Goal: Task Accomplishment & Management: Manage account settings

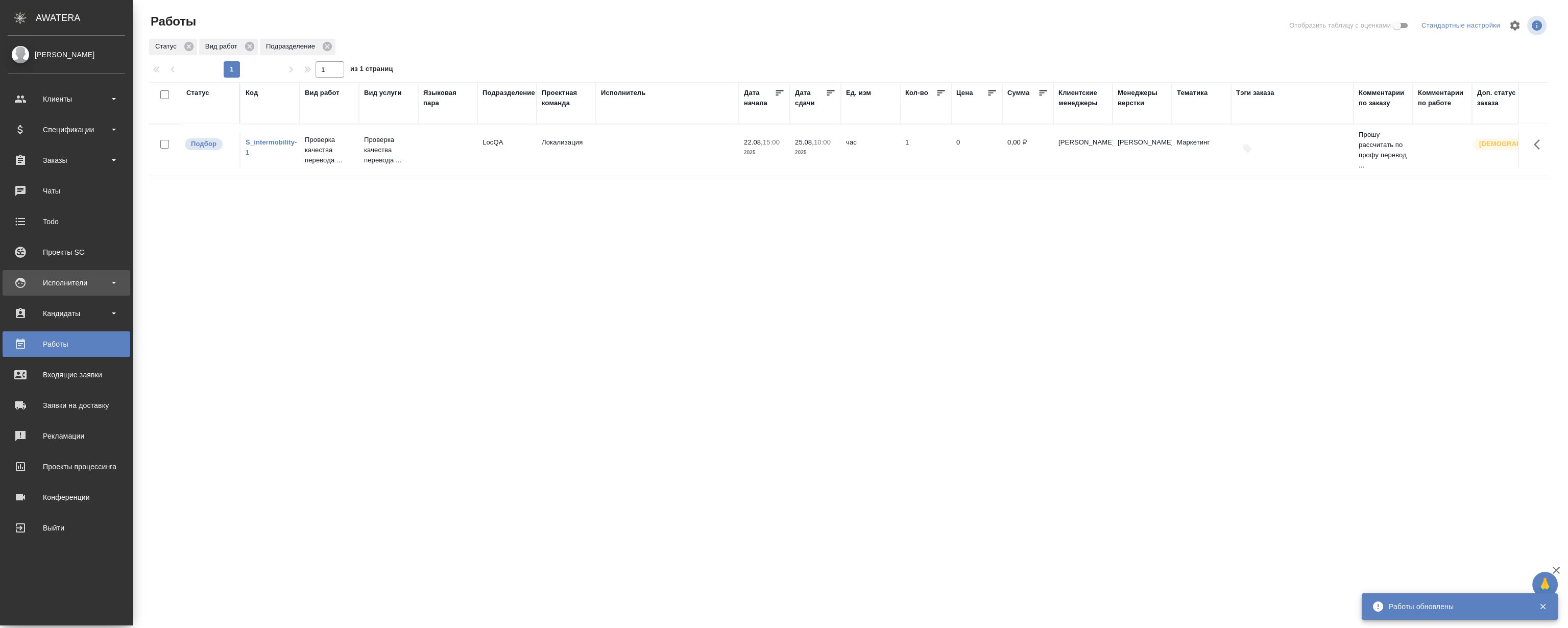
click at [72, 288] on div "Исполнители" at bounding box center [66, 283] width 117 height 16
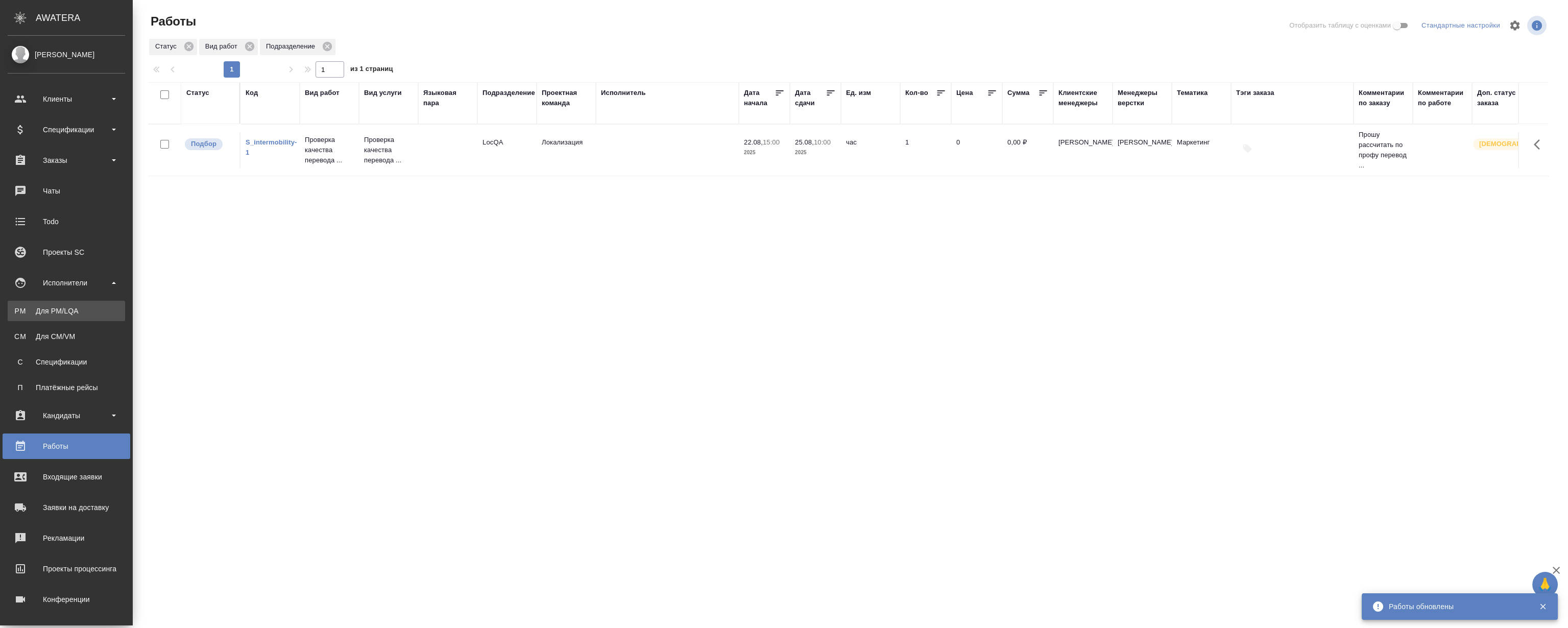
click at [73, 311] on div "Для PM/LQA" at bounding box center [66, 311] width 107 height 10
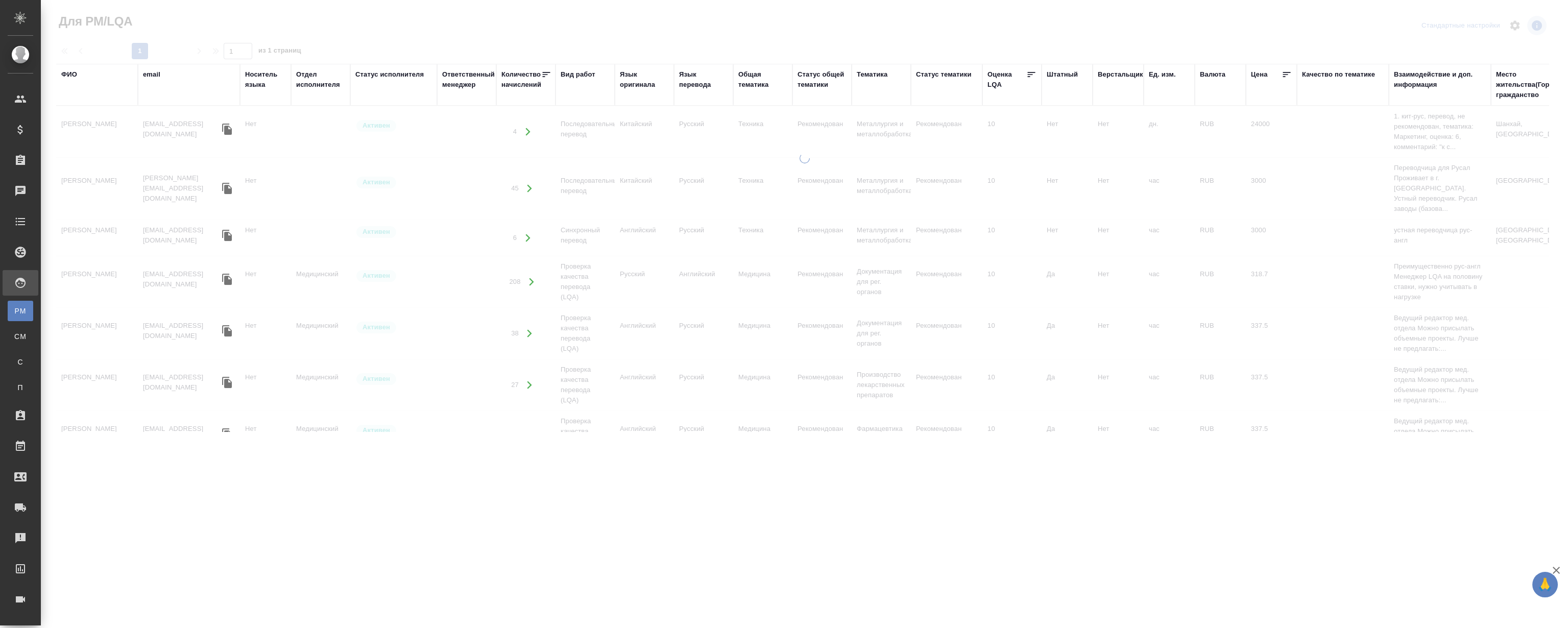
click at [67, 73] on div "ФИО" at bounding box center [69, 75] width 16 height 10
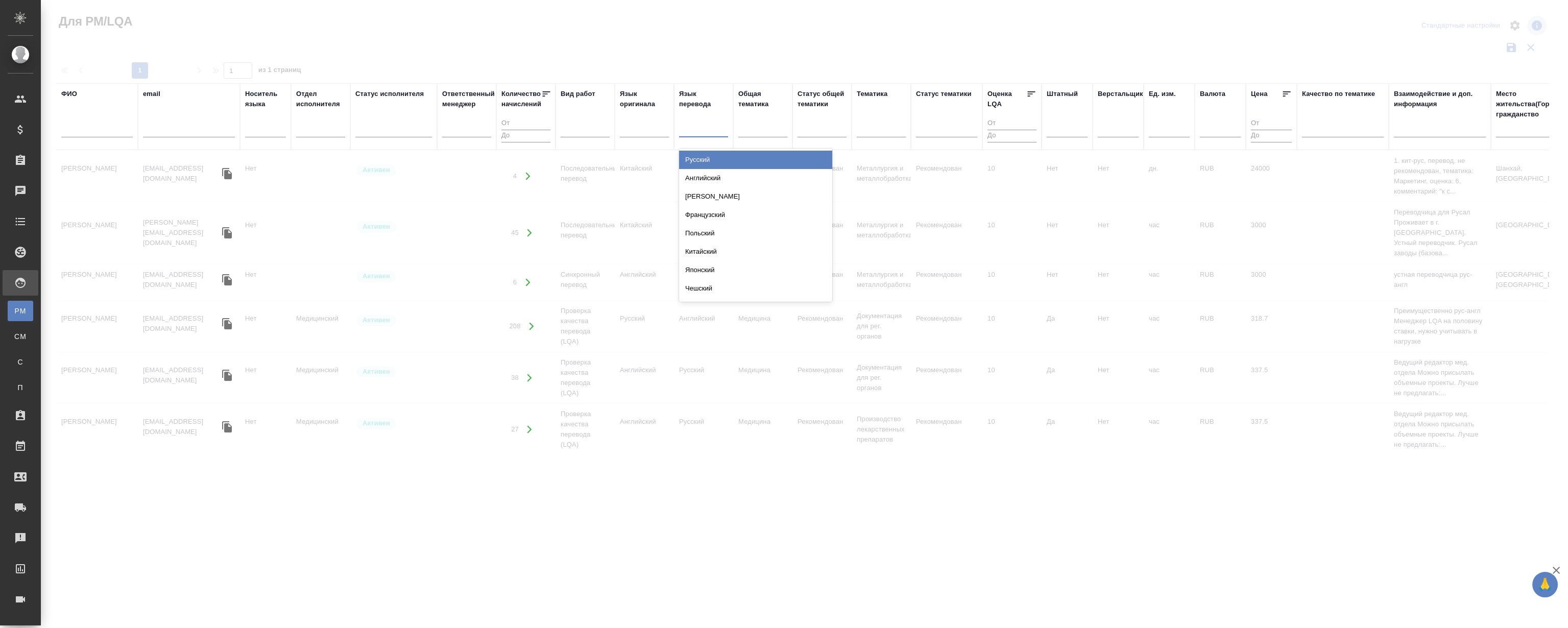
click at [709, 127] on div at bounding box center [704, 127] width 49 height 15
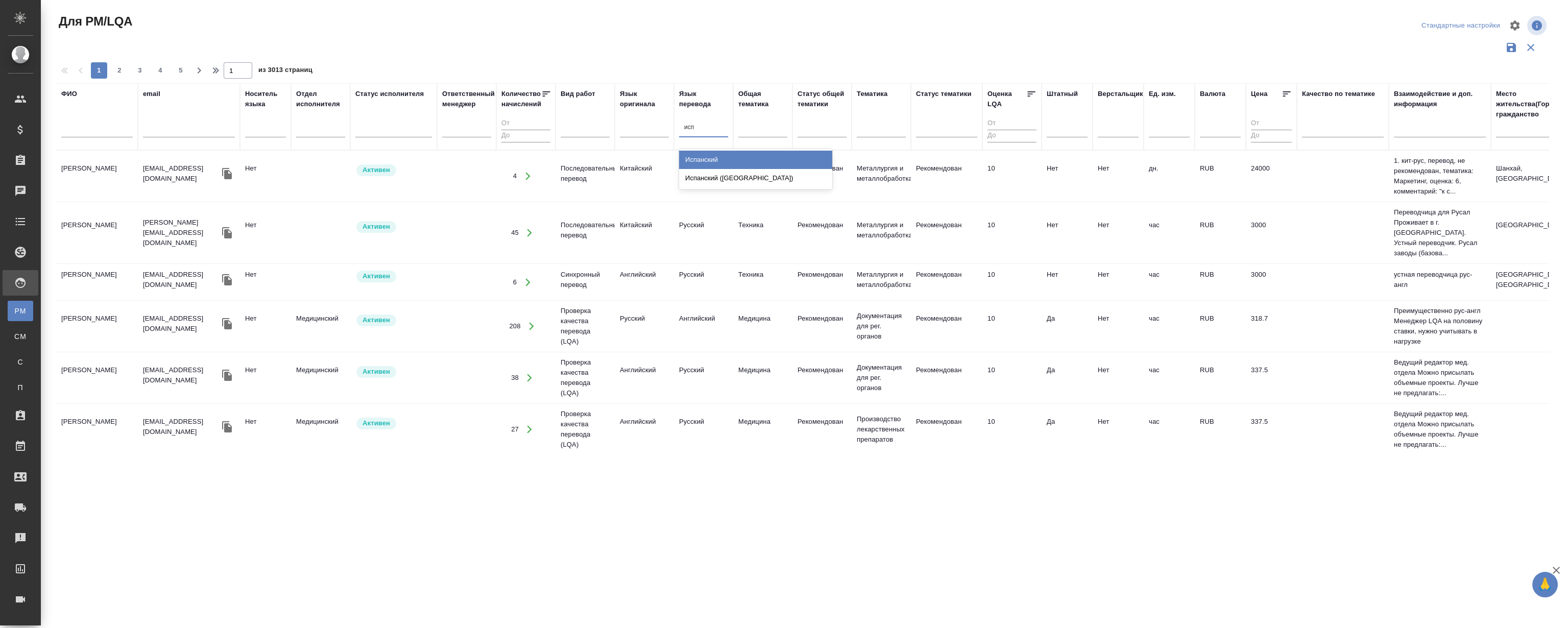
type input "испа"
click at [698, 161] on div "Испанский" at bounding box center [756, 159] width 153 height 18
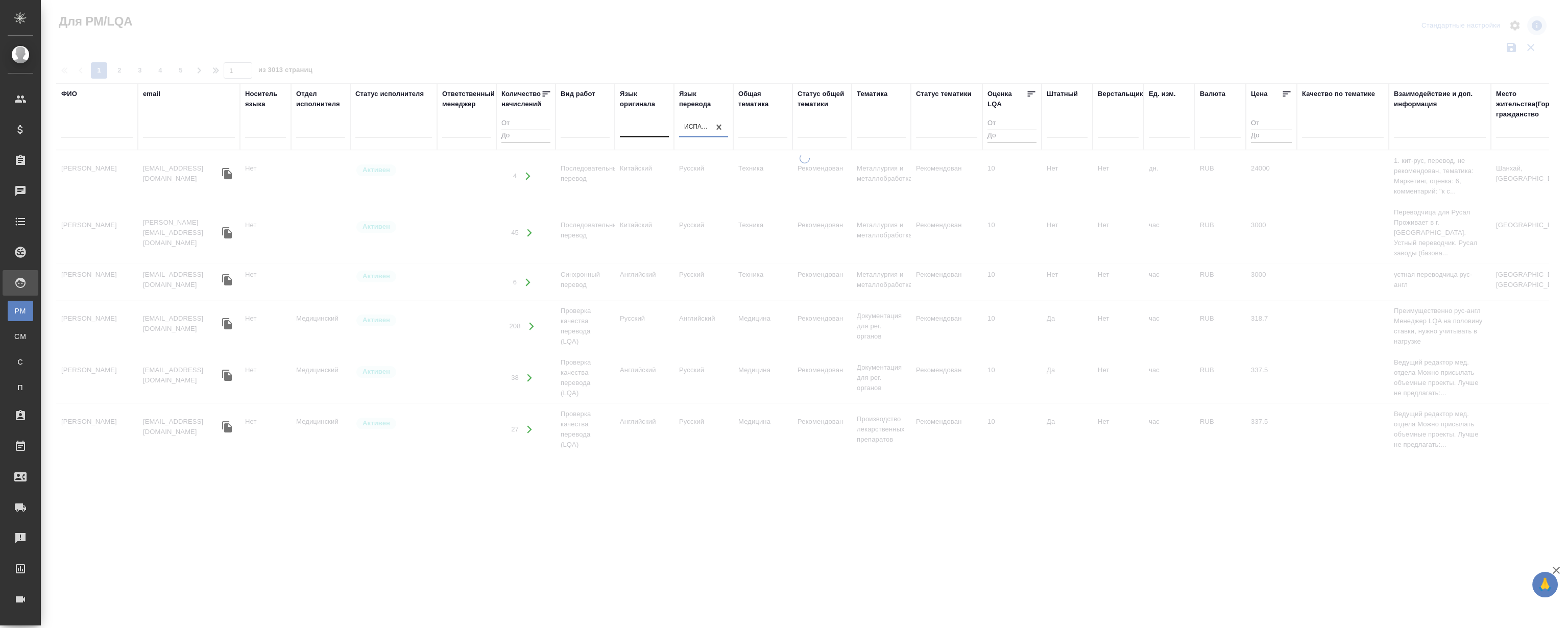
click at [640, 129] on div at bounding box center [644, 127] width 49 height 15
type input "ру"
click at [648, 159] on div "Русский" at bounding box center [696, 159] width 153 height 18
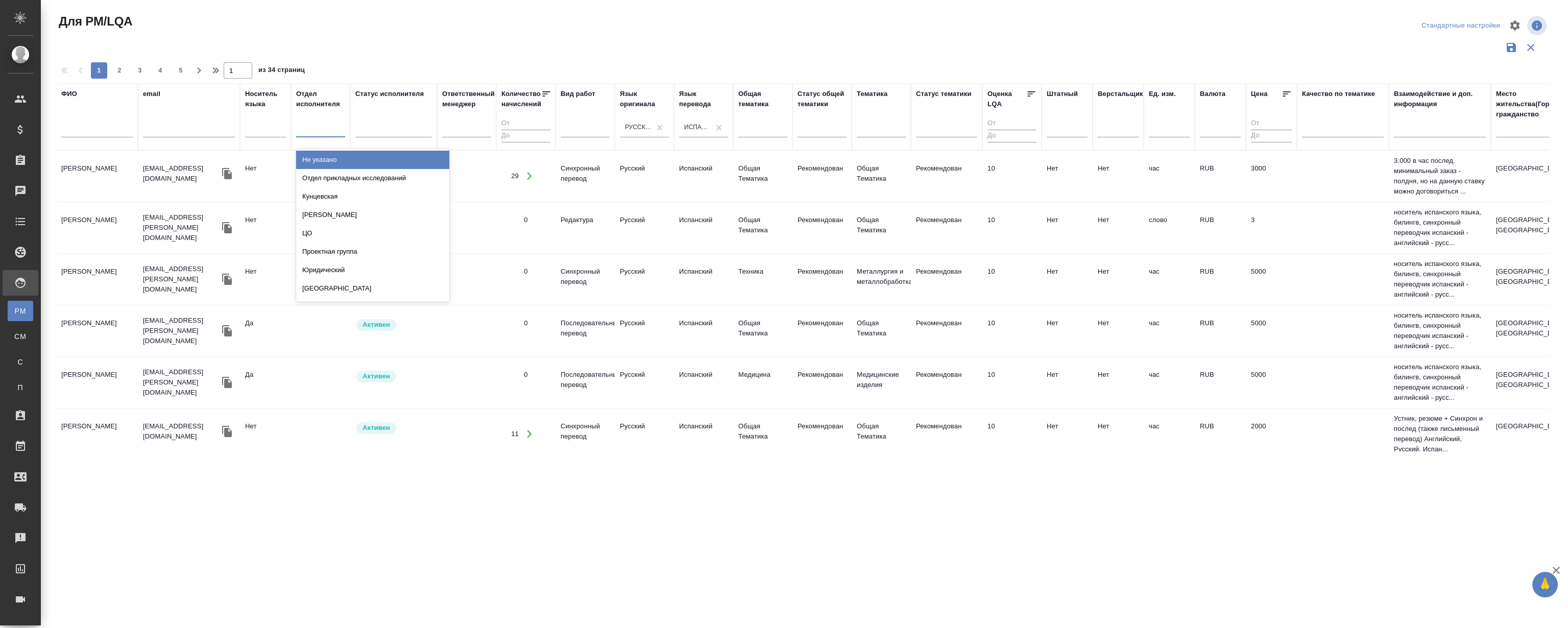
click at [318, 128] on div at bounding box center [321, 127] width 49 height 15
type input "l"
type input "лока"
click at [335, 159] on div "Локализация" at bounding box center [373, 159] width 153 height 18
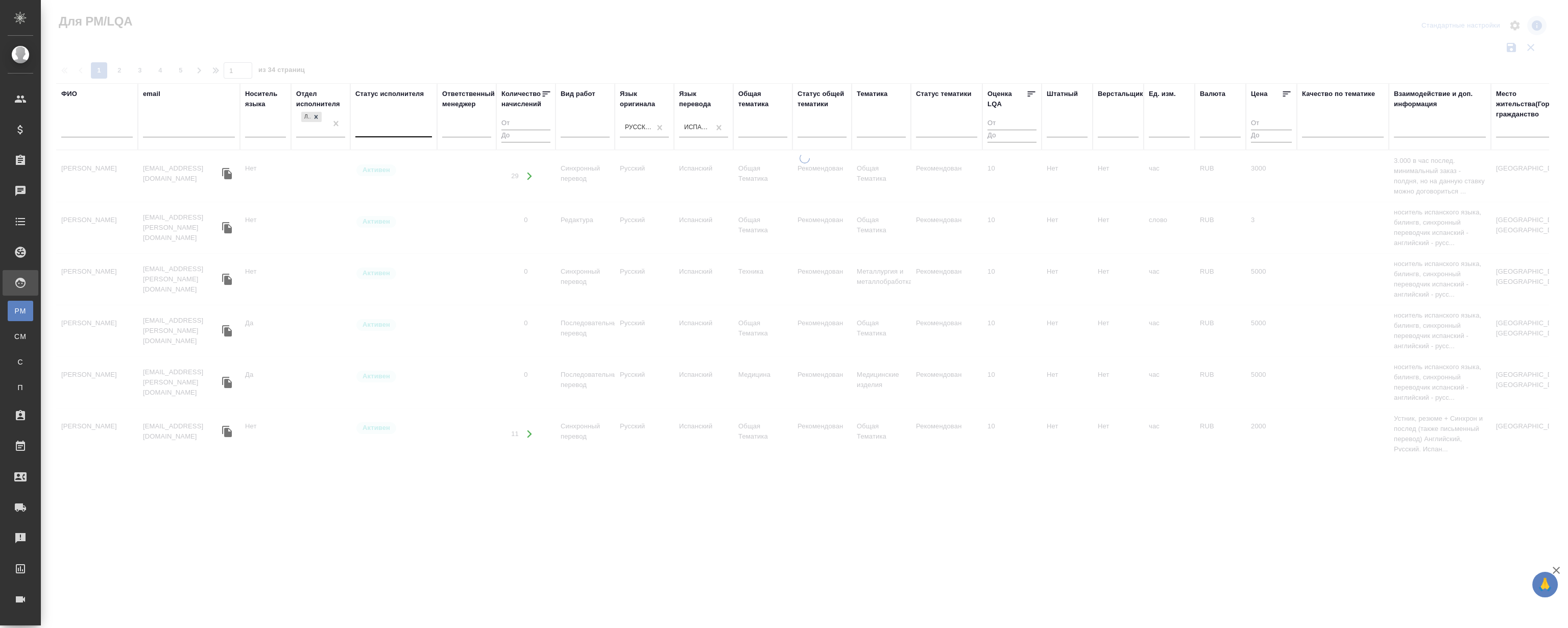
click at [486, 30] on div at bounding box center [804, 228] width 1527 height 456
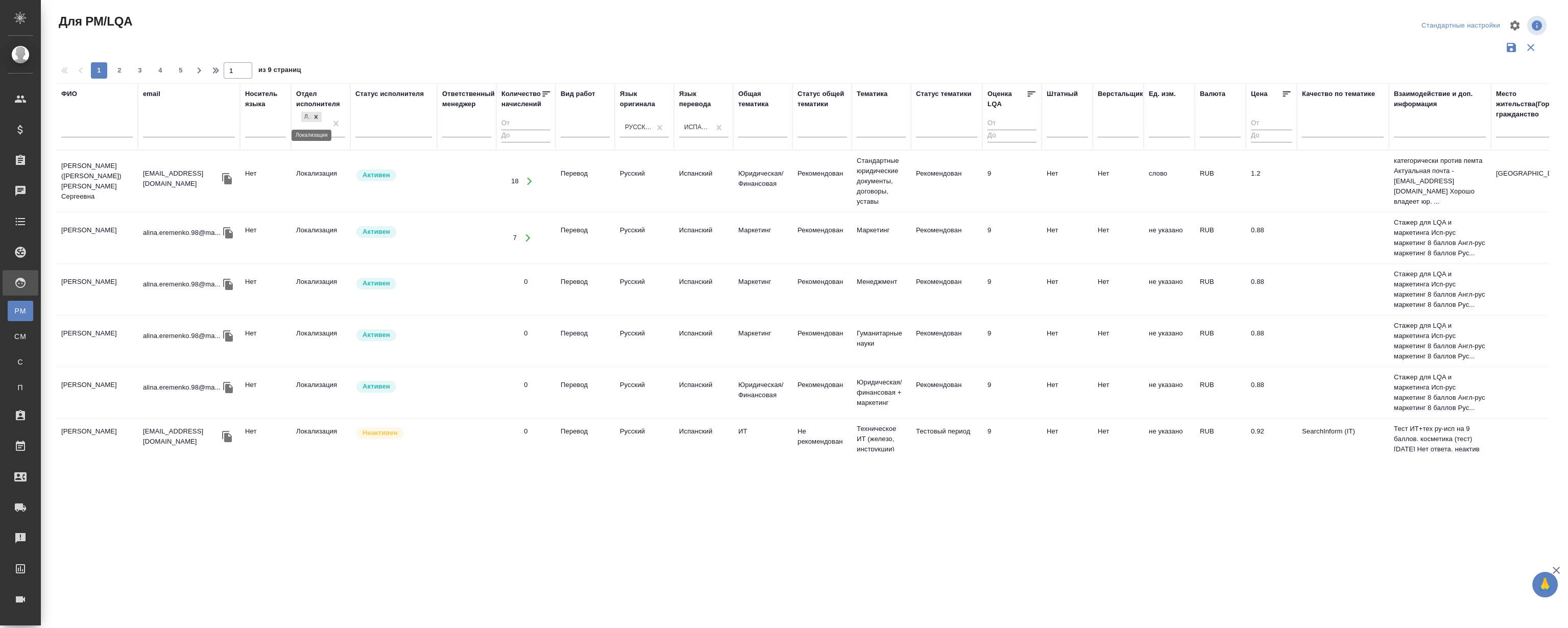
click at [315, 114] on icon at bounding box center [316, 117] width 7 height 7
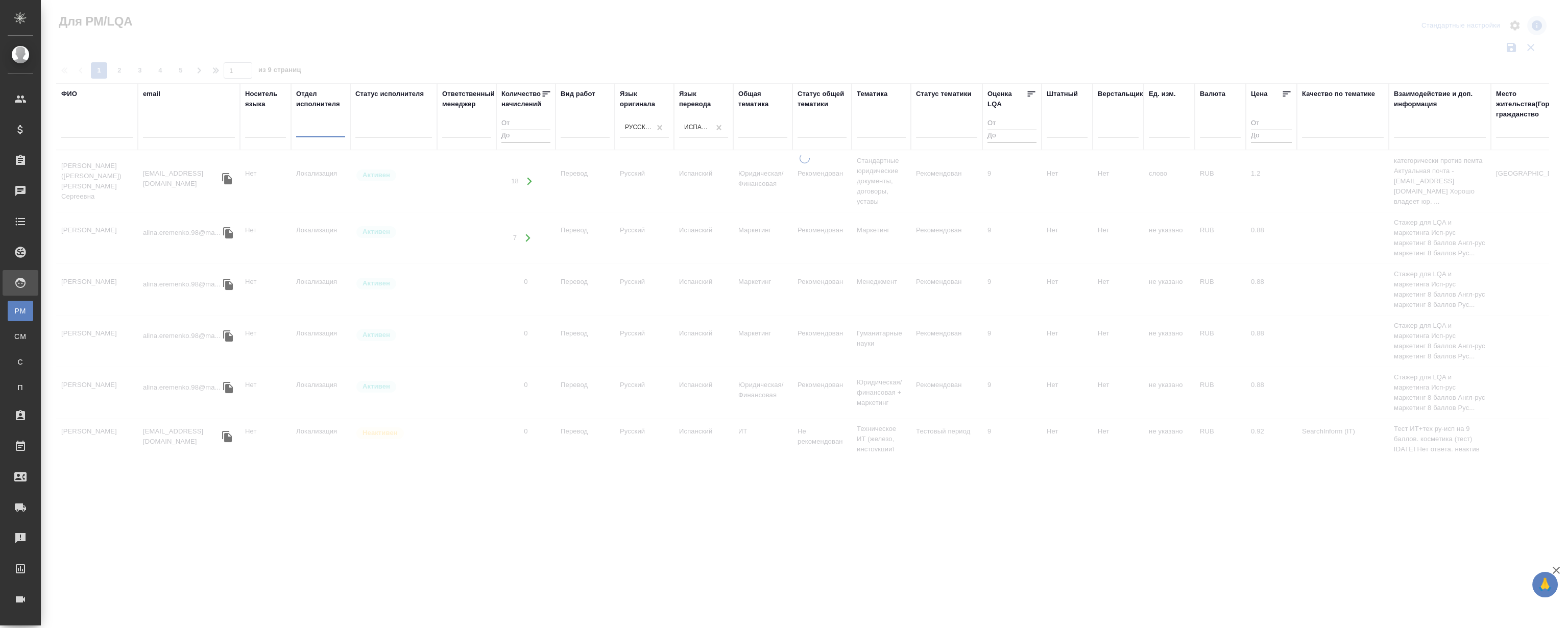
click at [109, 131] on input "text" at bounding box center [97, 131] width 71 height 13
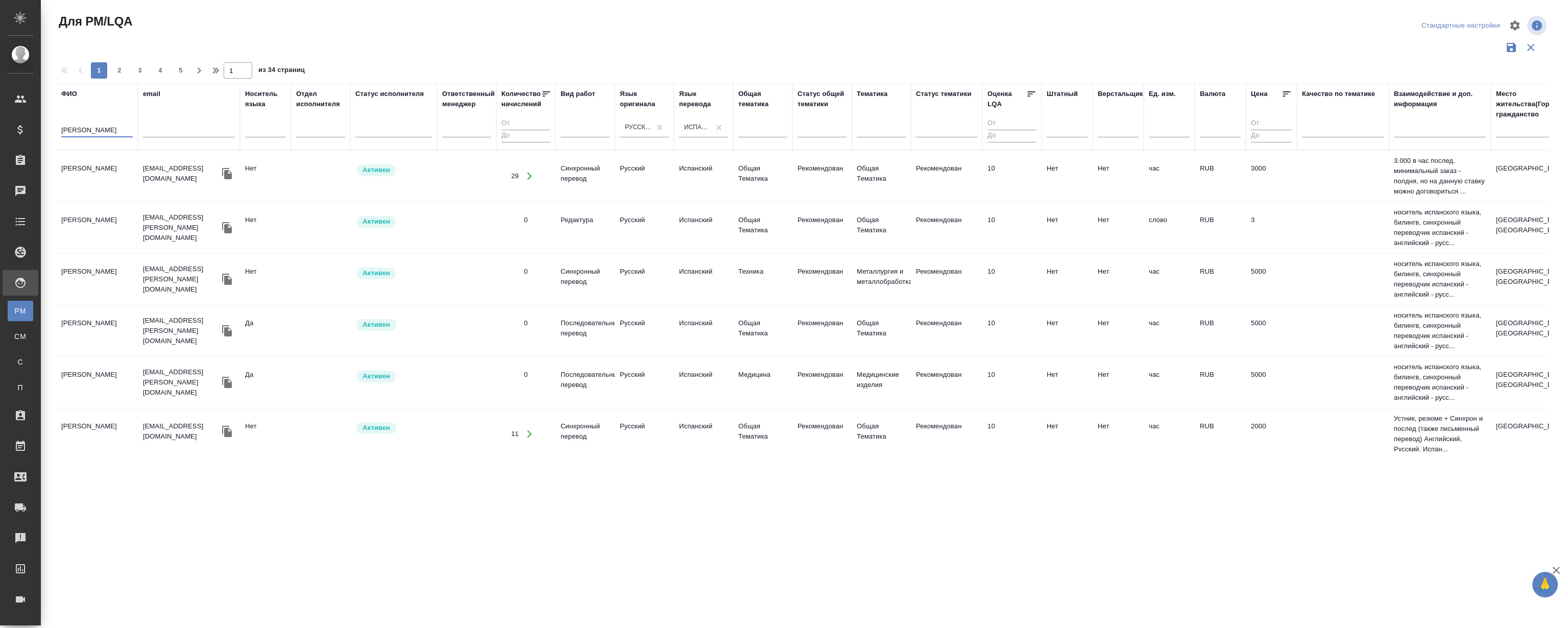
type input "ricardo"
click at [379, 35] on div "Для PM/LQA" at bounding box center [307, 25] width 500 height 25
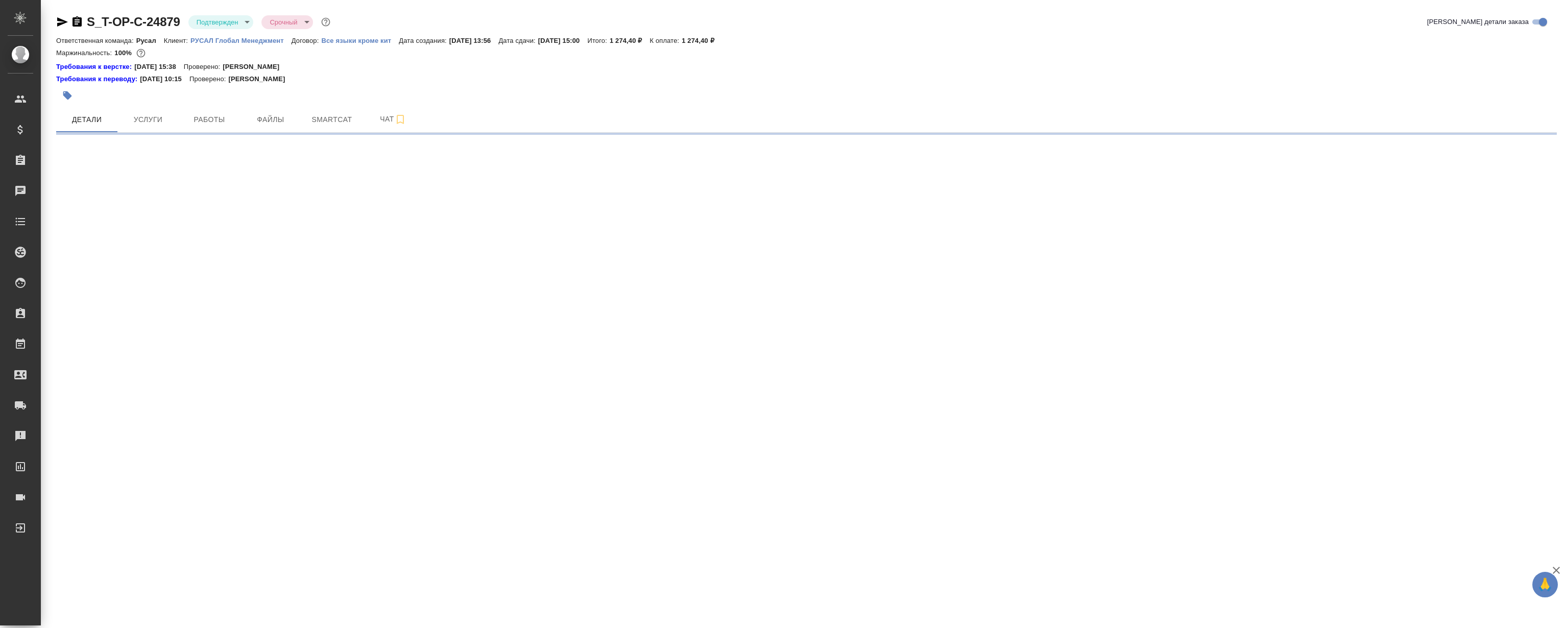
select select "RU"
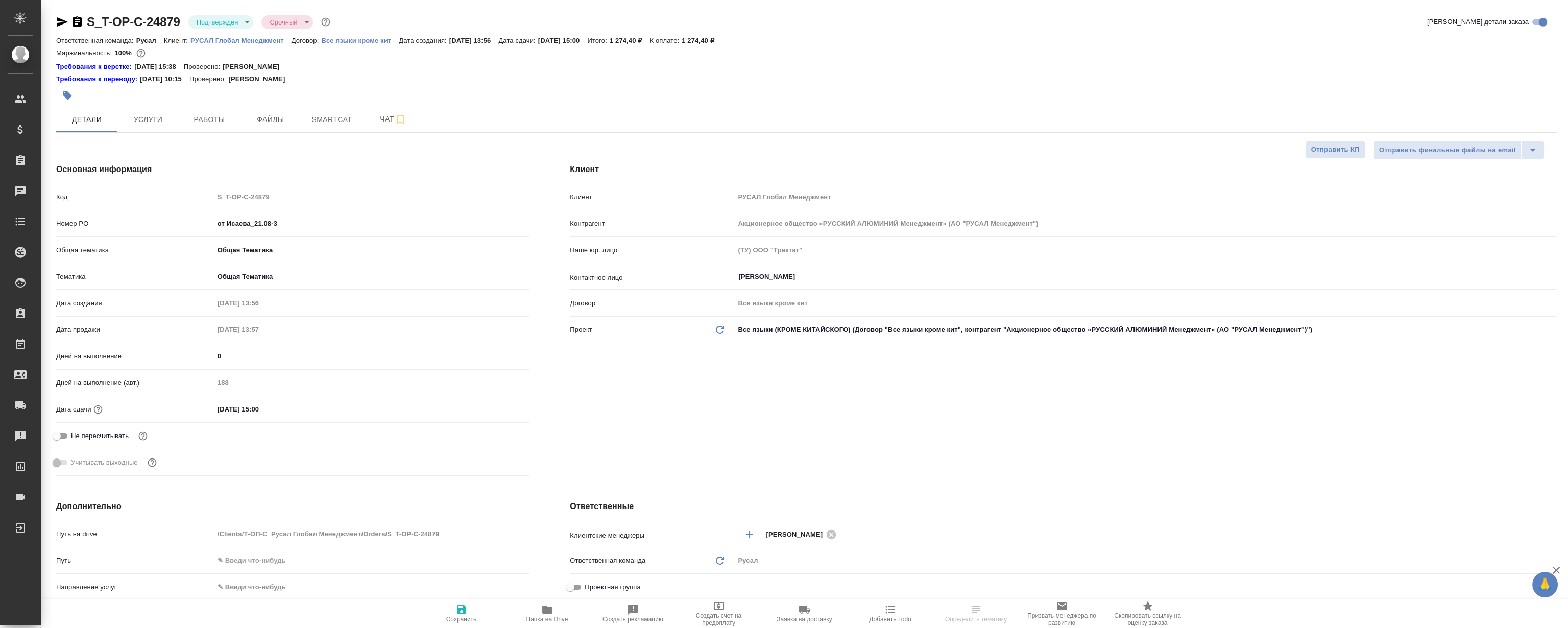
type textarea "x"
click at [222, 112] on button "Работы" at bounding box center [209, 119] width 62 height 25
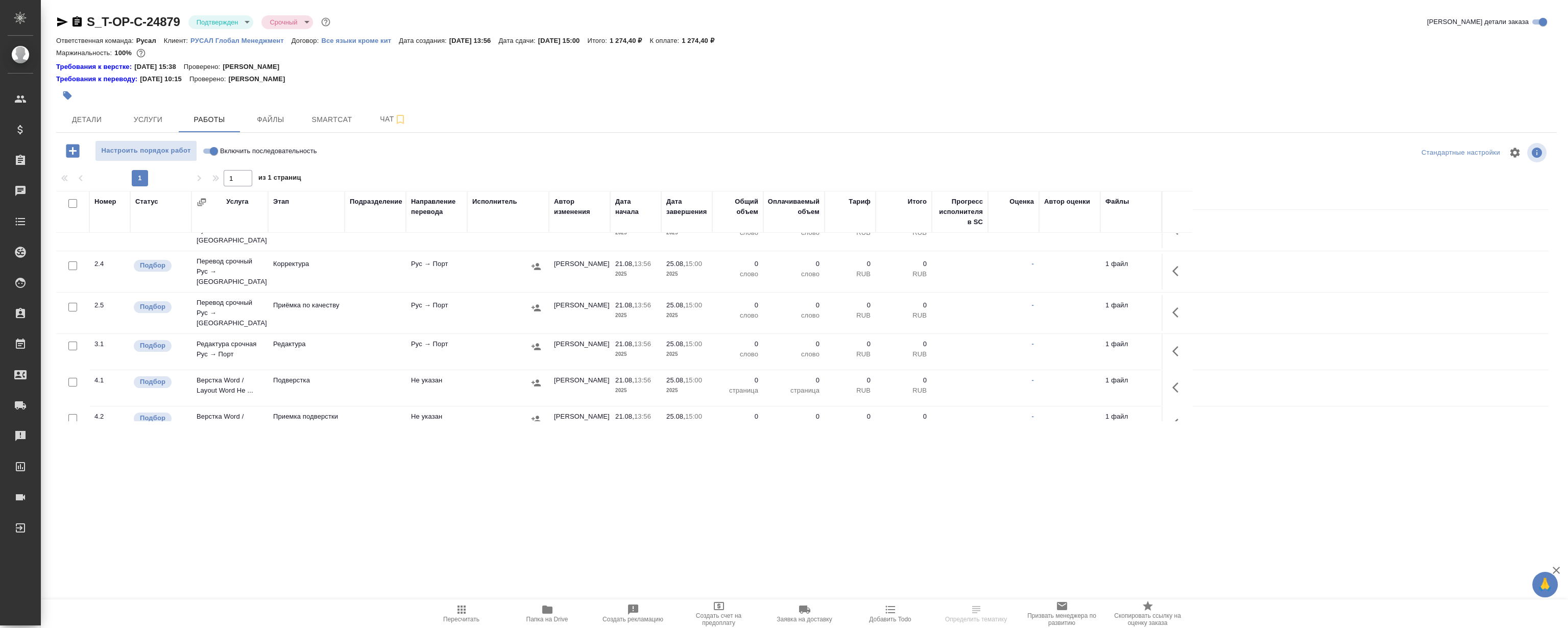
scroll to position [184, 0]
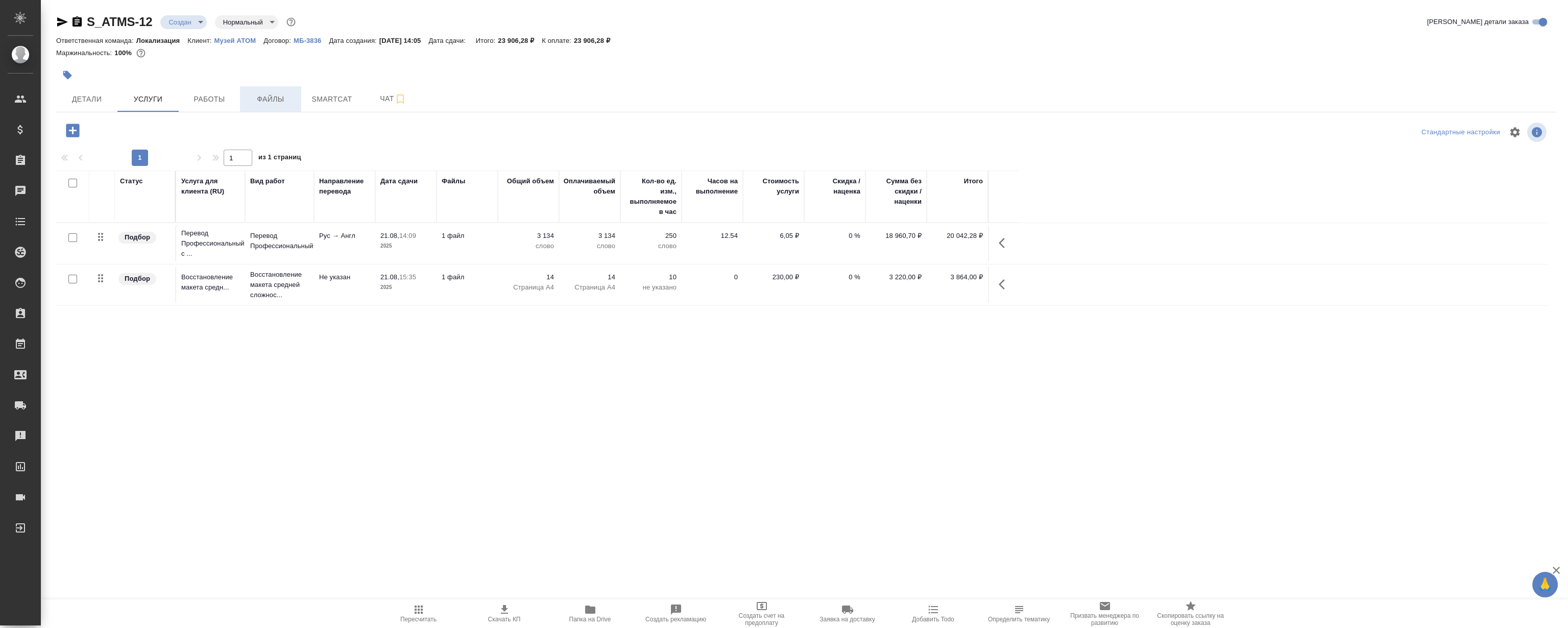
click at [287, 97] on span "Файлы" at bounding box center [271, 99] width 49 height 13
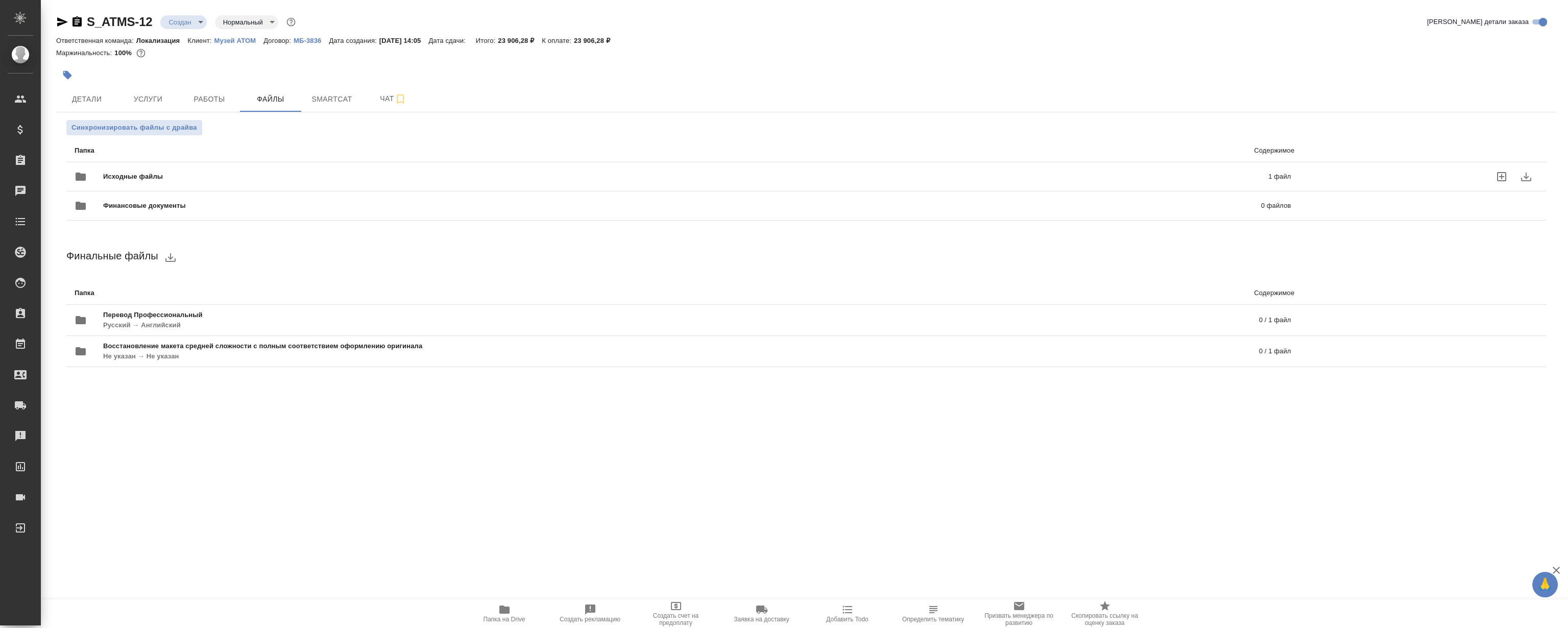
click at [228, 179] on span "Исходные файлы" at bounding box center [409, 177] width 613 height 10
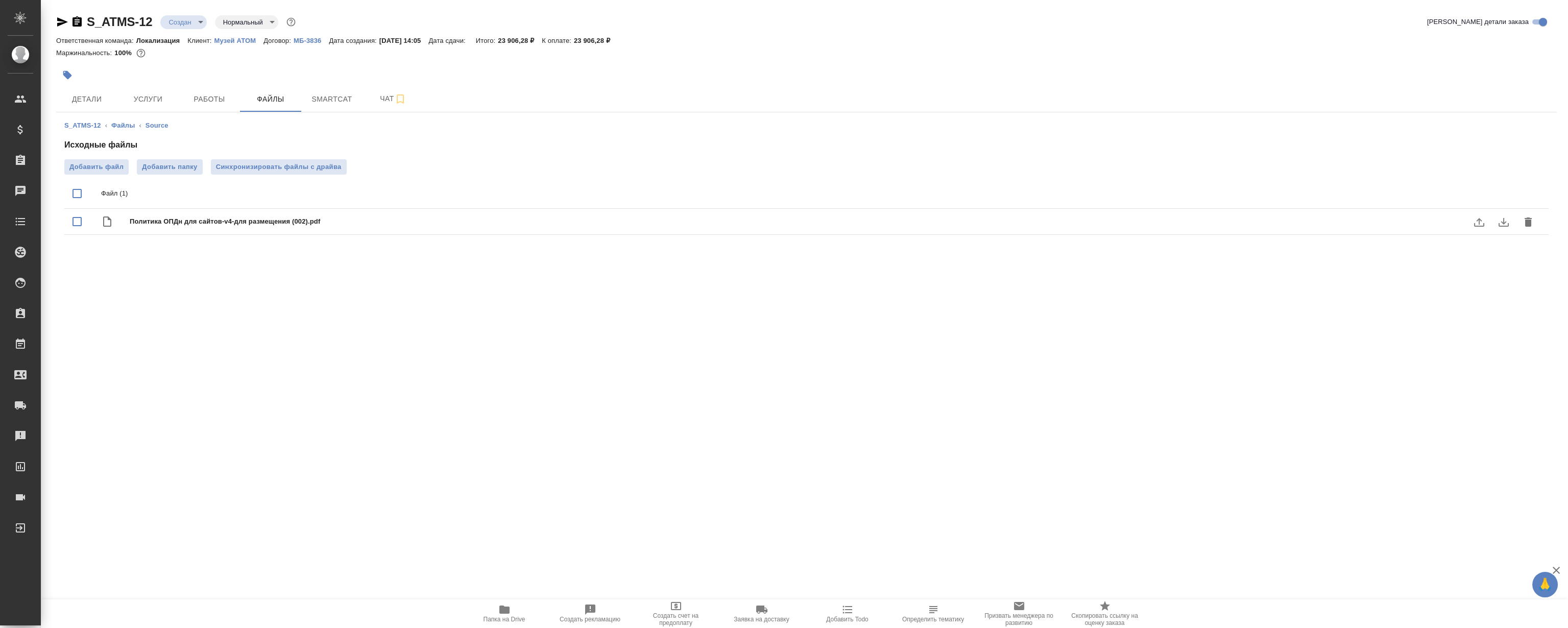
click at [1497, 223] on icon "download" at bounding box center [1503, 222] width 12 height 12
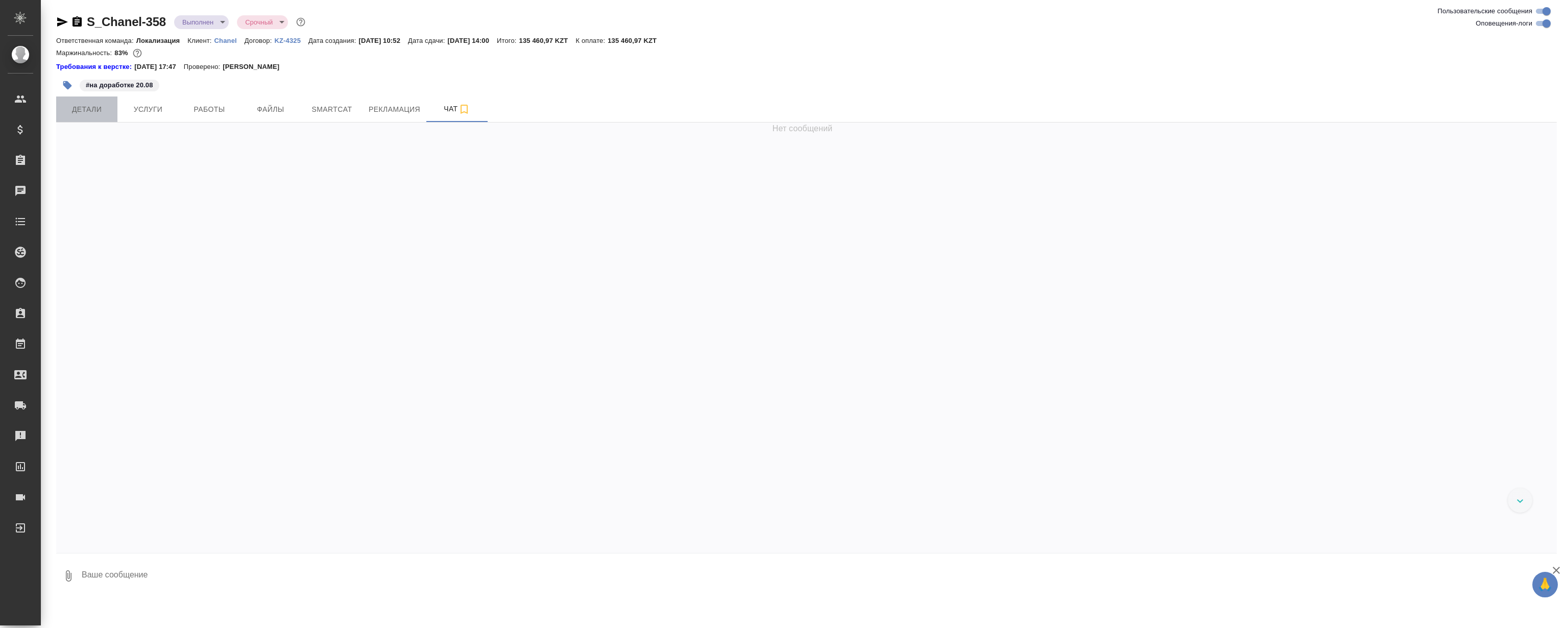
click at [90, 114] on span "Детали" at bounding box center [87, 110] width 49 height 13
select select "RU"
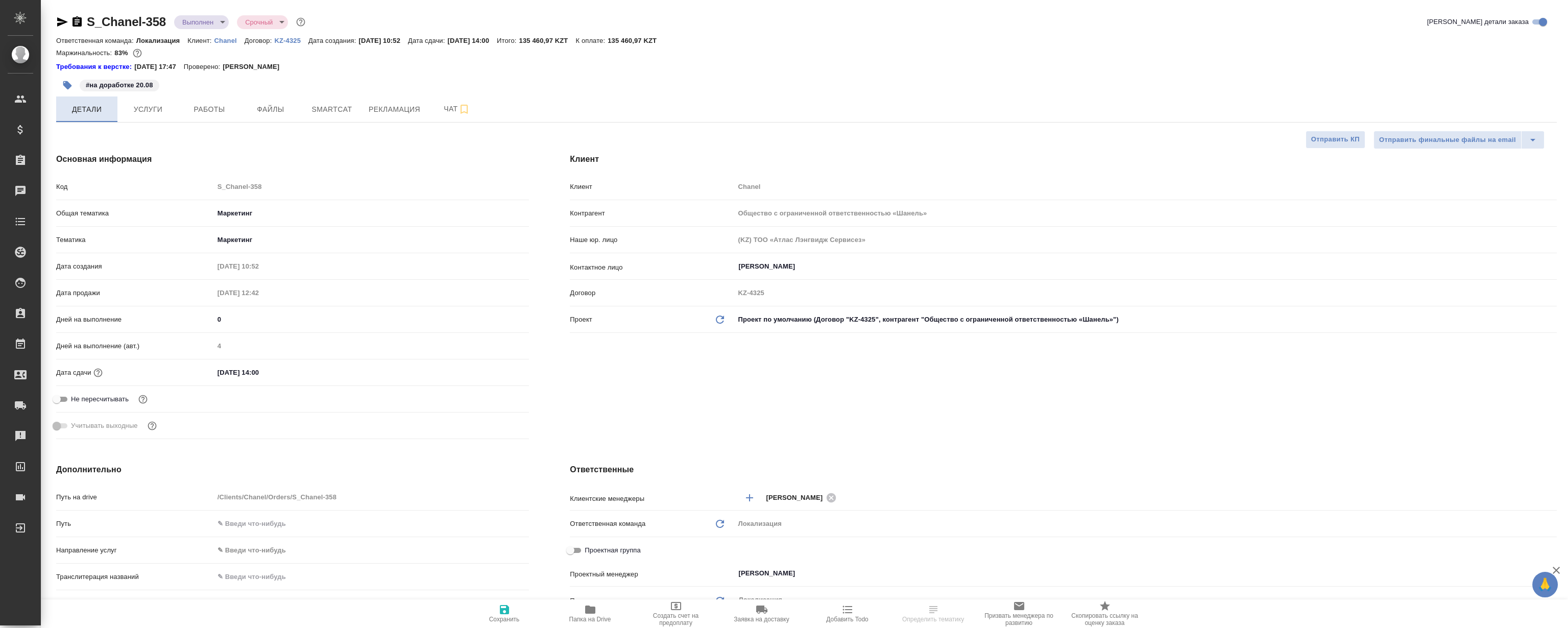
type textarea "x"
click at [90, 114] on span "Детали" at bounding box center [87, 110] width 49 height 13
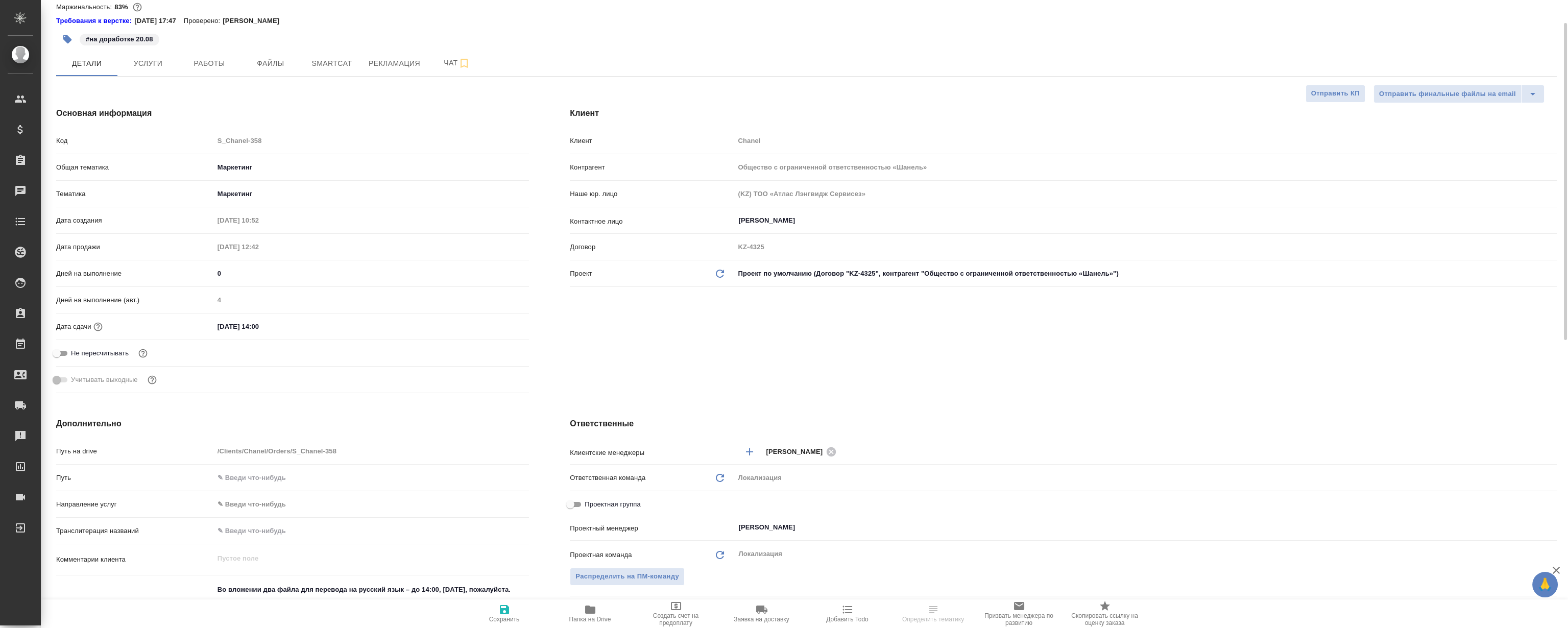
click at [775, 51] on div "Детали Услуги Работы Файлы Smartcat Рекламация Чат" at bounding box center [806, 63] width 1501 height 25
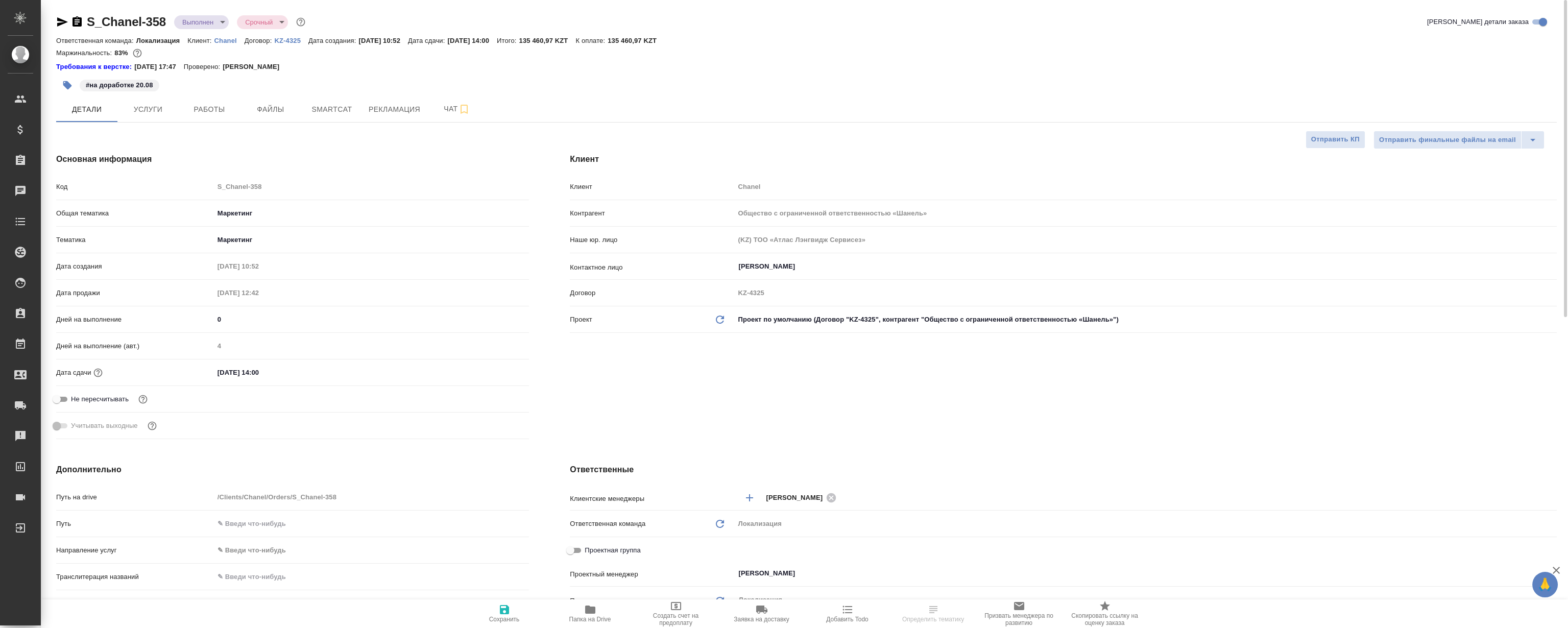
click at [800, 87] on div "#на доработке 20.08" at bounding box center [556, 85] width 1000 height 23
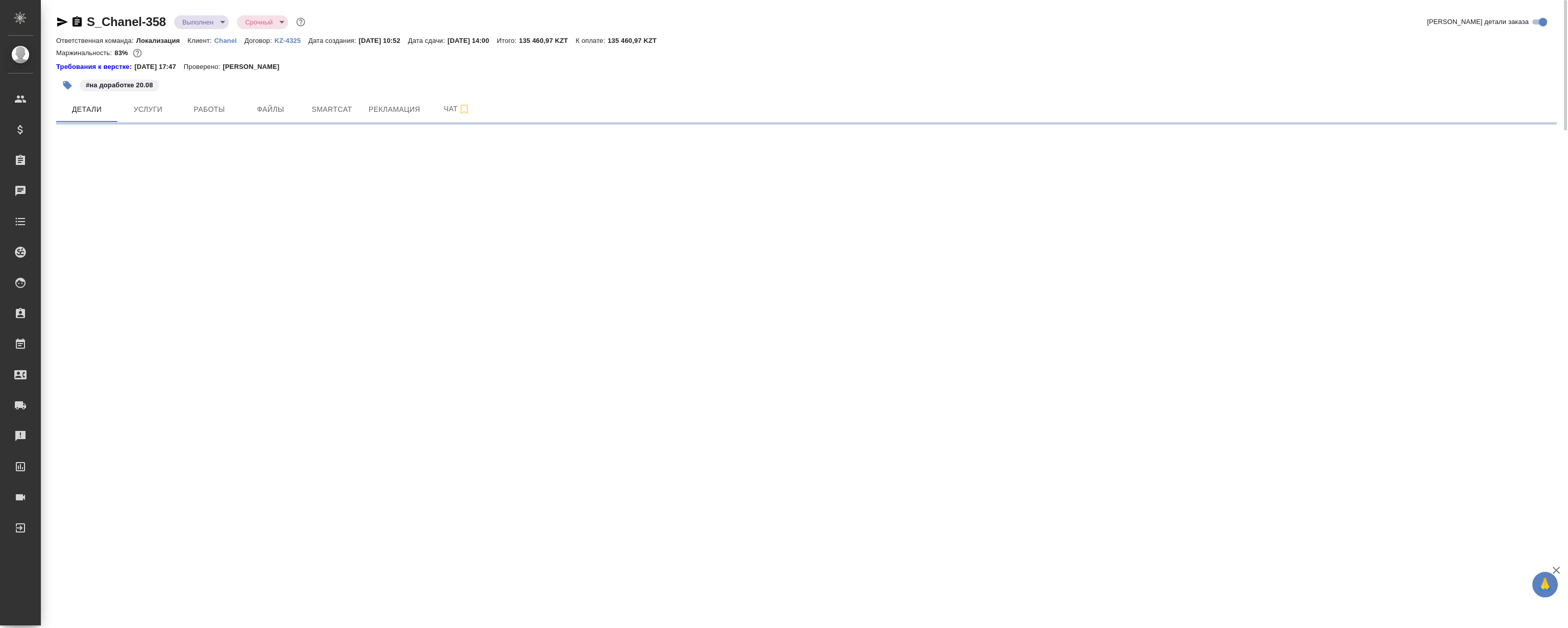
select select "RU"
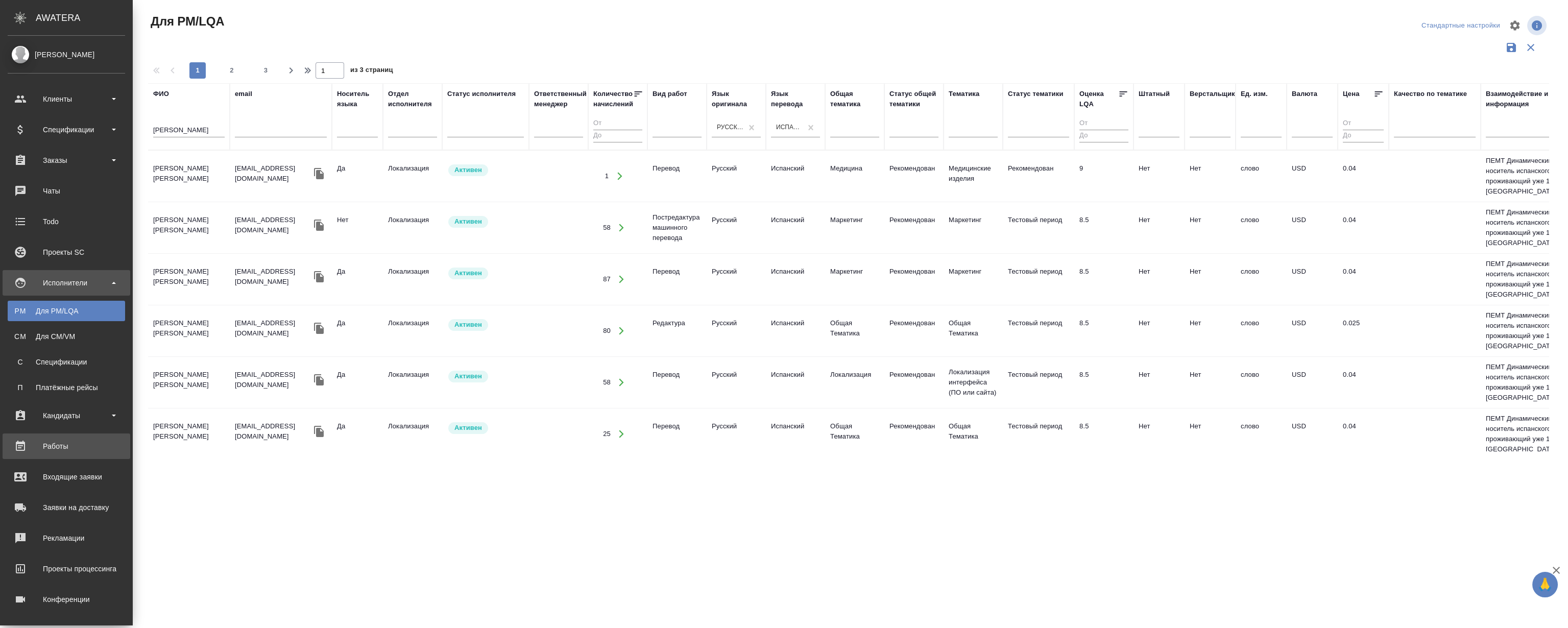
drag, startPoint x: 41, startPoint y: 447, endPoint x: 39, endPoint y: 432, distance: 15.1
click at [41, 447] on div "Работы" at bounding box center [66, 447] width 117 height 16
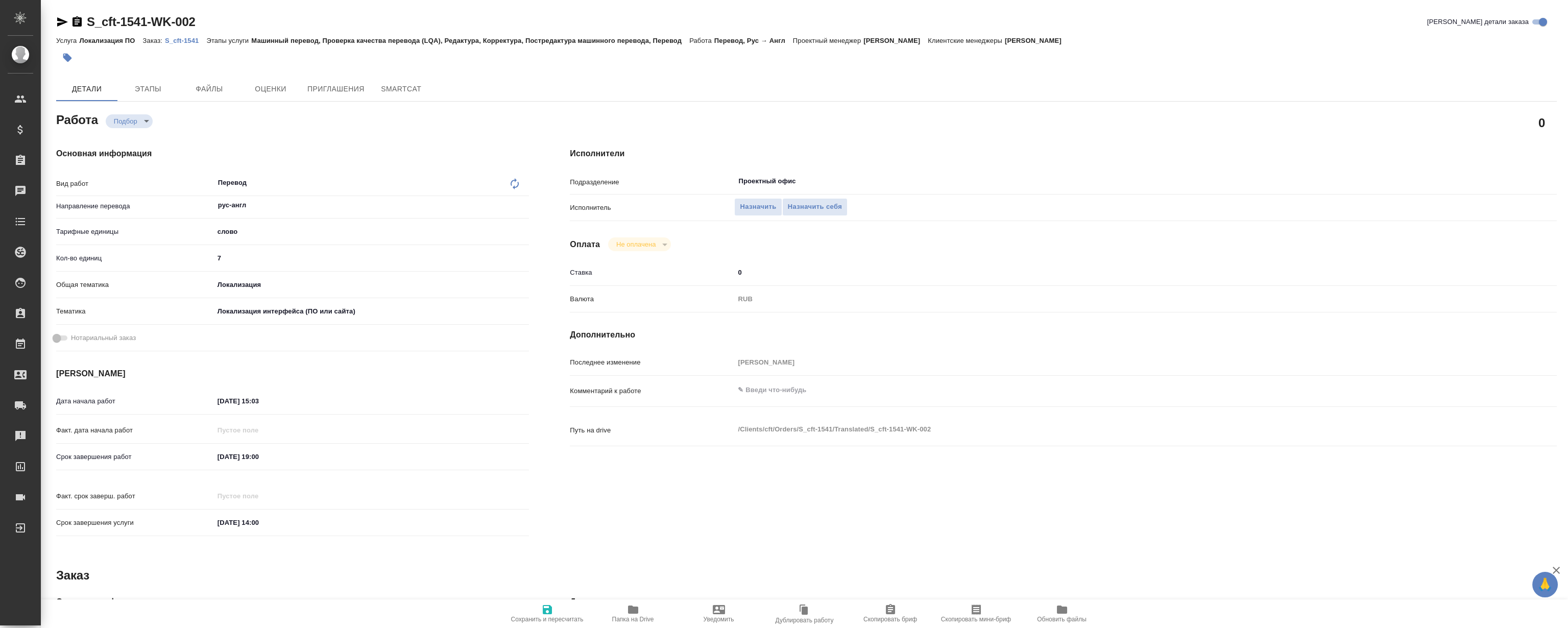
type textarea "x"
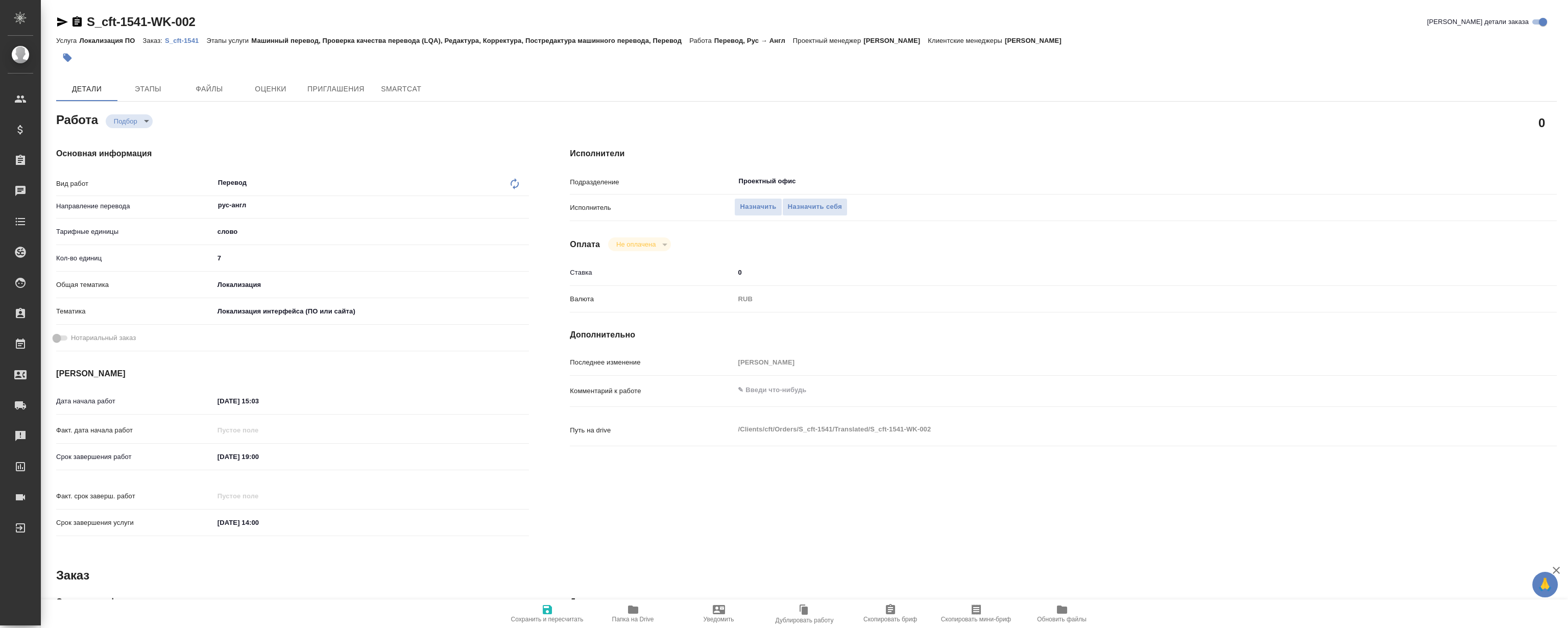
type textarea "x"
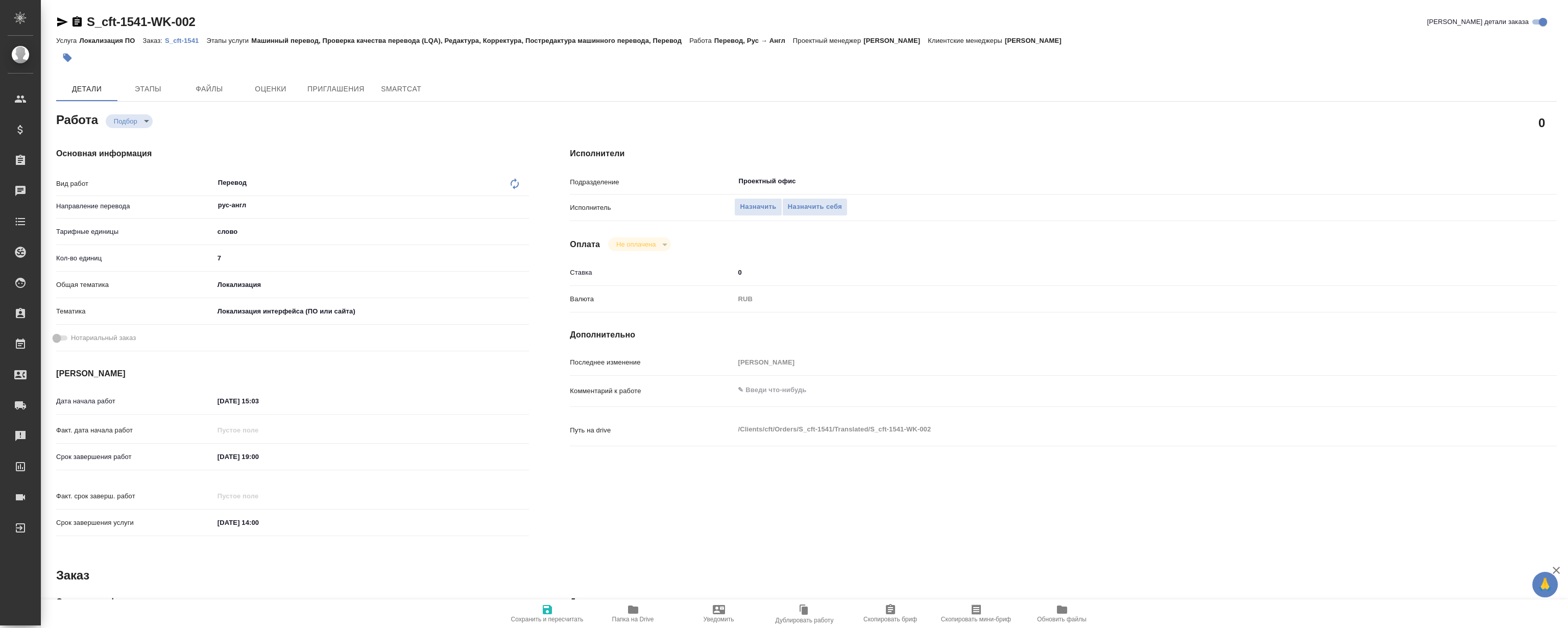
type textarea "x"
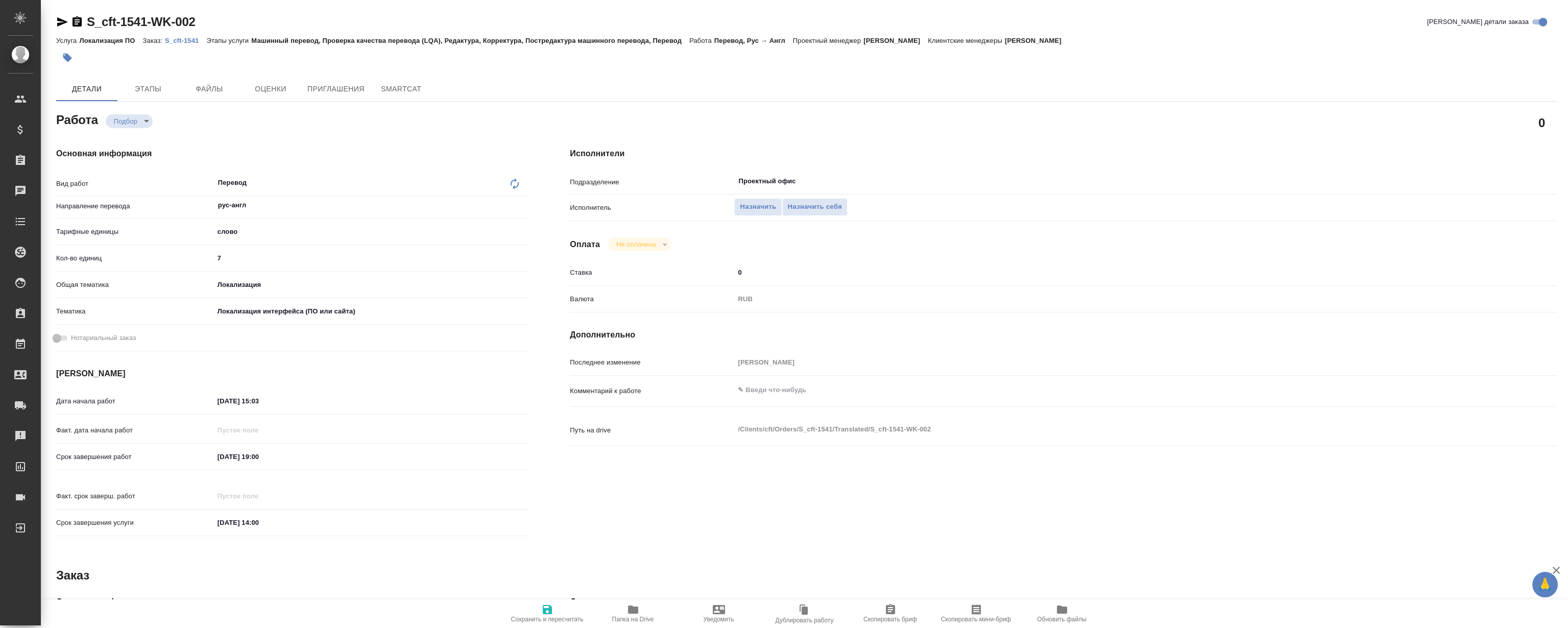
type textarea "x"
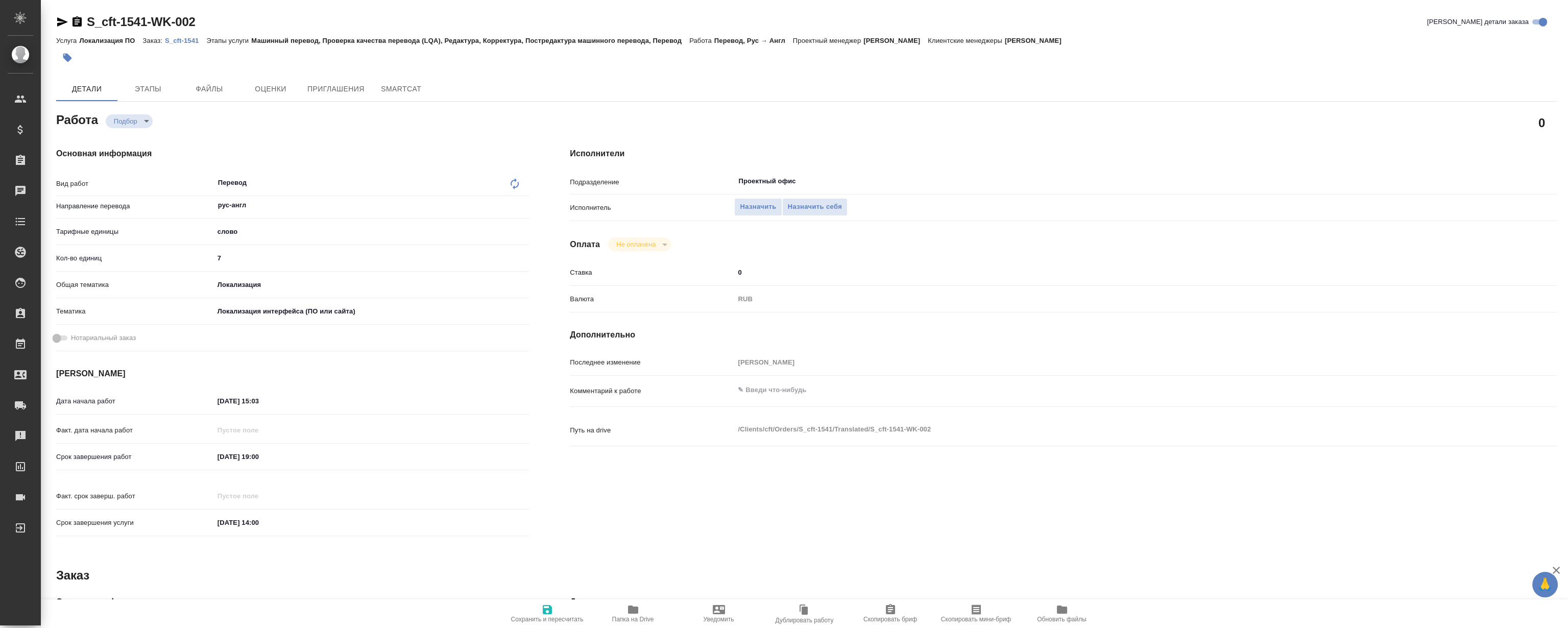
type textarea "x"
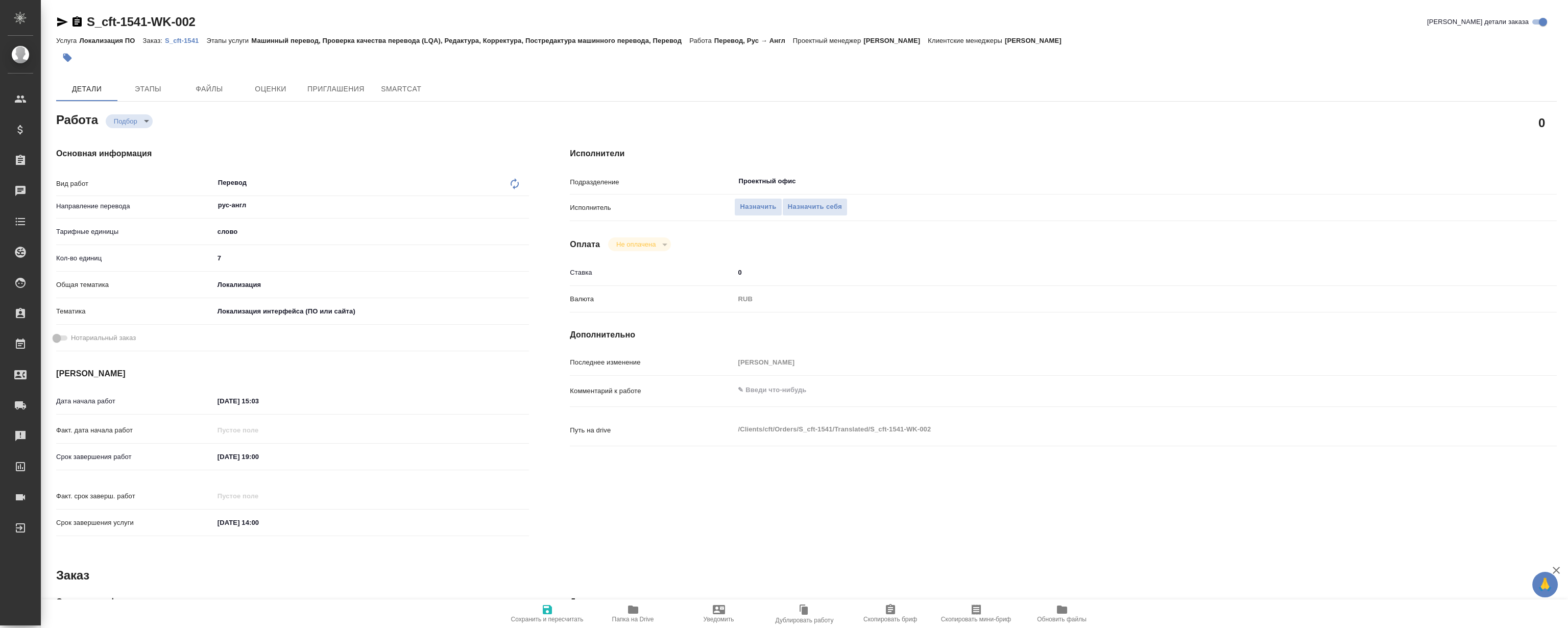
type textarea "x"
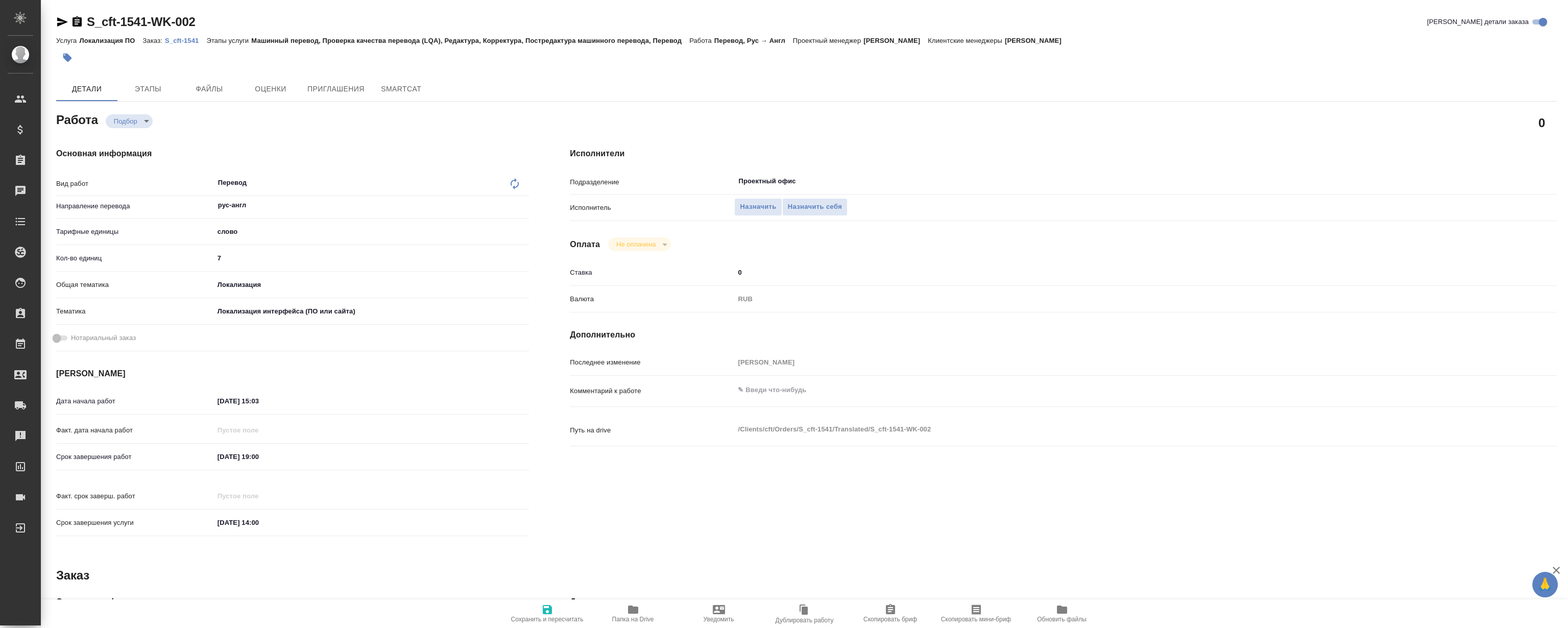
type textarea "x"
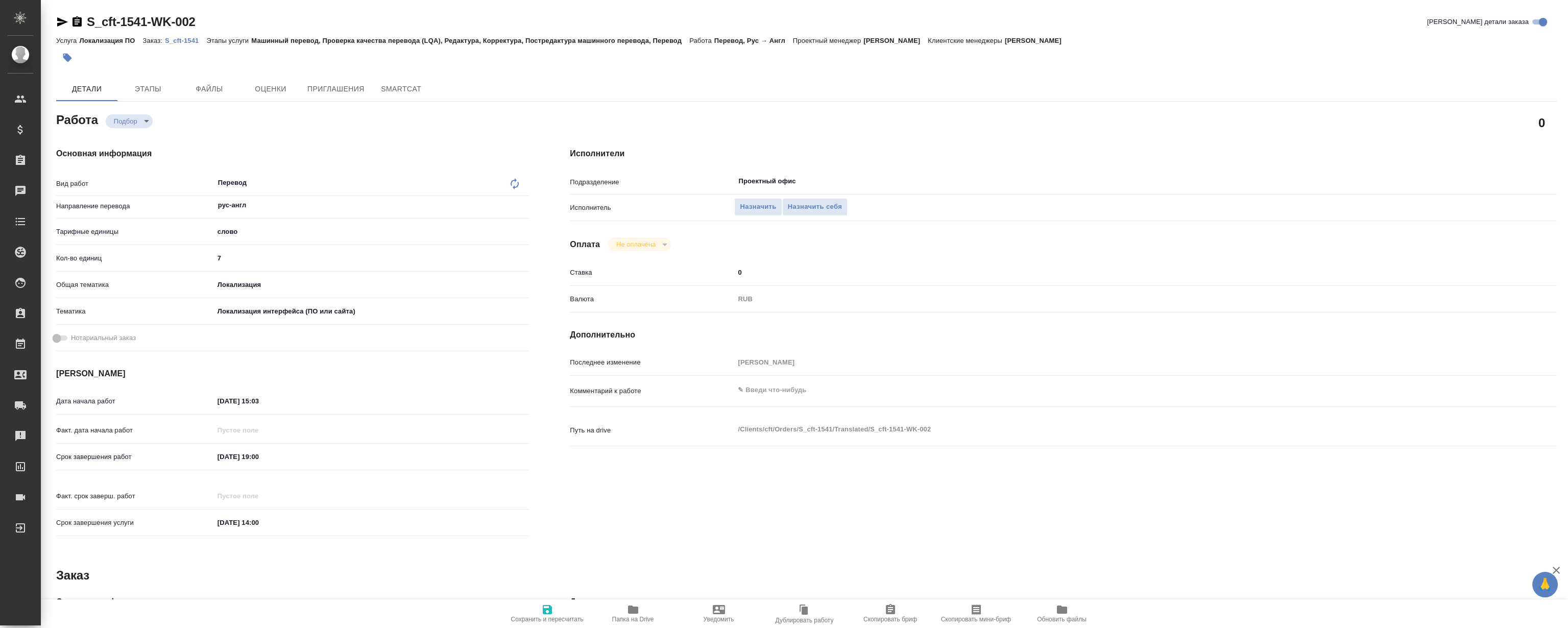
type textarea "x"
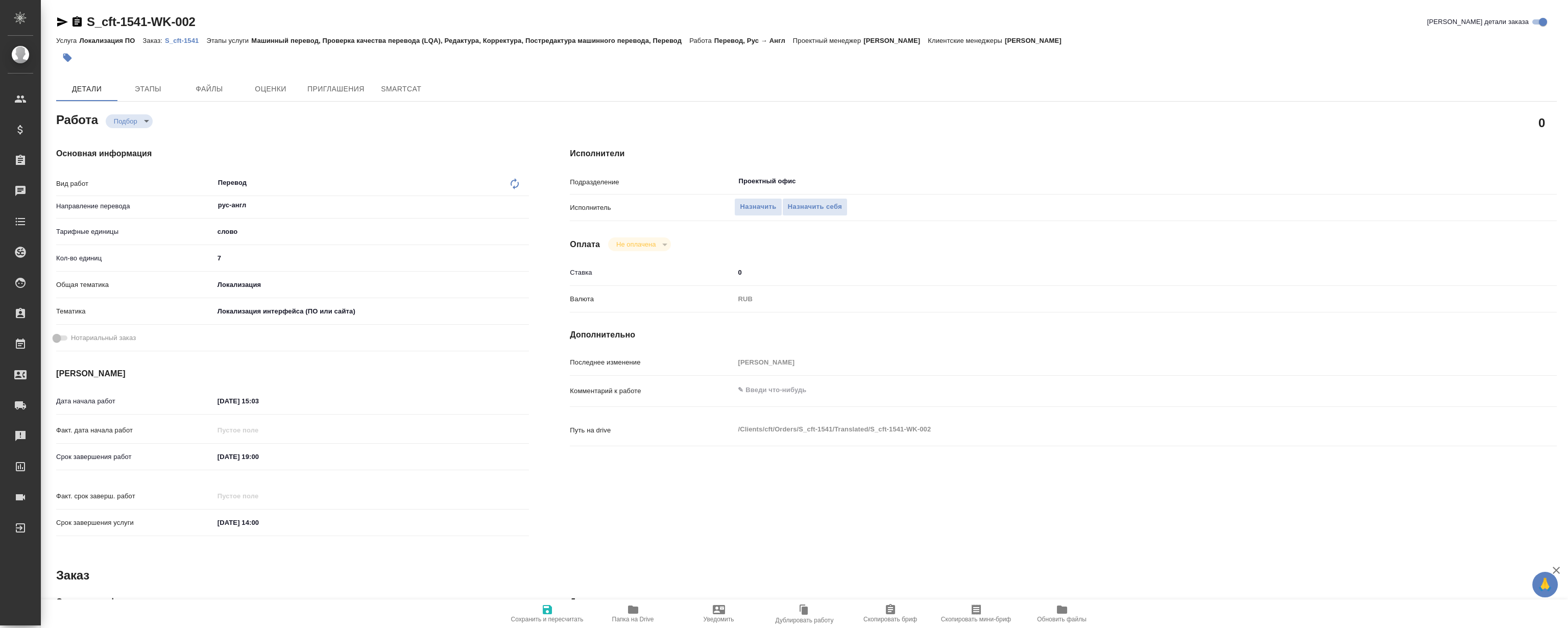
type textarea "x"
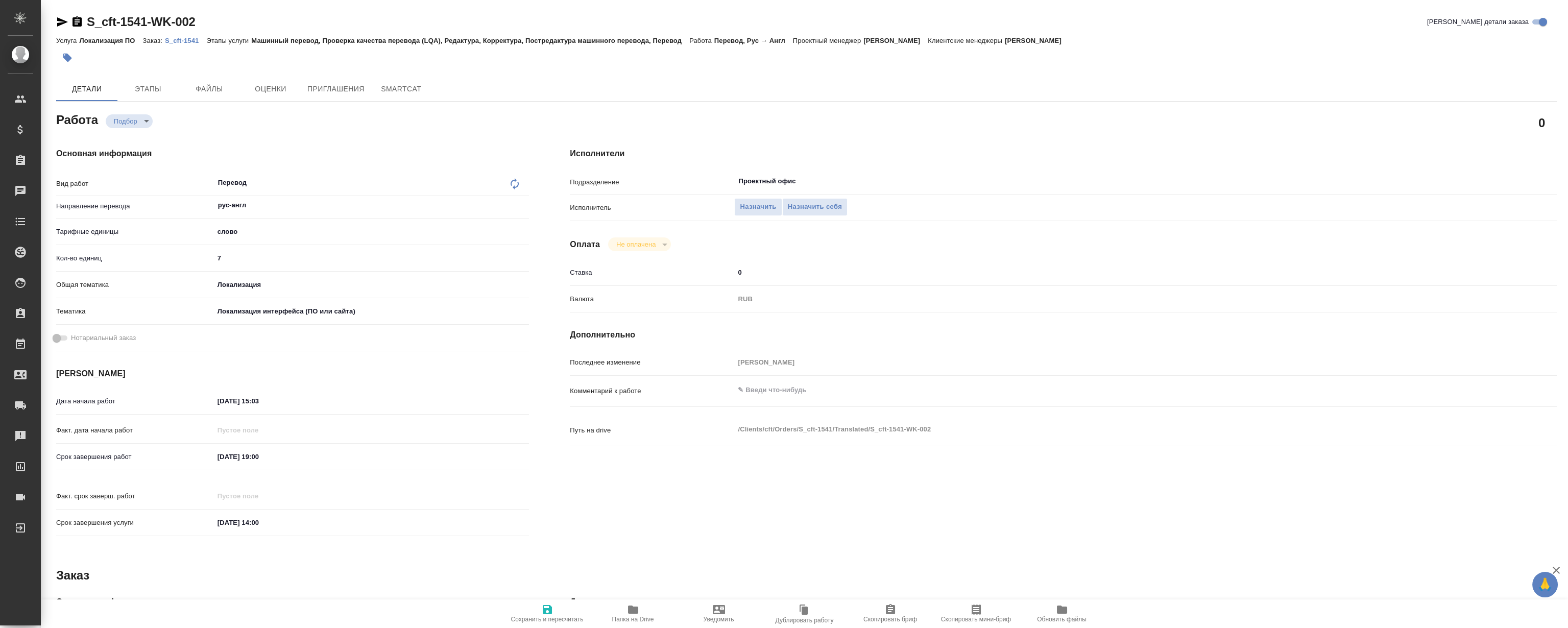
click at [178, 41] on p "S_cft-1541" at bounding box center [185, 41] width 41 height 8
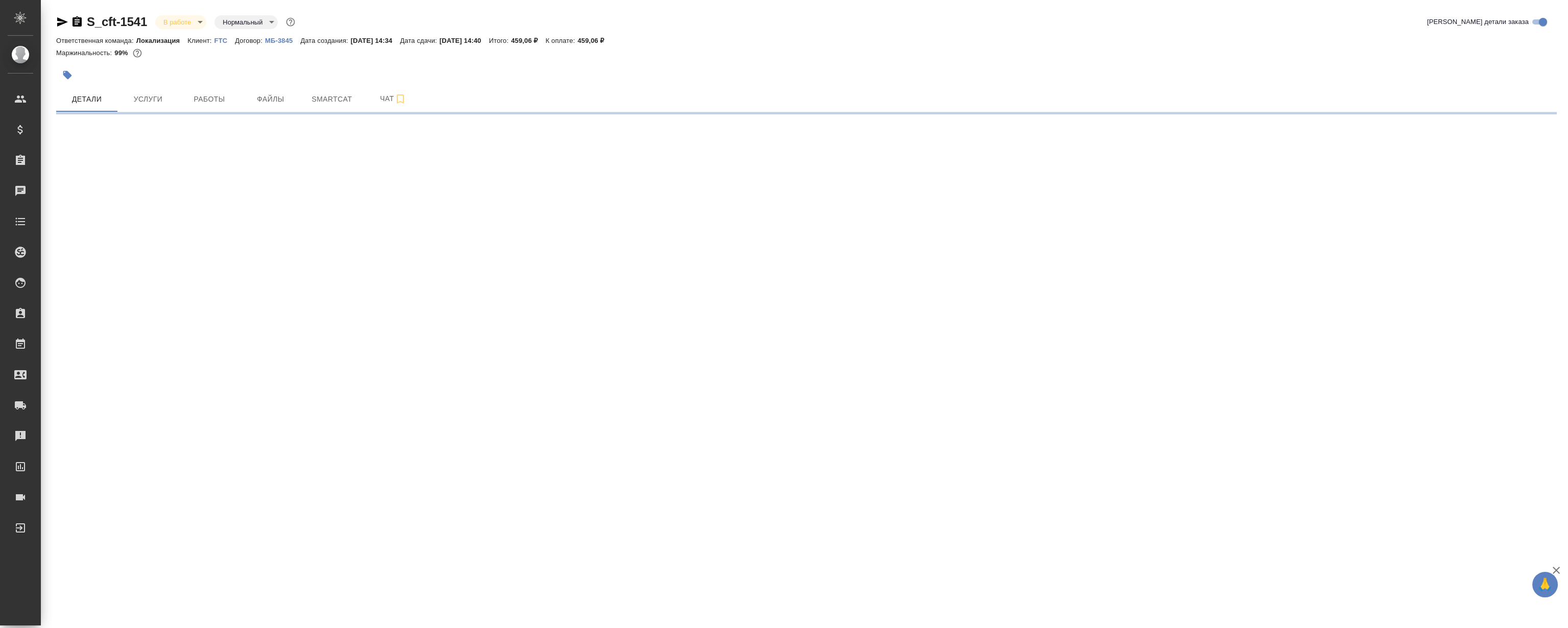
select select "RU"
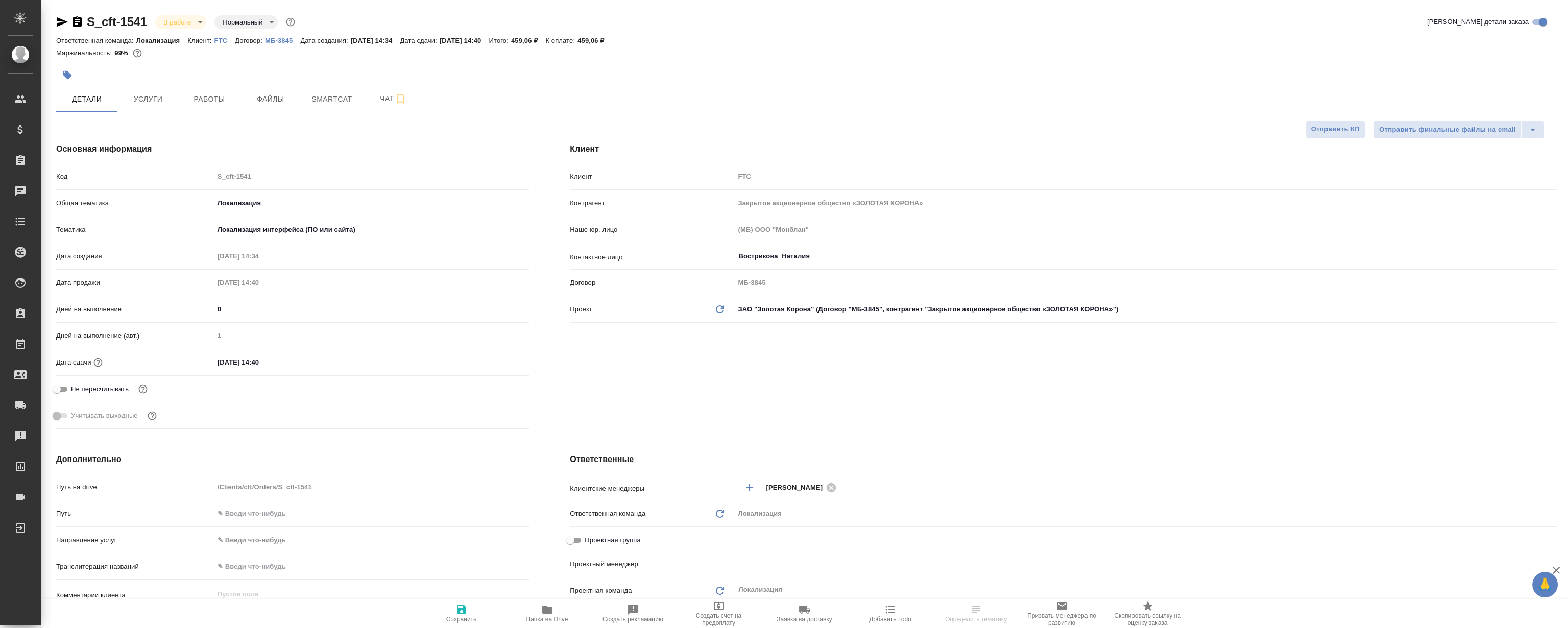
type textarea "x"
type input "[PERSON_NAME]"
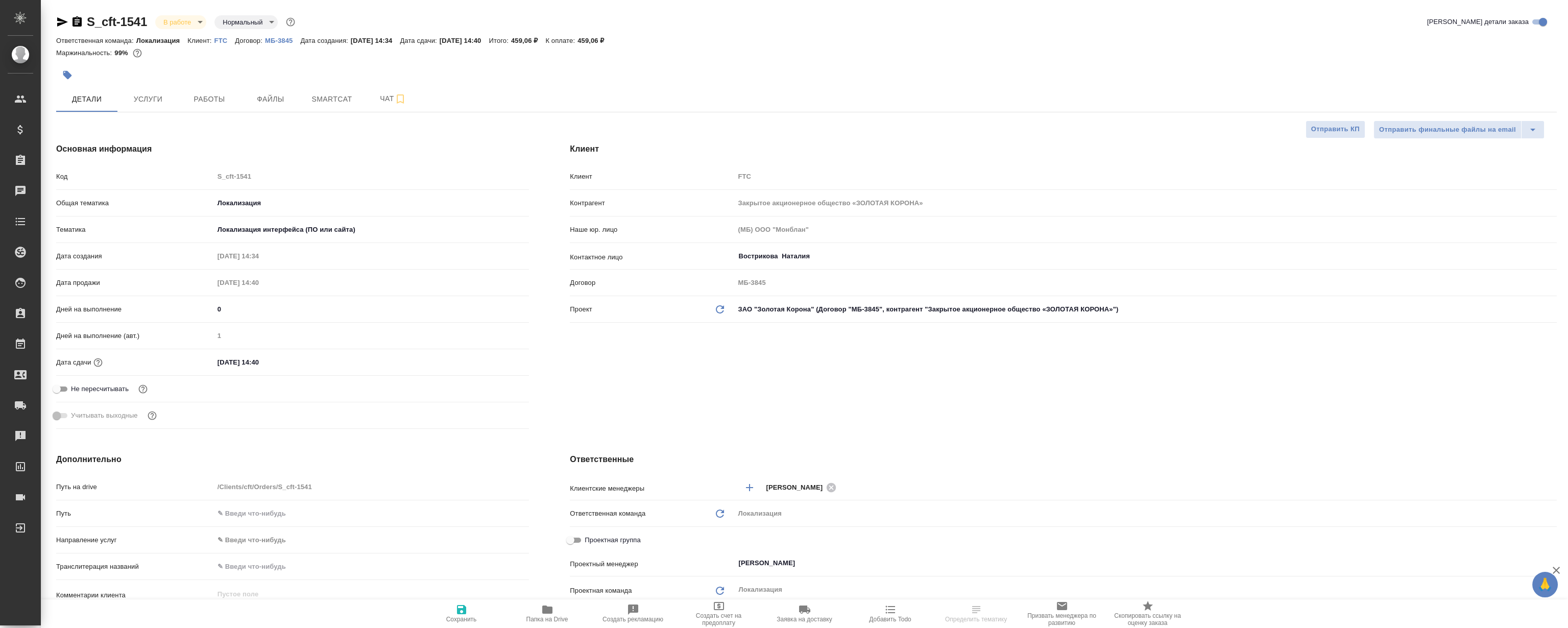
type textarea "x"
click at [328, 92] on button "Smartcat" at bounding box center [332, 99] width 62 height 25
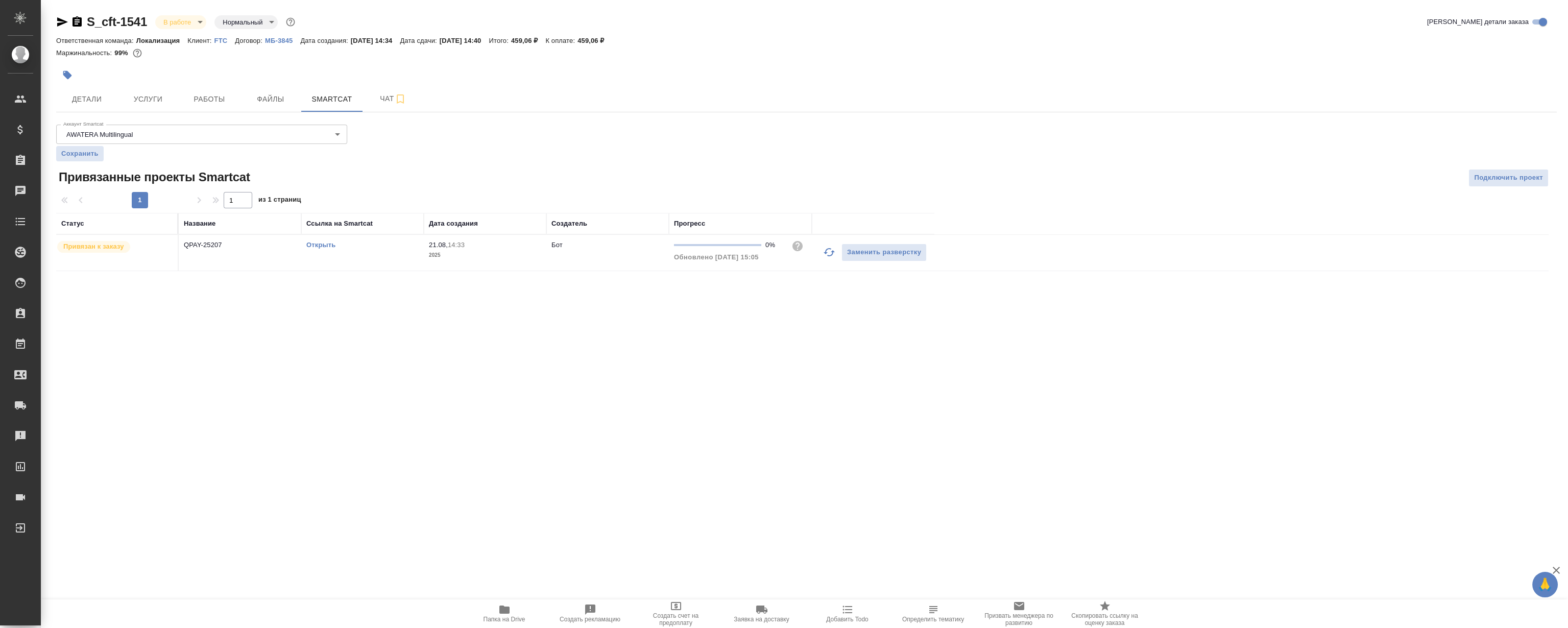
click at [323, 250] on td "Открыть" at bounding box center [362, 252] width 123 height 36
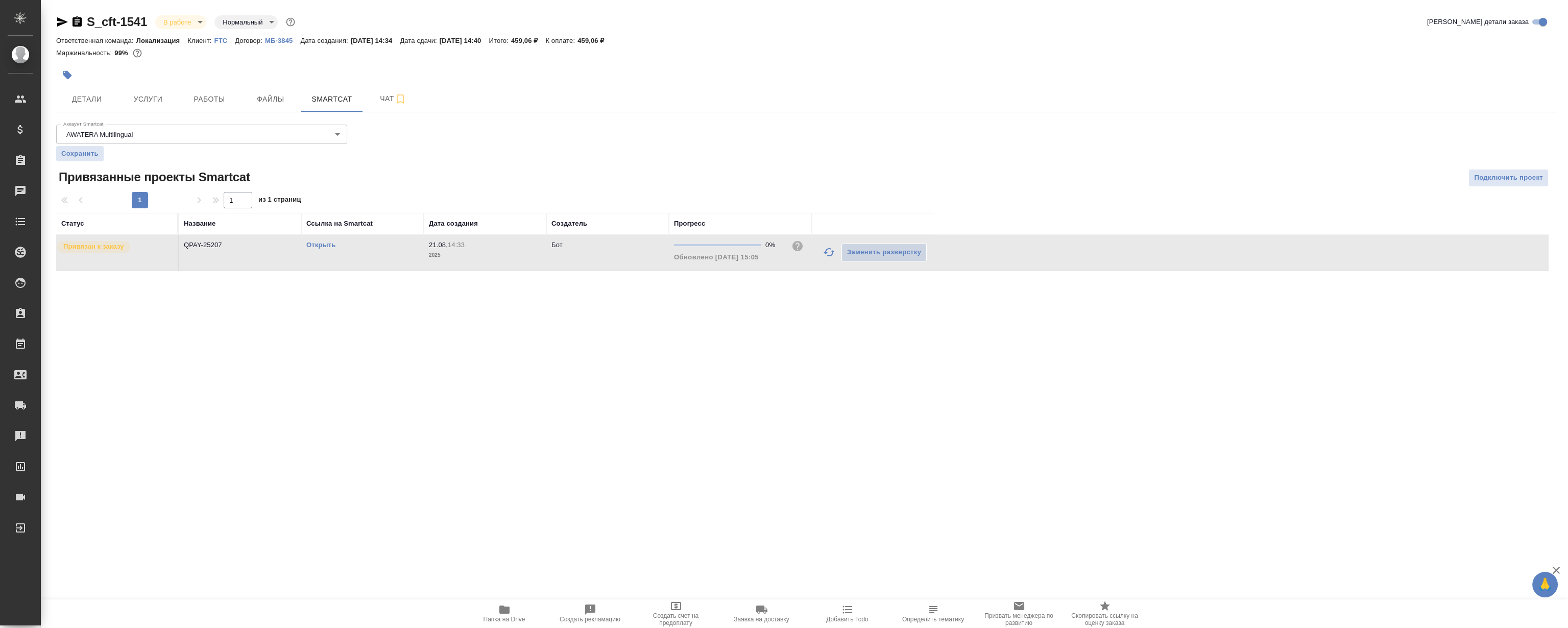
click at [324, 246] on link "Открыть" at bounding box center [321, 245] width 29 height 8
click at [264, 89] on button "Файлы" at bounding box center [270, 99] width 62 height 25
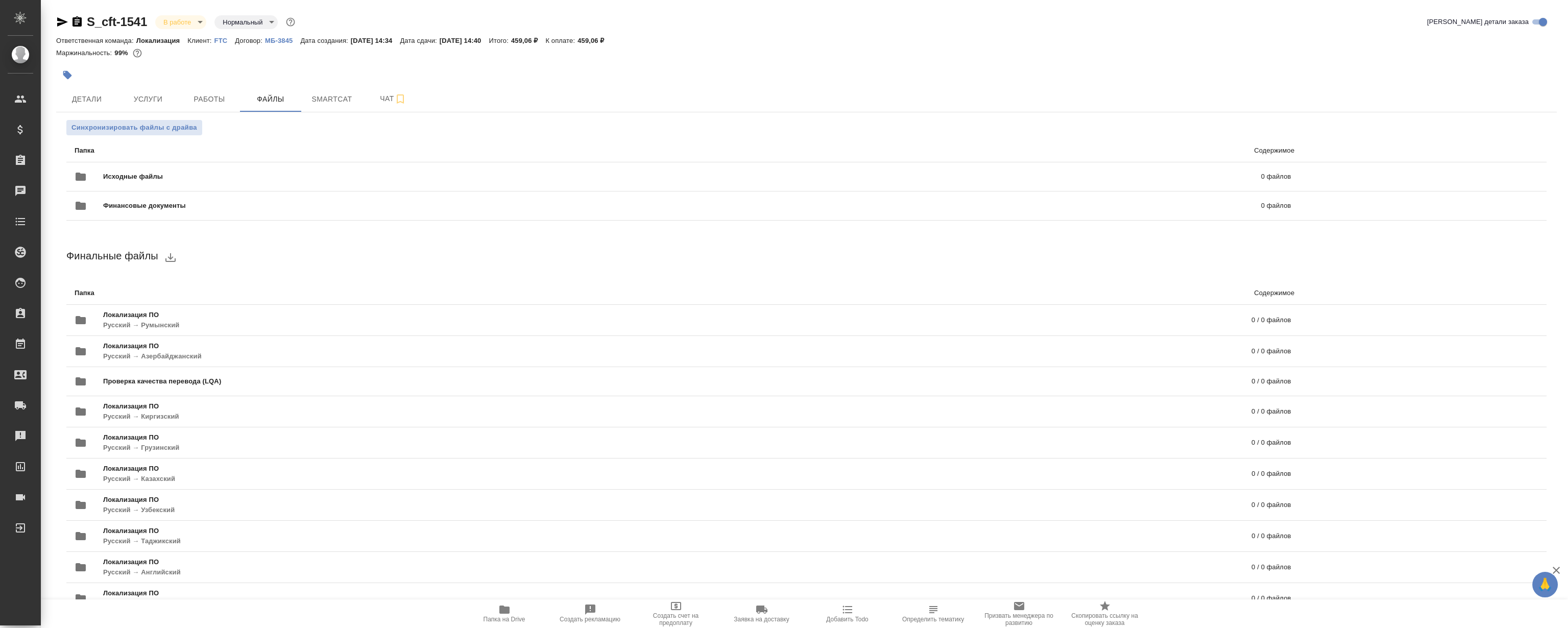
click at [505, 612] on icon "button" at bounding box center [504, 609] width 10 height 8
click at [224, 86] on button "Работы" at bounding box center [209, 99] width 62 height 25
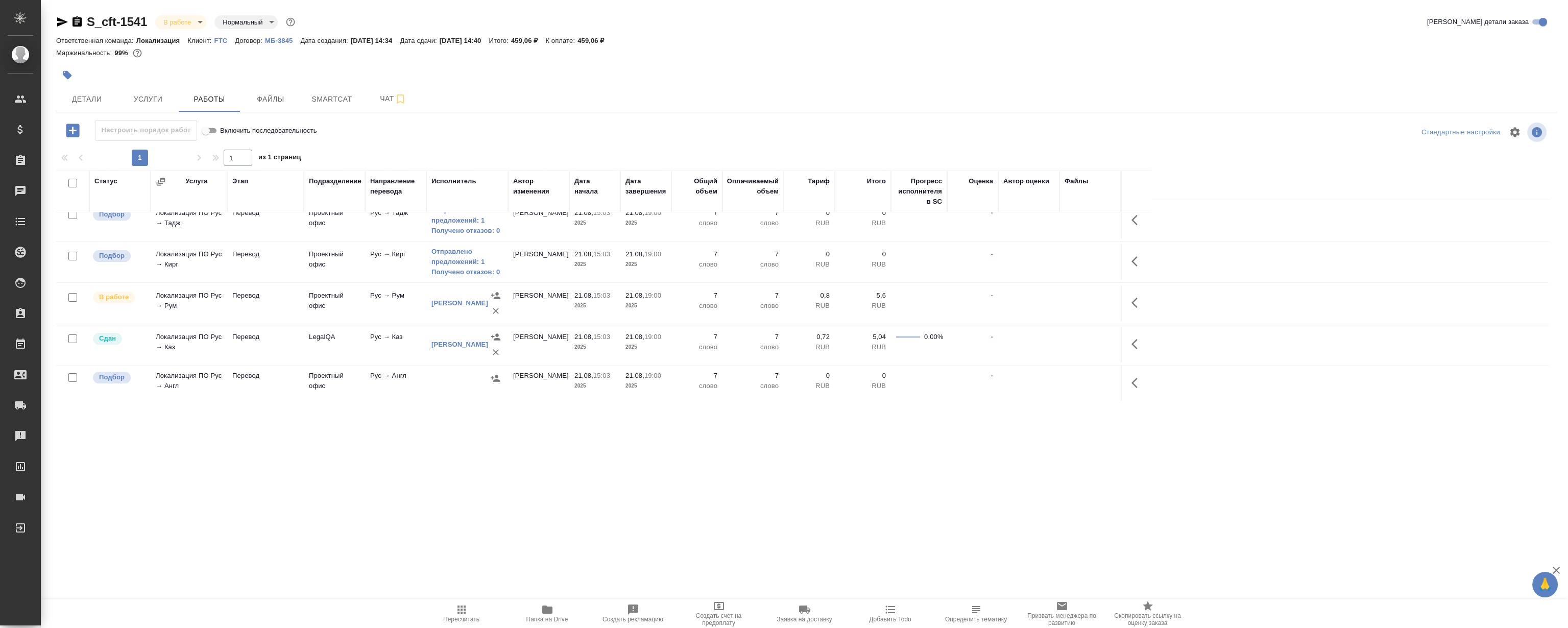
scroll to position [179, 0]
click at [1135, 382] on icon "button" at bounding box center [1137, 382] width 12 height 12
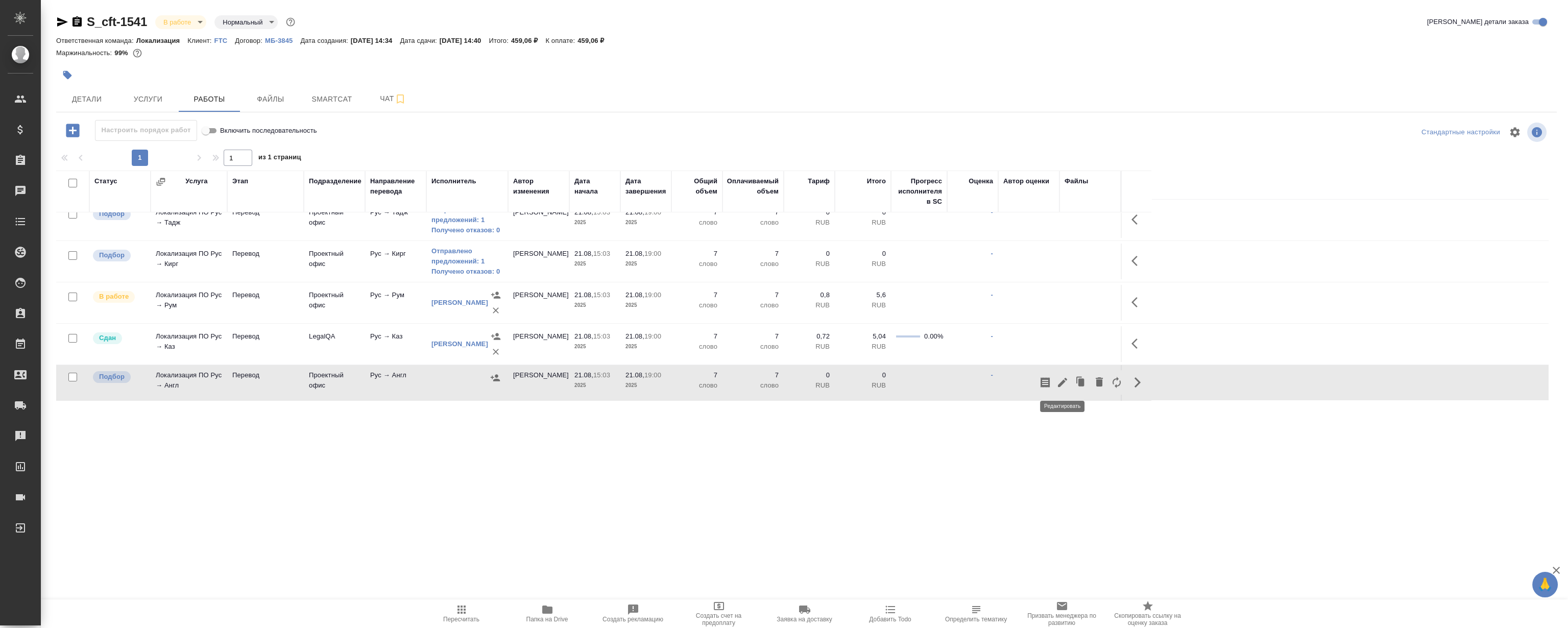
click at [1060, 380] on icon "button" at bounding box center [1062, 382] width 12 height 12
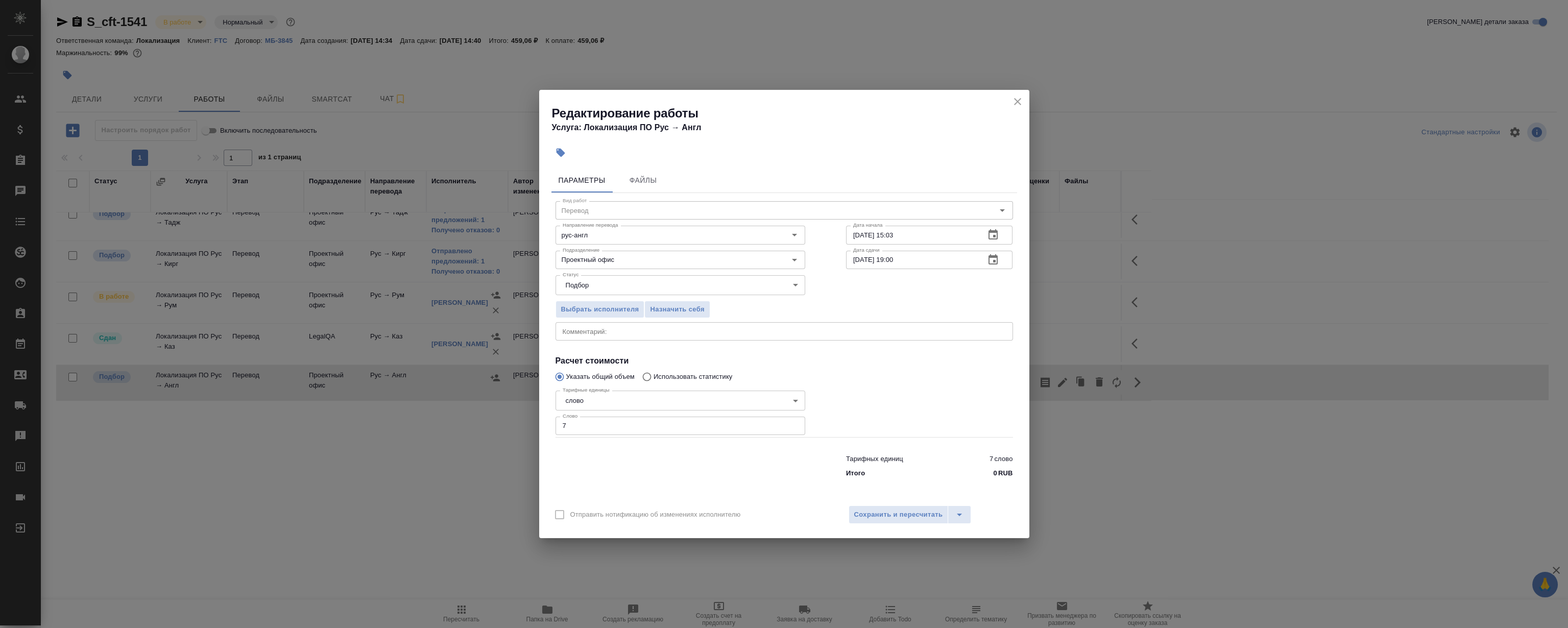
click at [670, 320] on div "Выбрать исполнителя Назначить себя" at bounding box center [680, 308] width 290 height 62
click at [675, 314] on span "Назначить себя" at bounding box center [677, 310] width 54 height 12
click at [1016, 100] on icon "close" at bounding box center [1017, 101] width 12 height 12
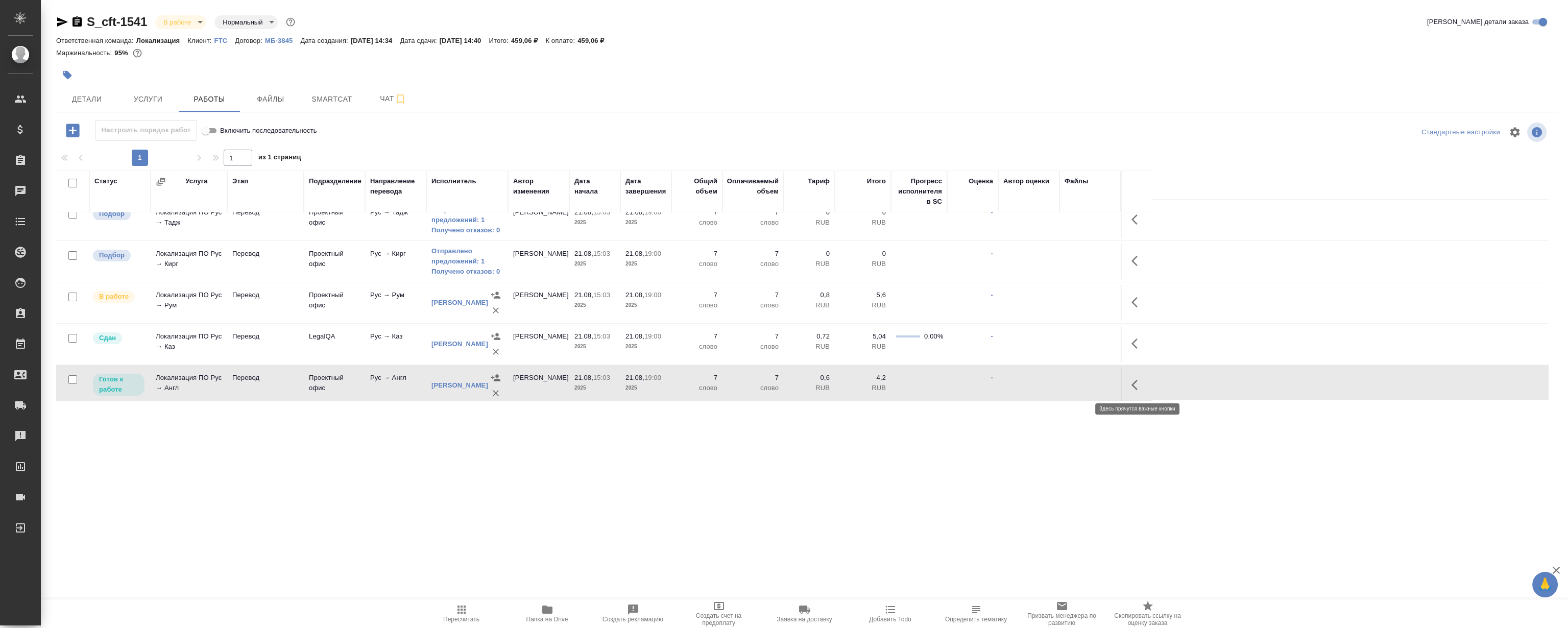
click at [1138, 383] on icon "button" at bounding box center [1137, 384] width 12 height 12
click at [1066, 384] on icon "button" at bounding box center [1062, 384] width 12 height 12
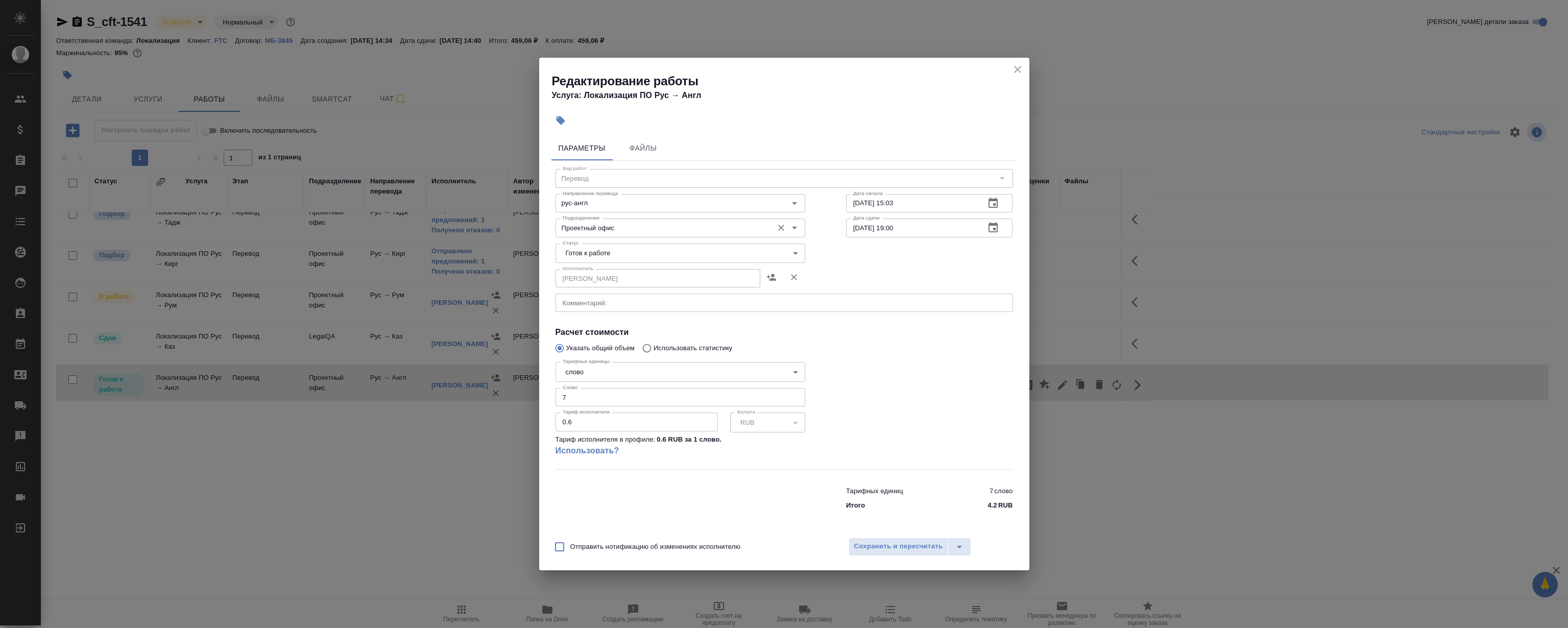
click at [602, 225] on input "Проектный офис" at bounding box center [663, 227] width 209 height 12
type input "д"
click at [597, 246] on li "LocQA" at bounding box center [679, 251] width 250 height 18
type input "LocQA"
click at [592, 250] on body "🙏 .cls-1 fill:#fff; AWATERA Magerramov Ruslan Клиенты Спецификации Заказы 0 Чат…" at bounding box center [784, 314] width 1568 height 628
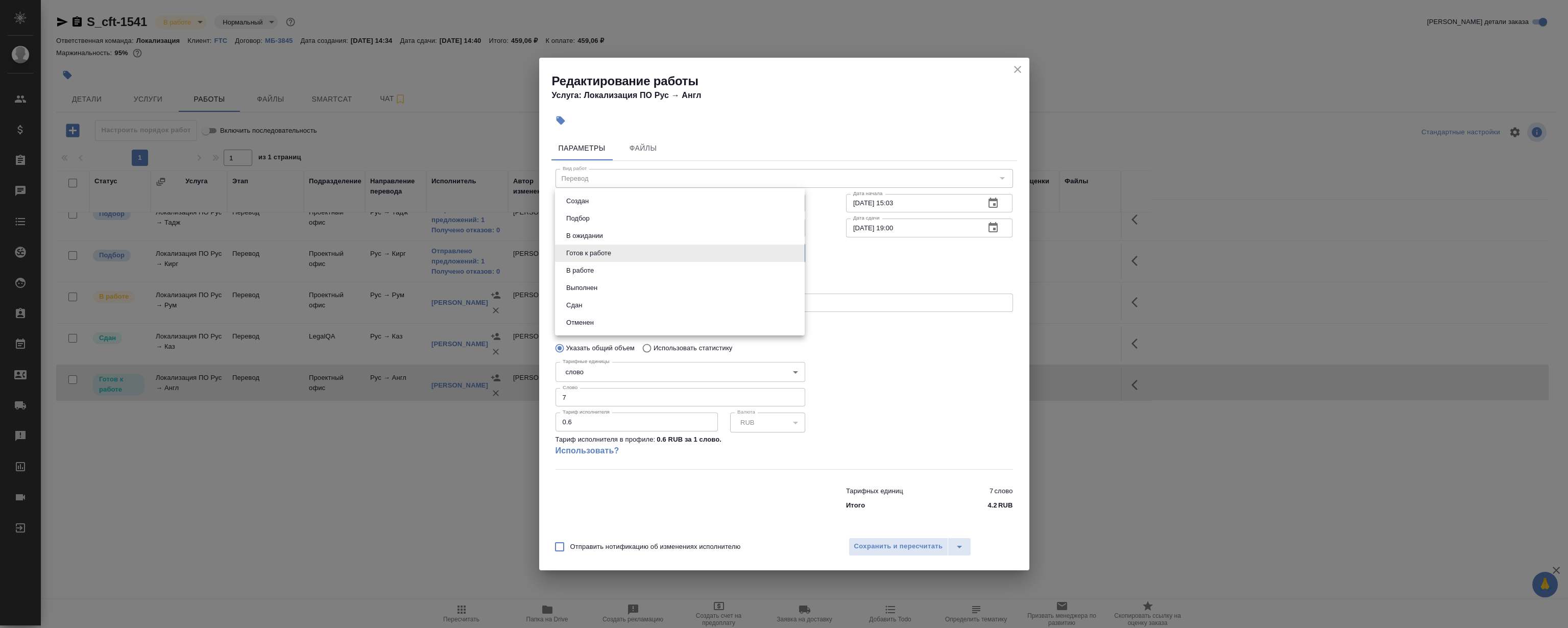
click at [609, 304] on li "Сдан" at bounding box center [679, 305] width 250 height 17
type input "closed"
click at [880, 547] on span "Сохранить и пересчитать" at bounding box center [898, 546] width 89 height 12
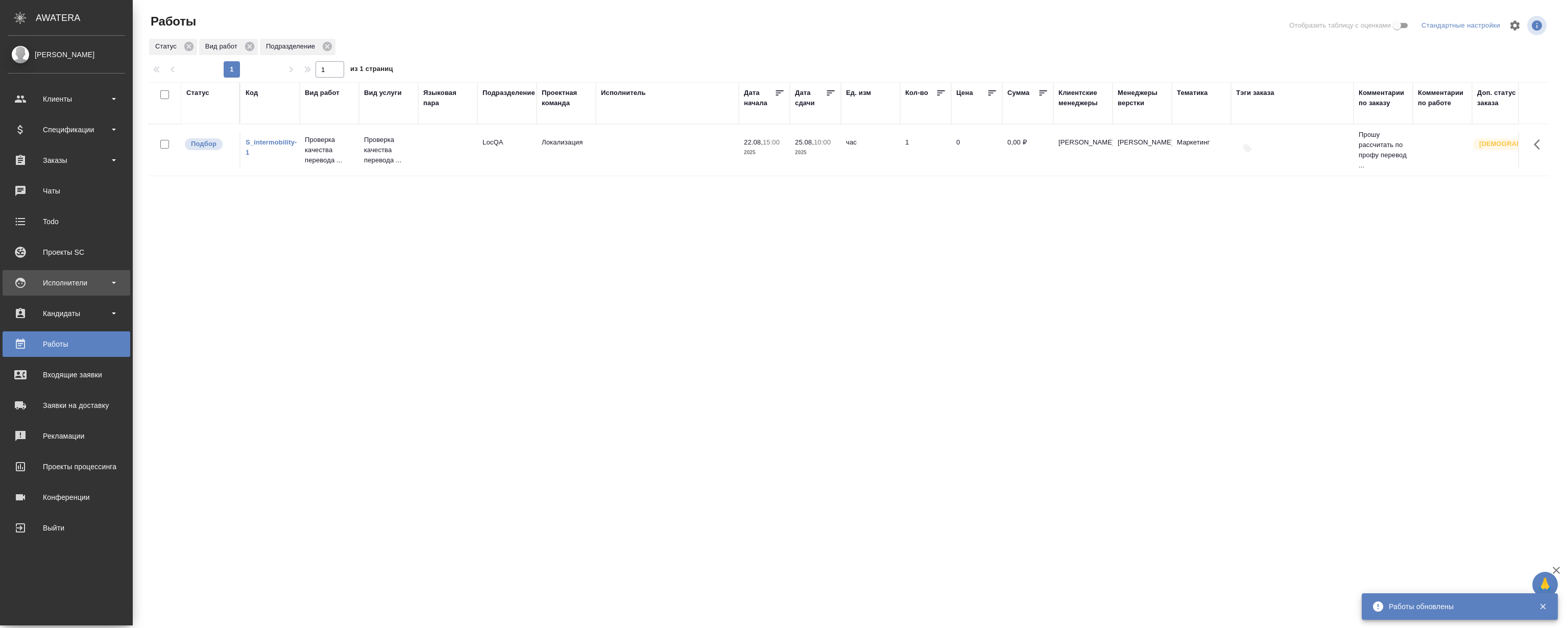
click at [56, 285] on div "Исполнители" at bounding box center [66, 283] width 117 height 16
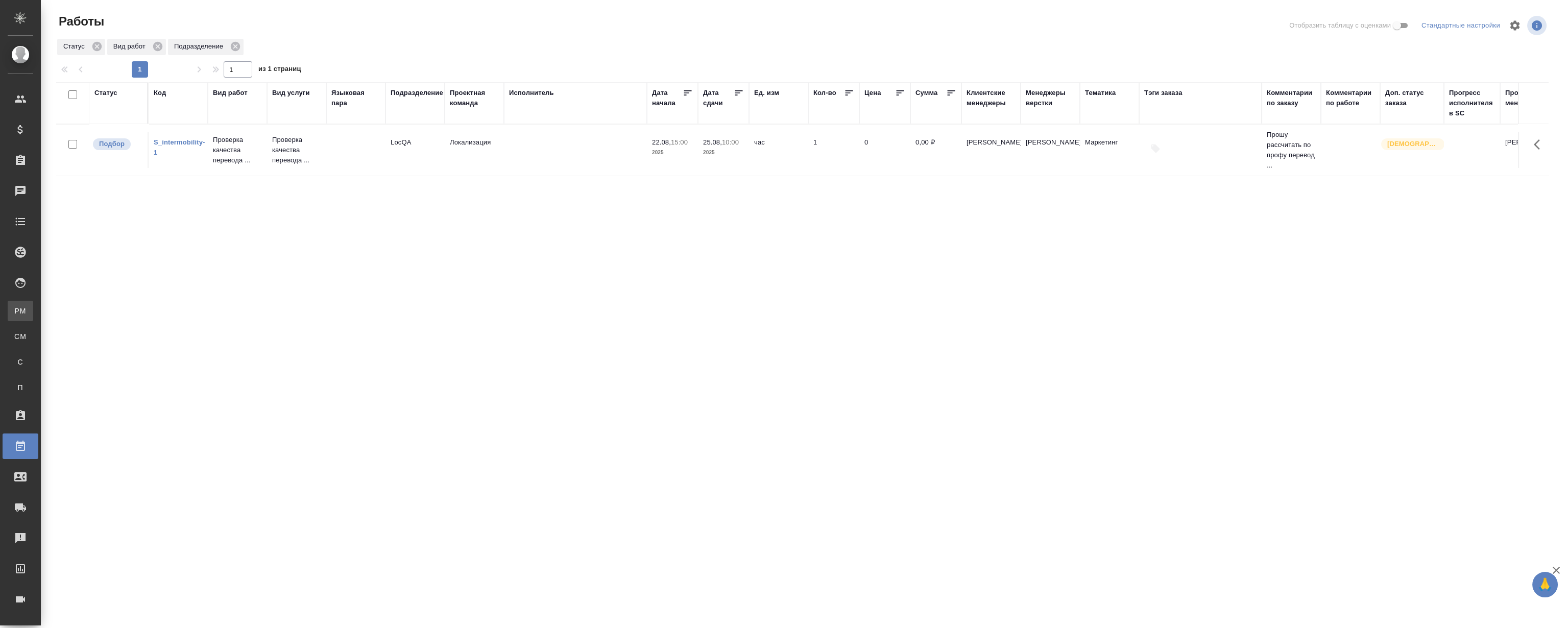
click at [16, 306] on div "Для PM/LQA" at bounding box center [8, 311] width 16 height 10
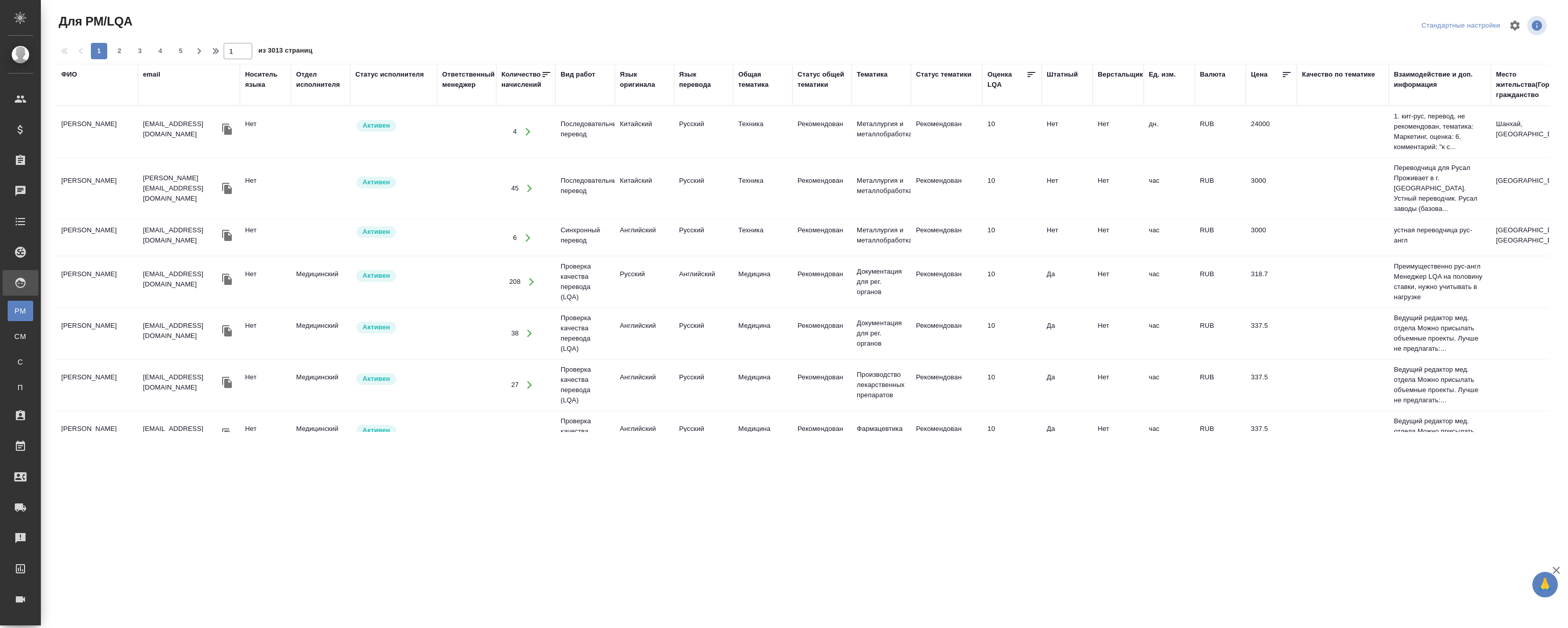
click at [71, 75] on div "ФИО" at bounding box center [69, 75] width 16 height 10
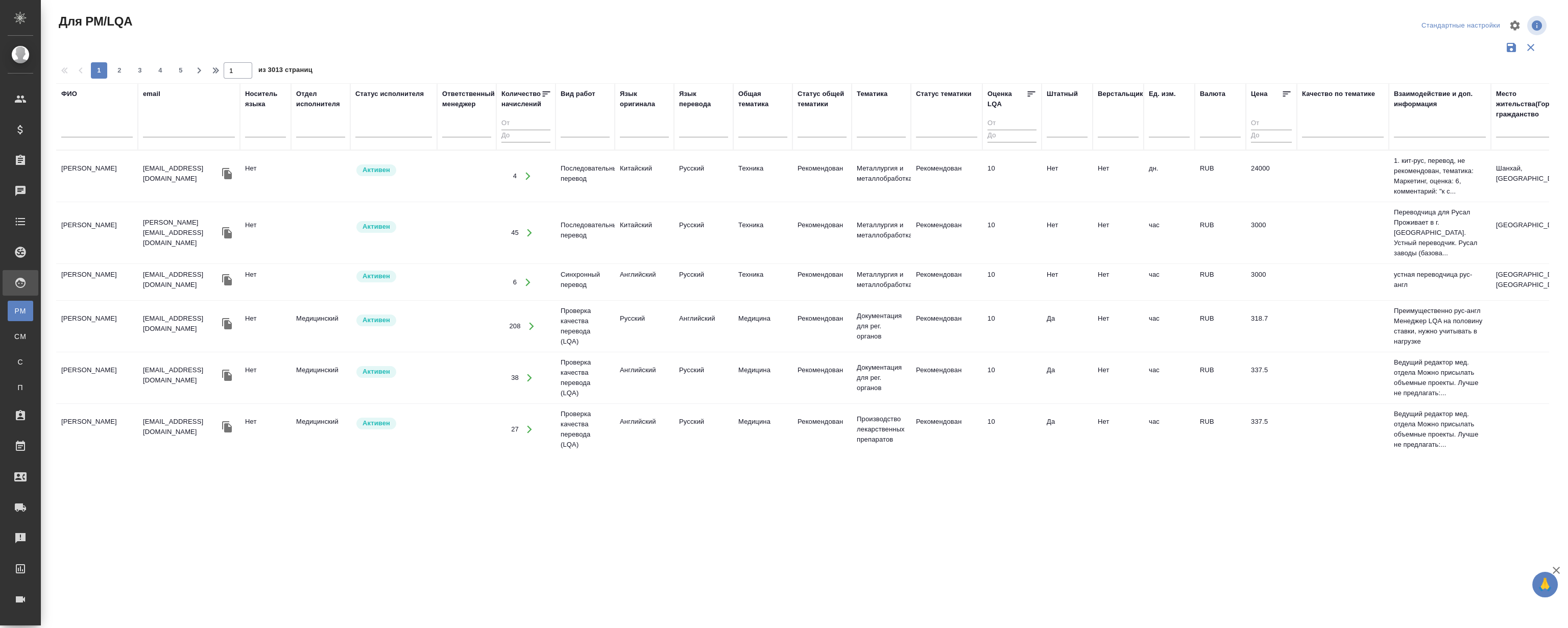
click at [99, 131] on input "text" at bounding box center [97, 131] width 71 height 13
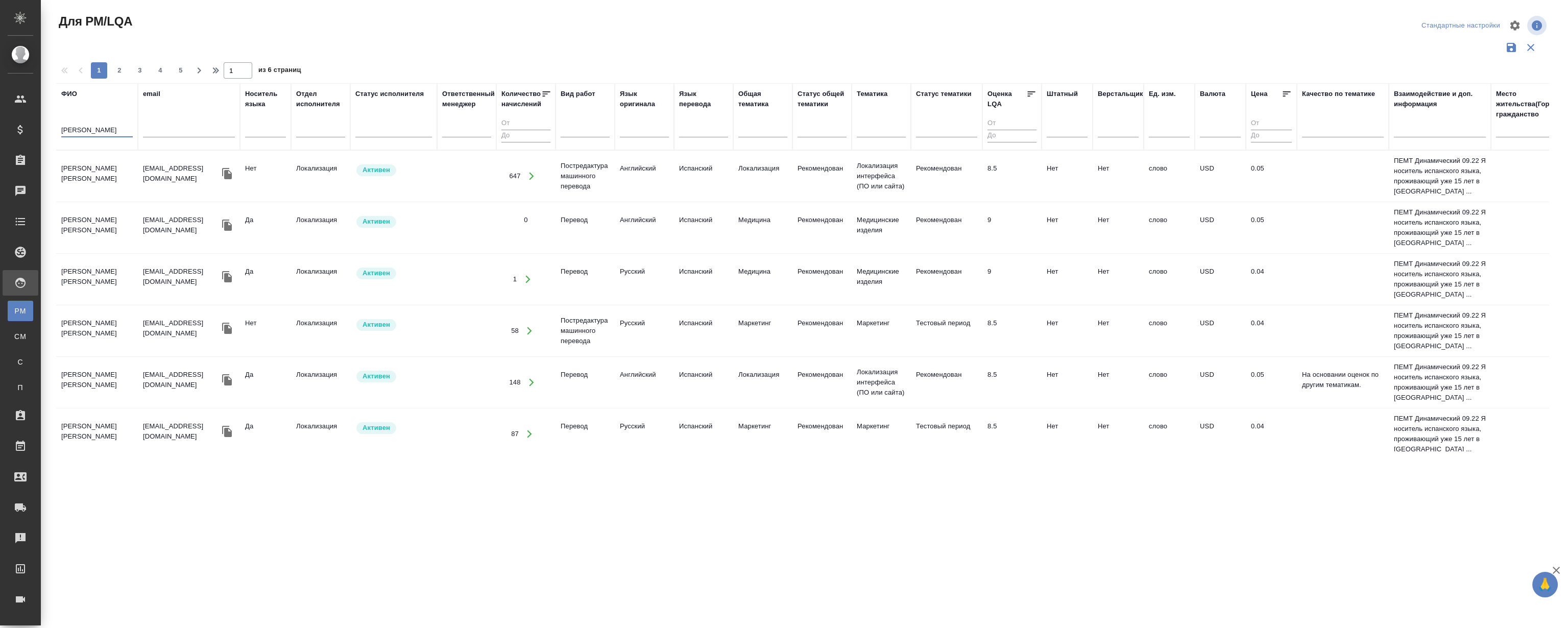
type input "ricardo"
click at [232, 43] on div at bounding box center [802, 47] width 1492 height 19
click at [92, 171] on td "[PERSON_NAME] [PERSON_NAME]" at bounding box center [97, 176] width 82 height 36
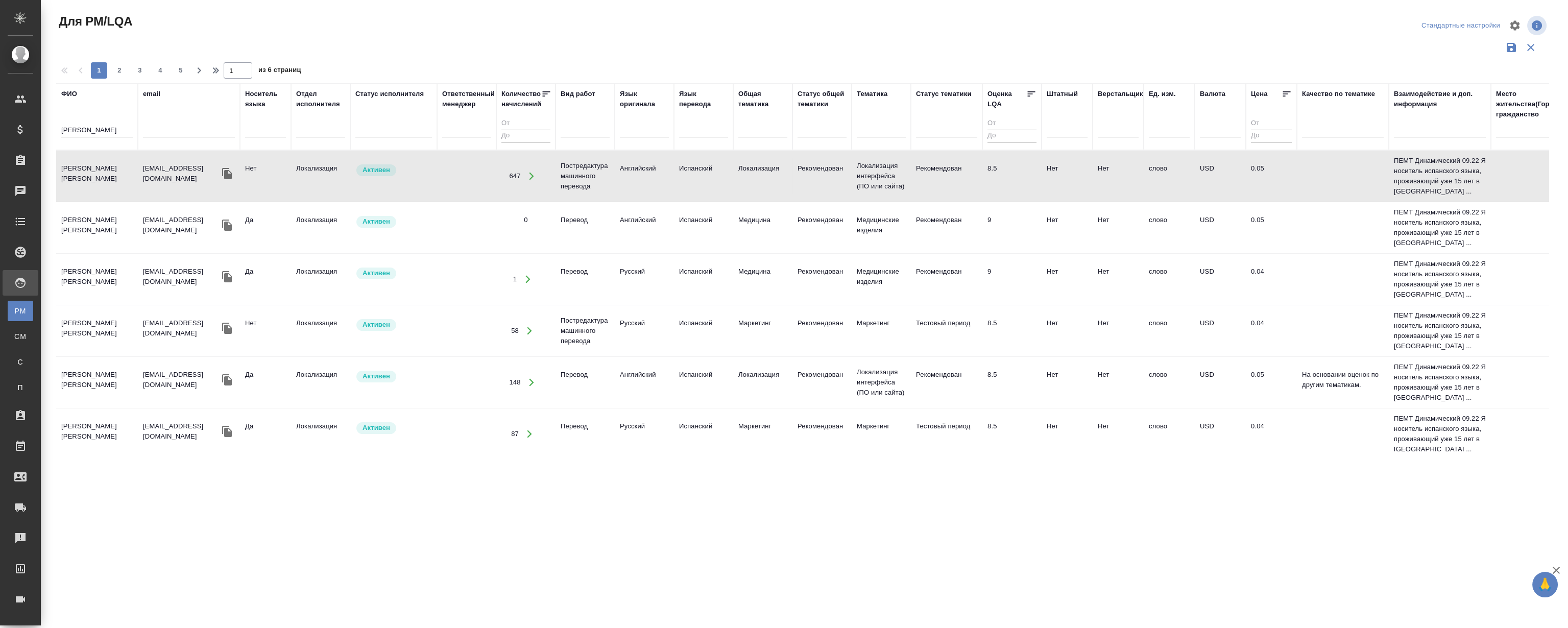
click at [92, 171] on td "[PERSON_NAME] [PERSON_NAME]" at bounding box center [97, 176] width 82 height 36
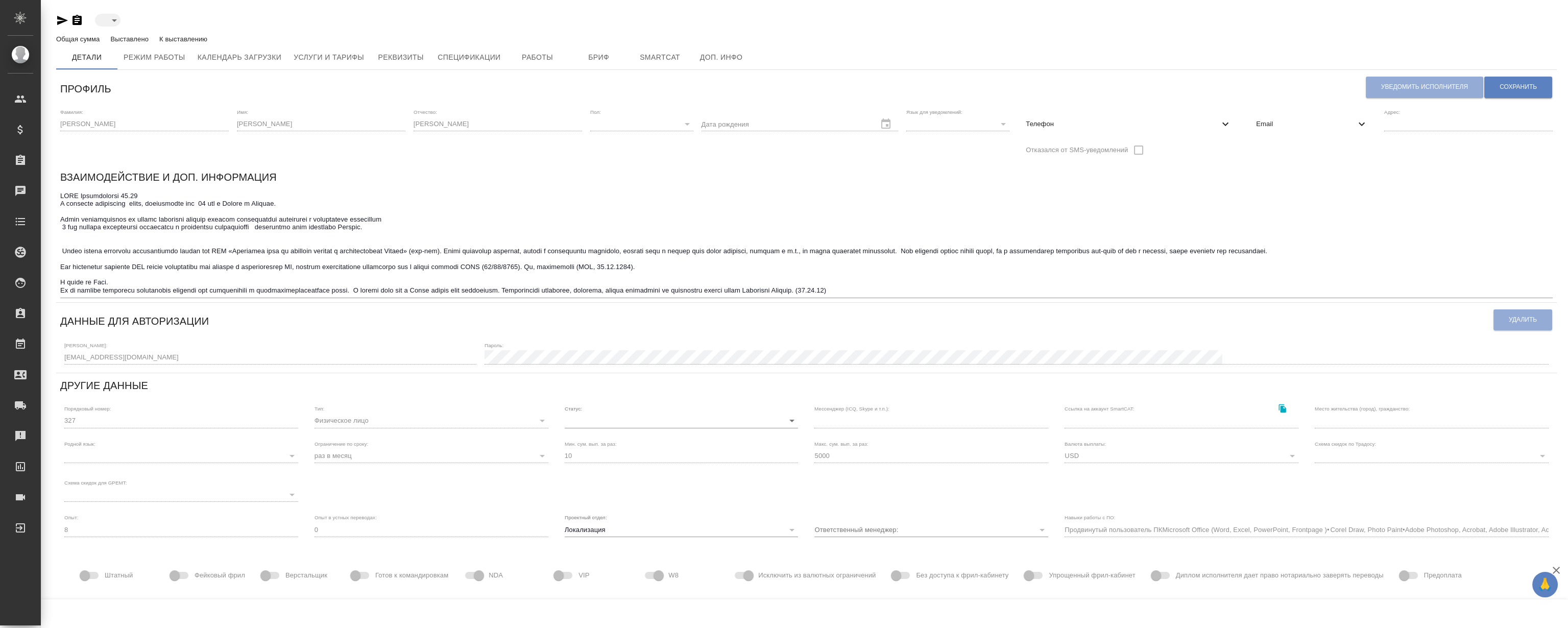
type input "active"
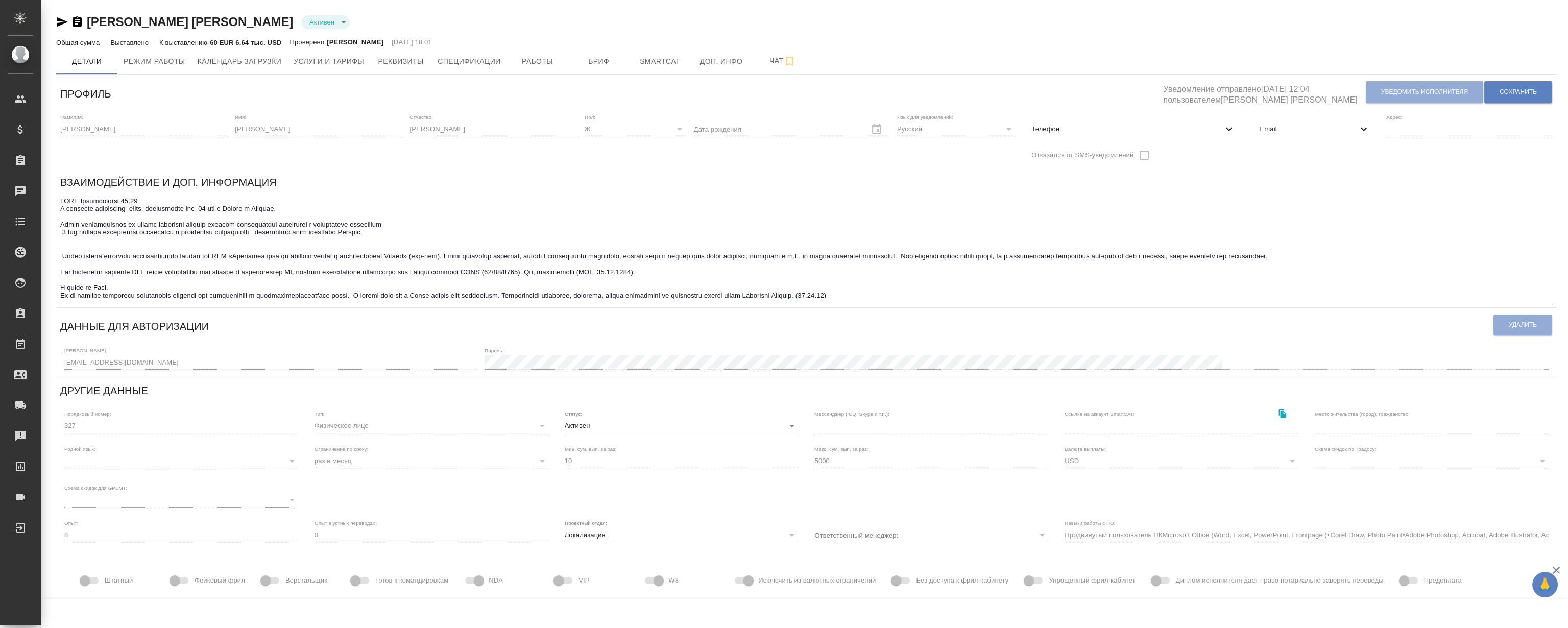
click at [62, 25] on icon "button" at bounding box center [62, 21] width 12 height 12
type input "Продвинутый пользователь ПКMicrosoft Office (Word, Excel, PowerPoint, Frontpage…"
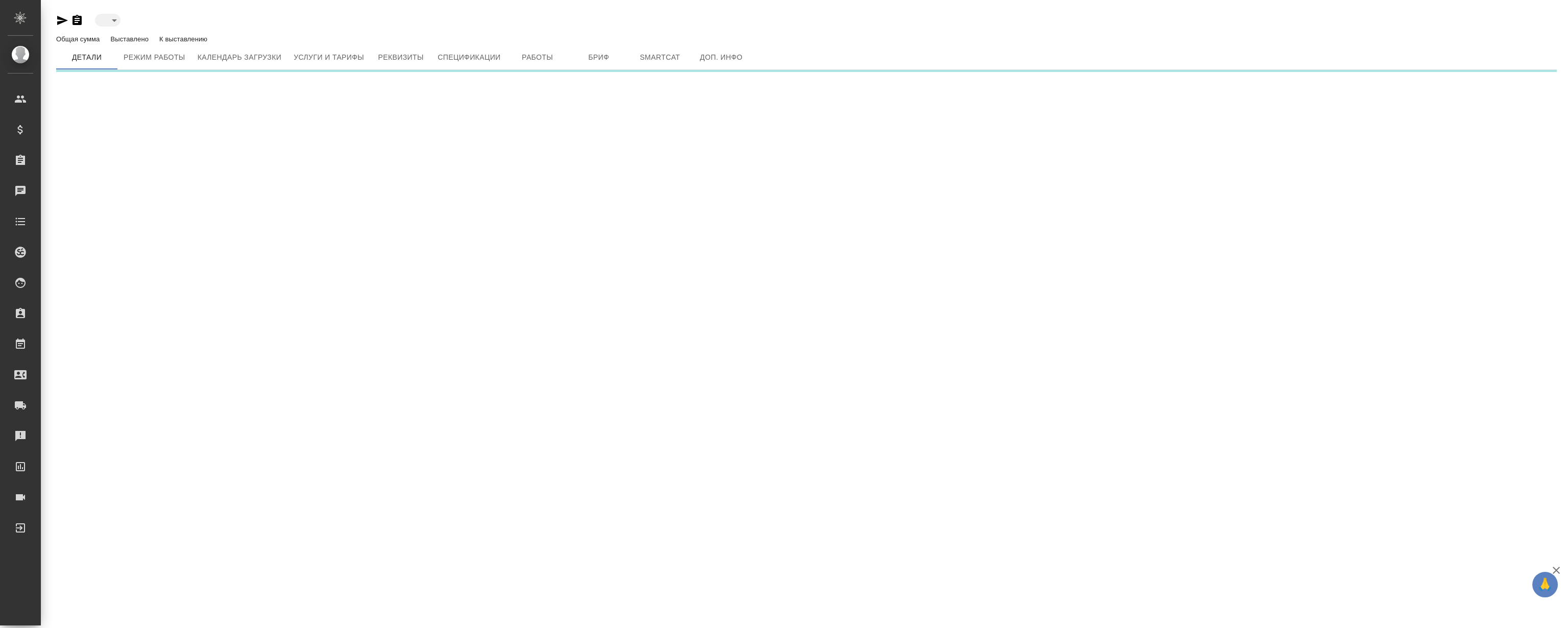
type input "active"
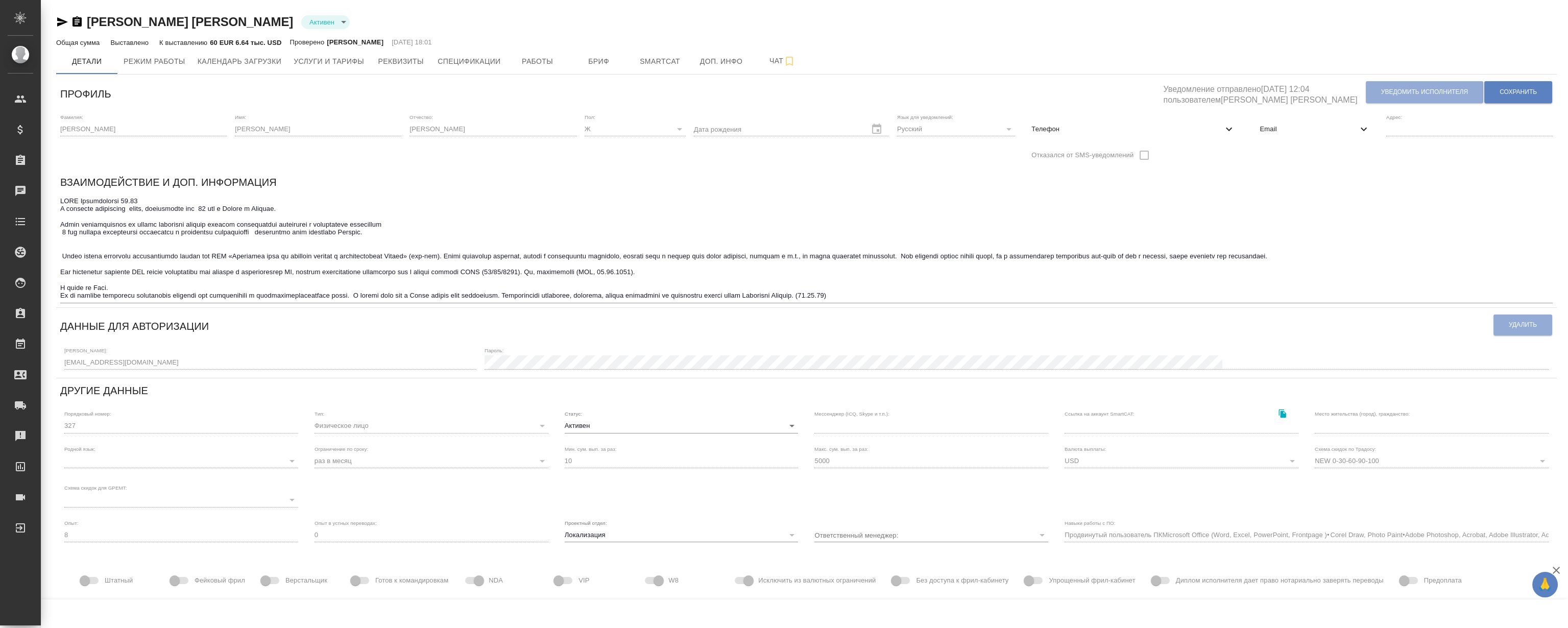
type input "Продвинутый пользователь ПКMicrosoft Office (Word, Excel, PowerPoint, Frontpage…"
click at [357, 55] on span "Услуги и тарифы" at bounding box center [329, 62] width 71 height 13
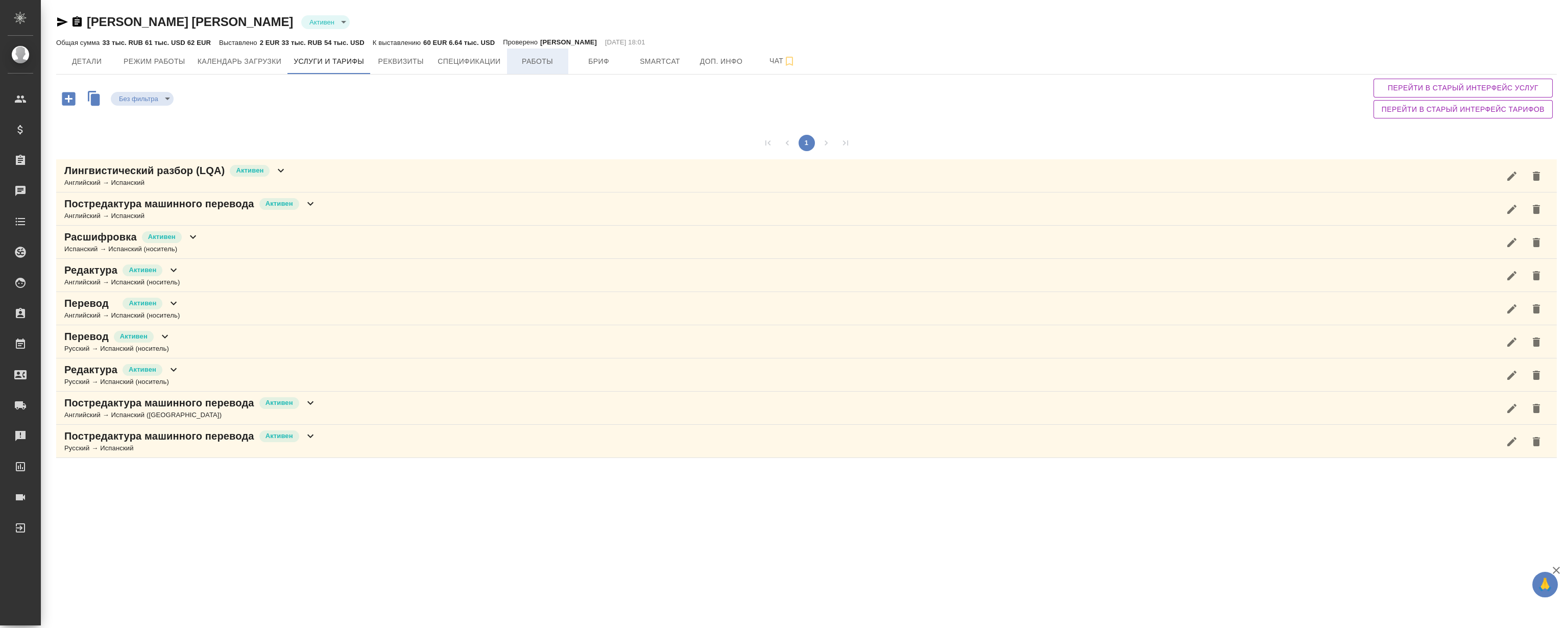
click at [556, 65] on span "Работы" at bounding box center [538, 62] width 49 height 13
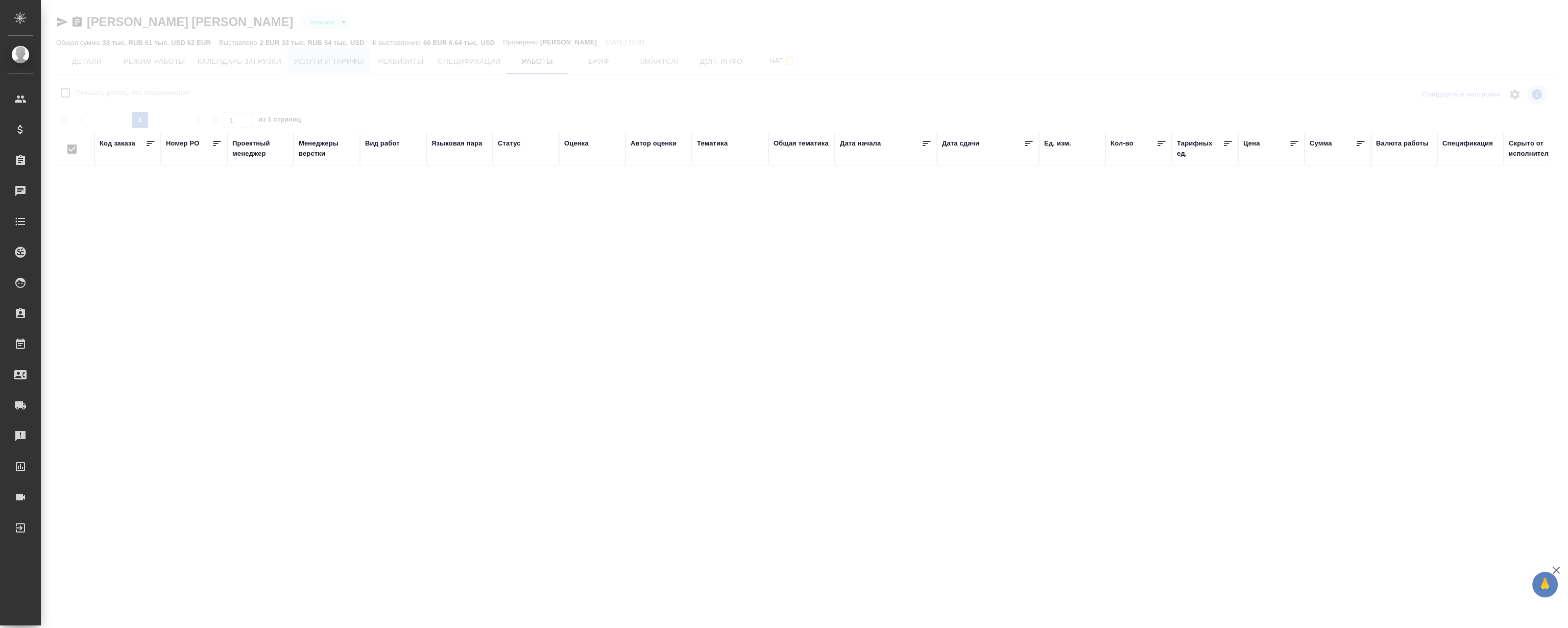
checkbox input "false"
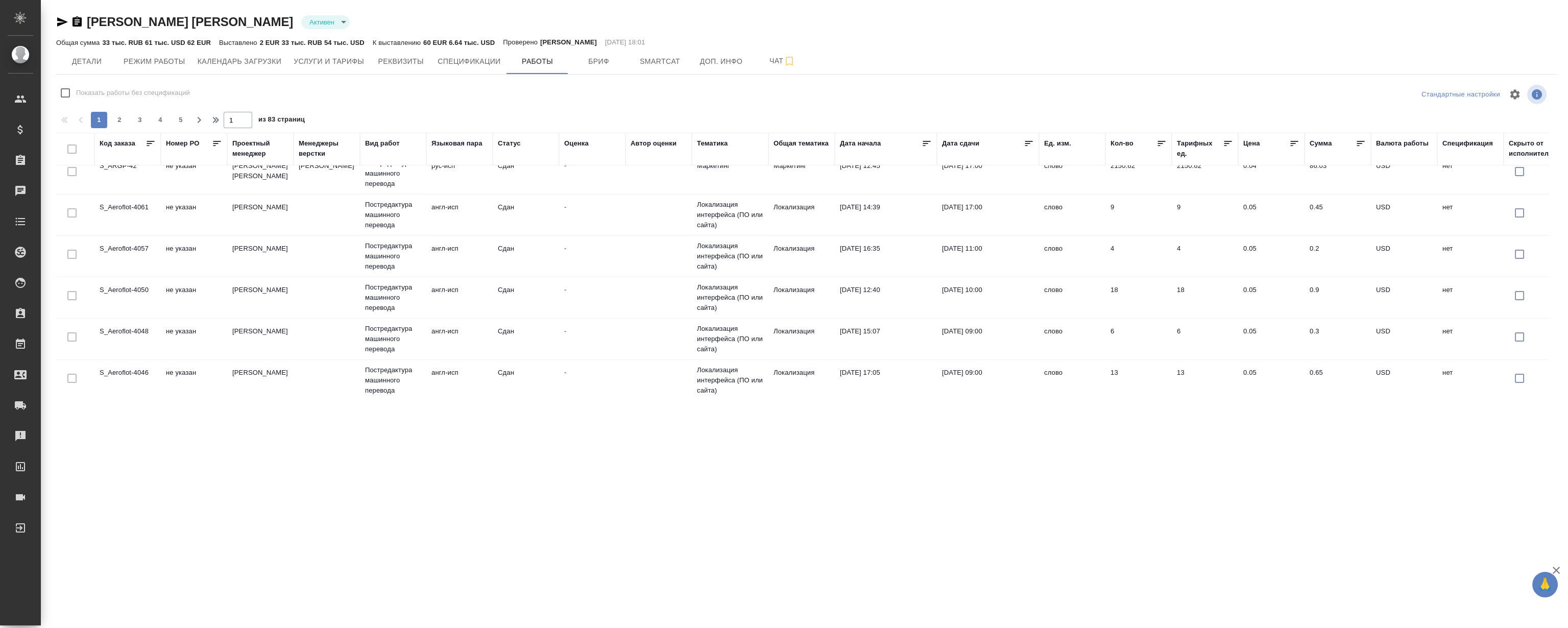
scroll to position [806, 0]
click at [117, 125] on button "2" at bounding box center [119, 119] width 16 height 16
click at [136, 120] on span "3" at bounding box center [139, 120] width 16 height 10
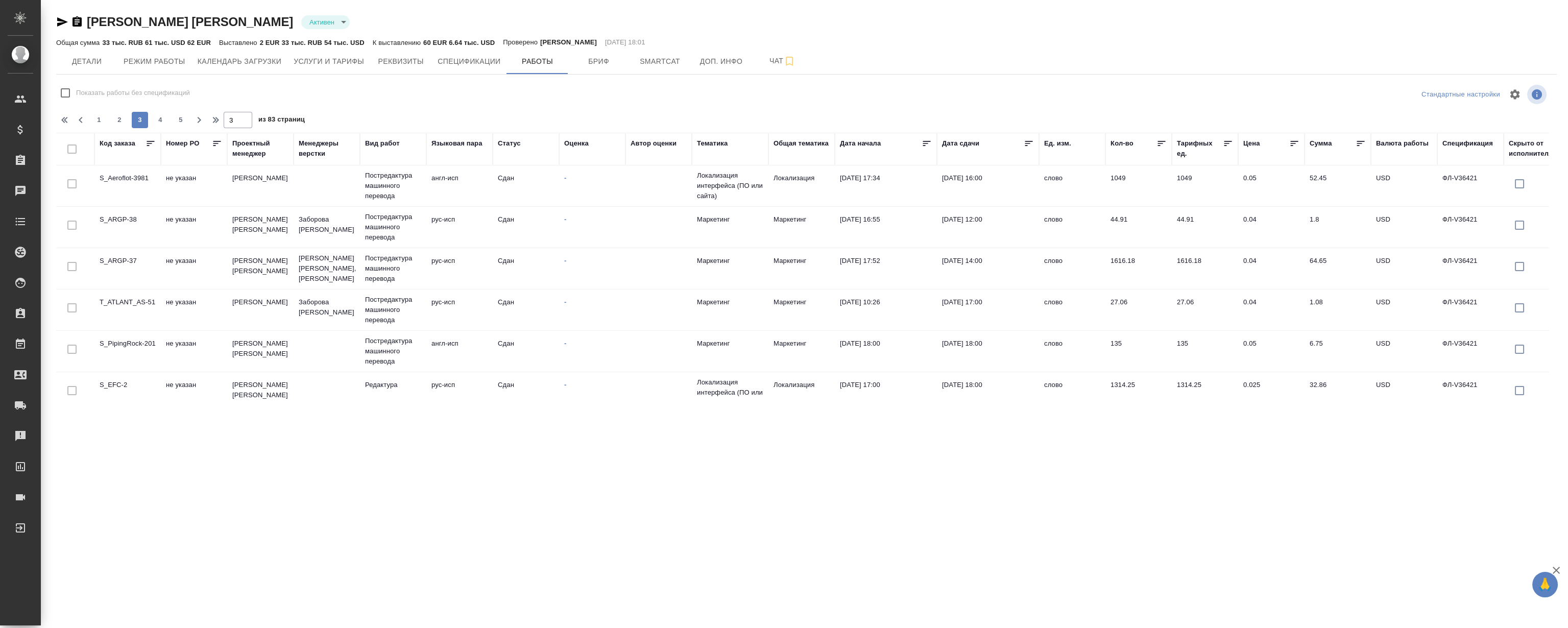
scroll to position [0, 0]
click at [158, 121] on span "4" at bounding box center [160, 120] width 16 height 10
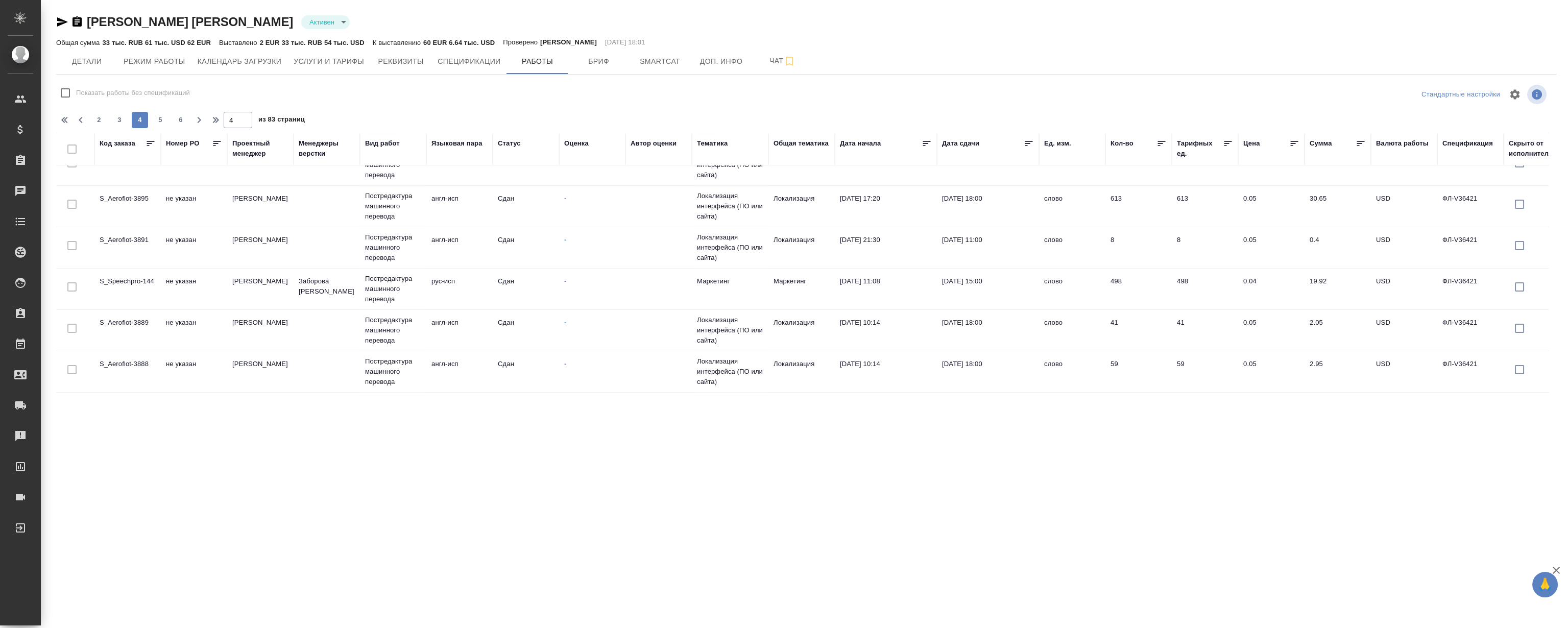
scroll to position [806, 0]
click at [164, 122] on span "5" at bounding box center [160, 120] width 16 height 10
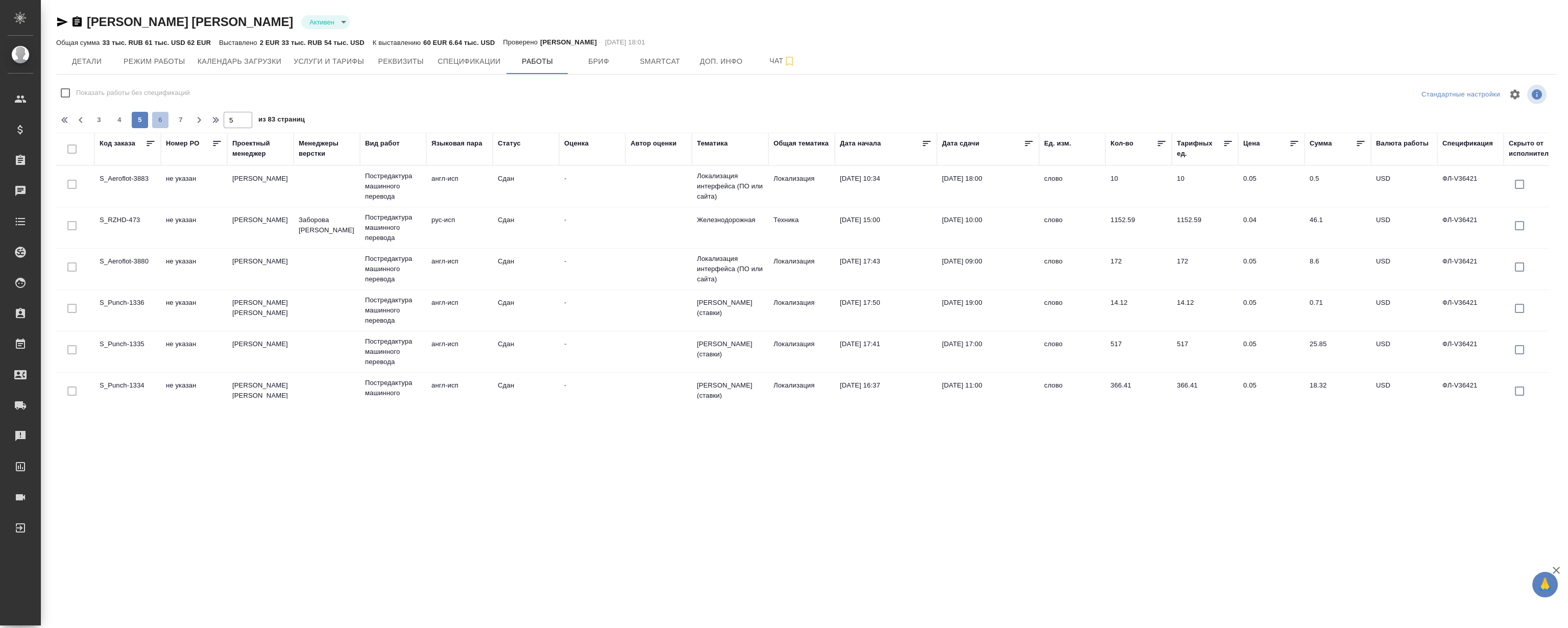
click at [156, 118] on span "6" at bounding box center [160, 120] width 16 height 10
type input "6"
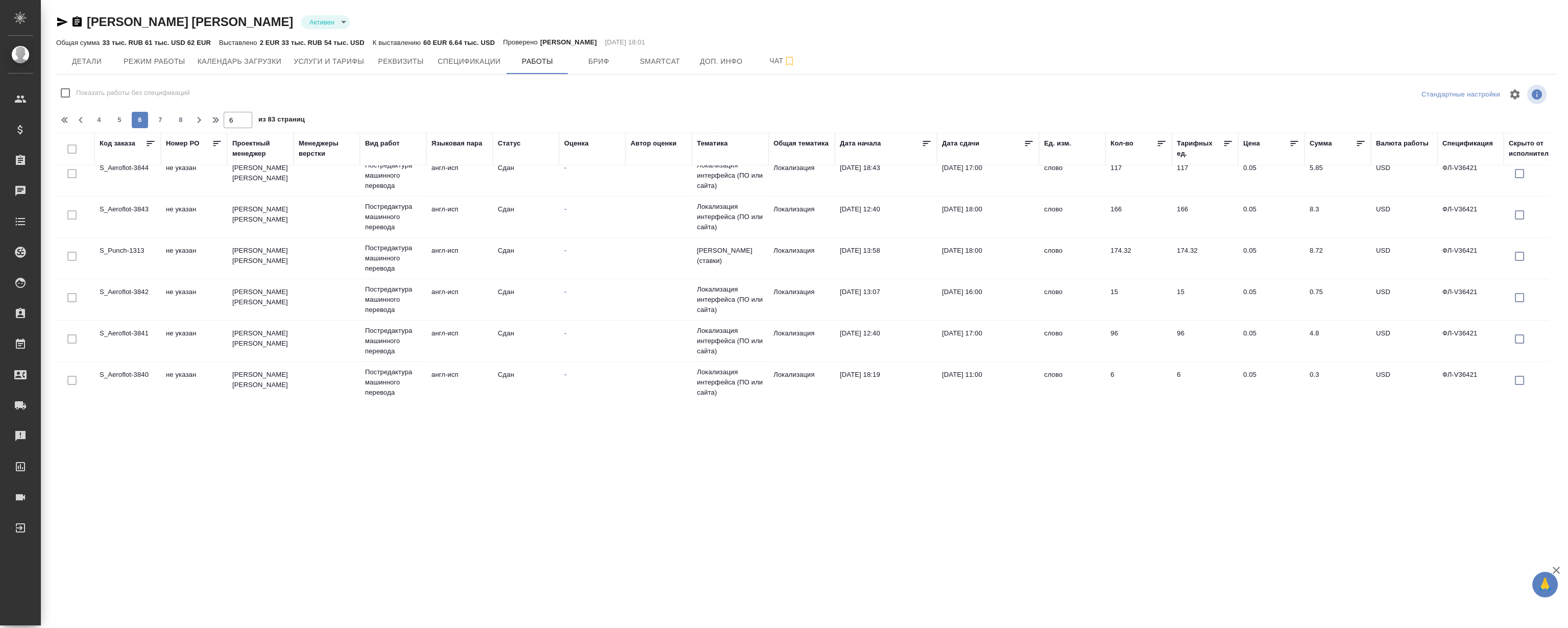
scroll to position [806, 0]
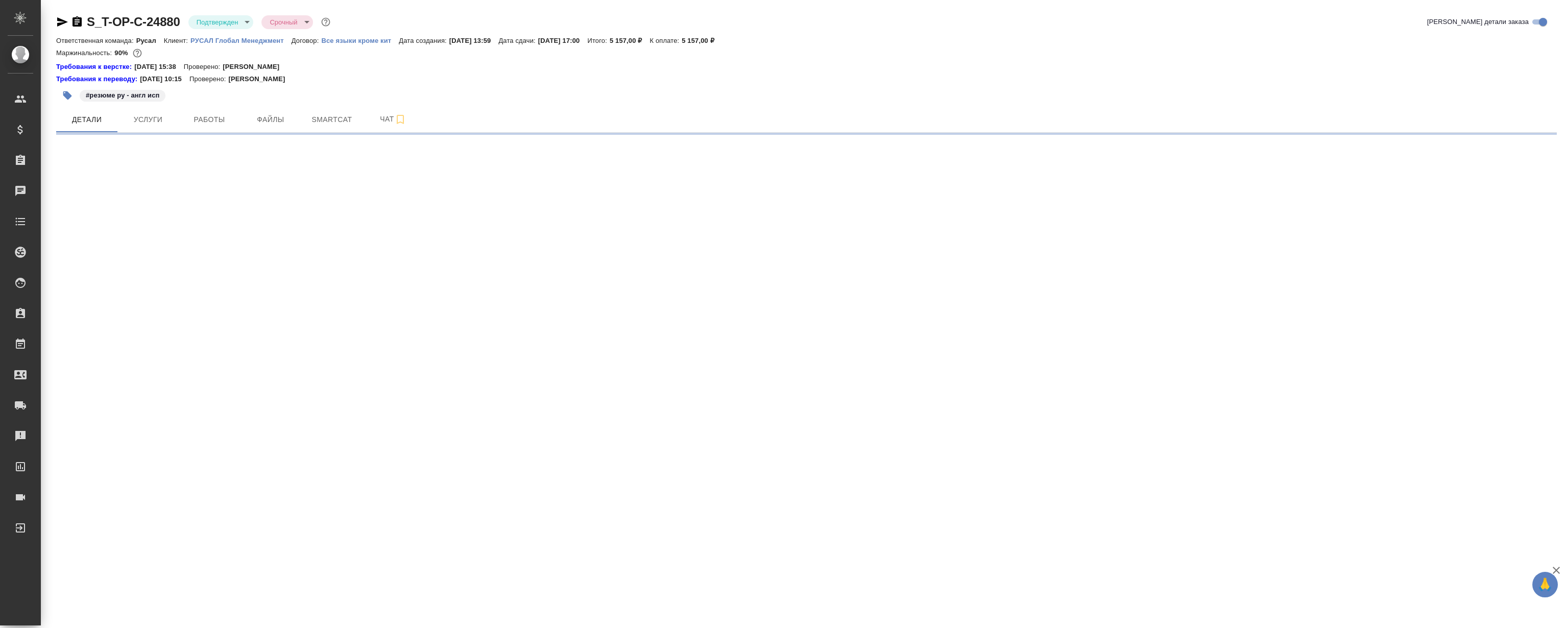
select select "RU"
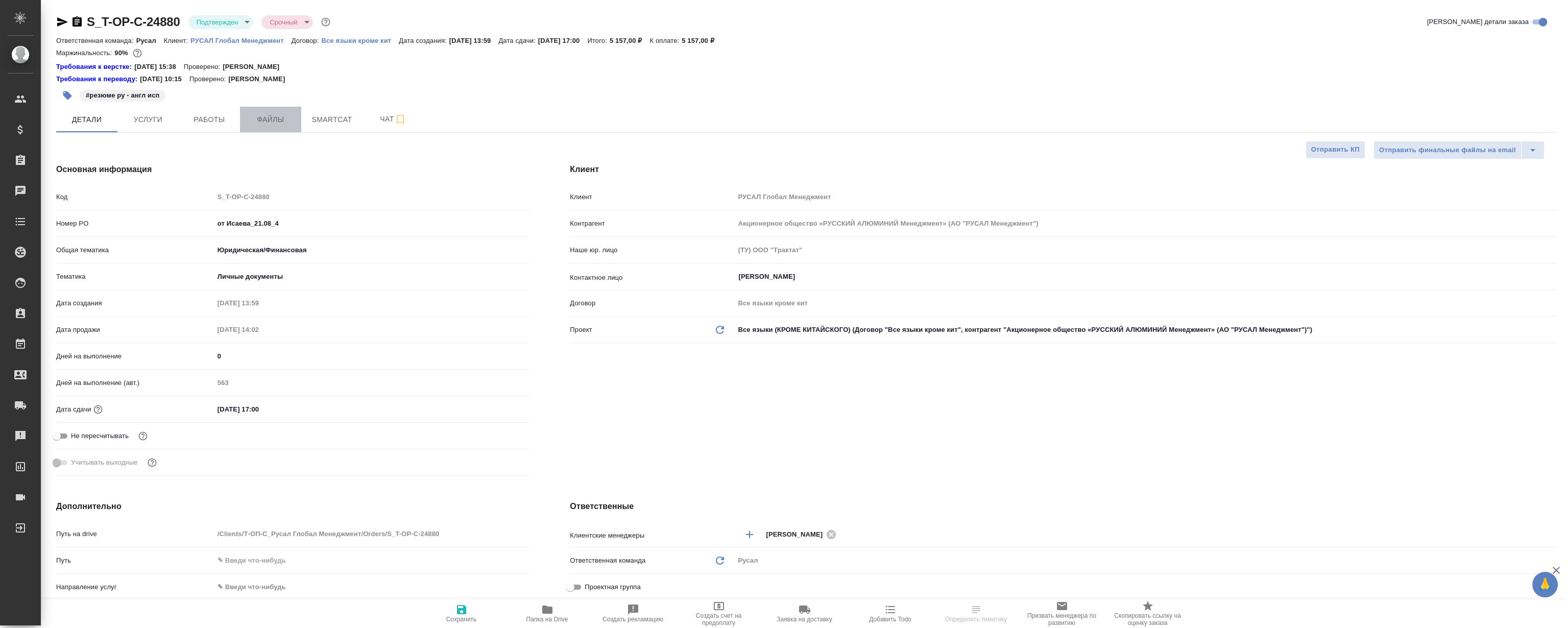
type textarea "x"
click at [255, 125] on span "Файлы" at bounding box center [271, 120] width 49 height 13
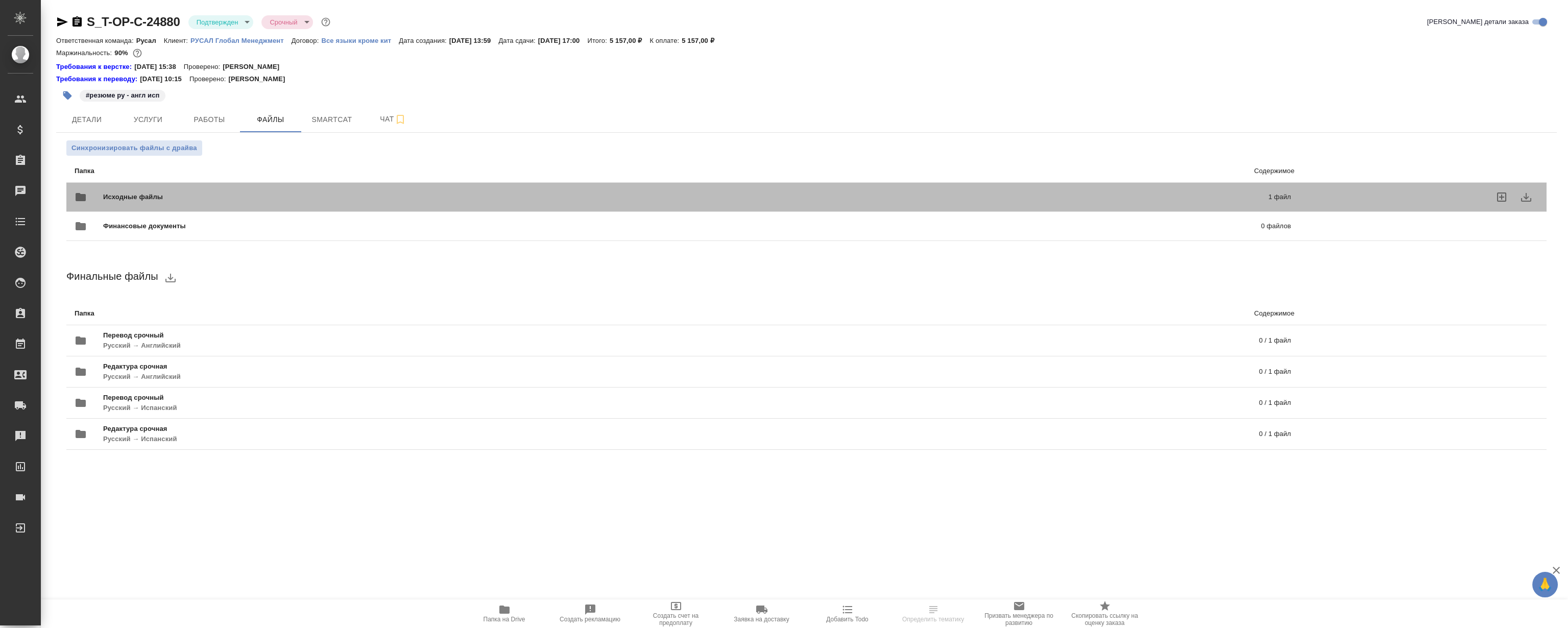
click at [270, 186] on div "Исходные файлы 1 файл" at bounding box center [683, 197] width 1216 height 25
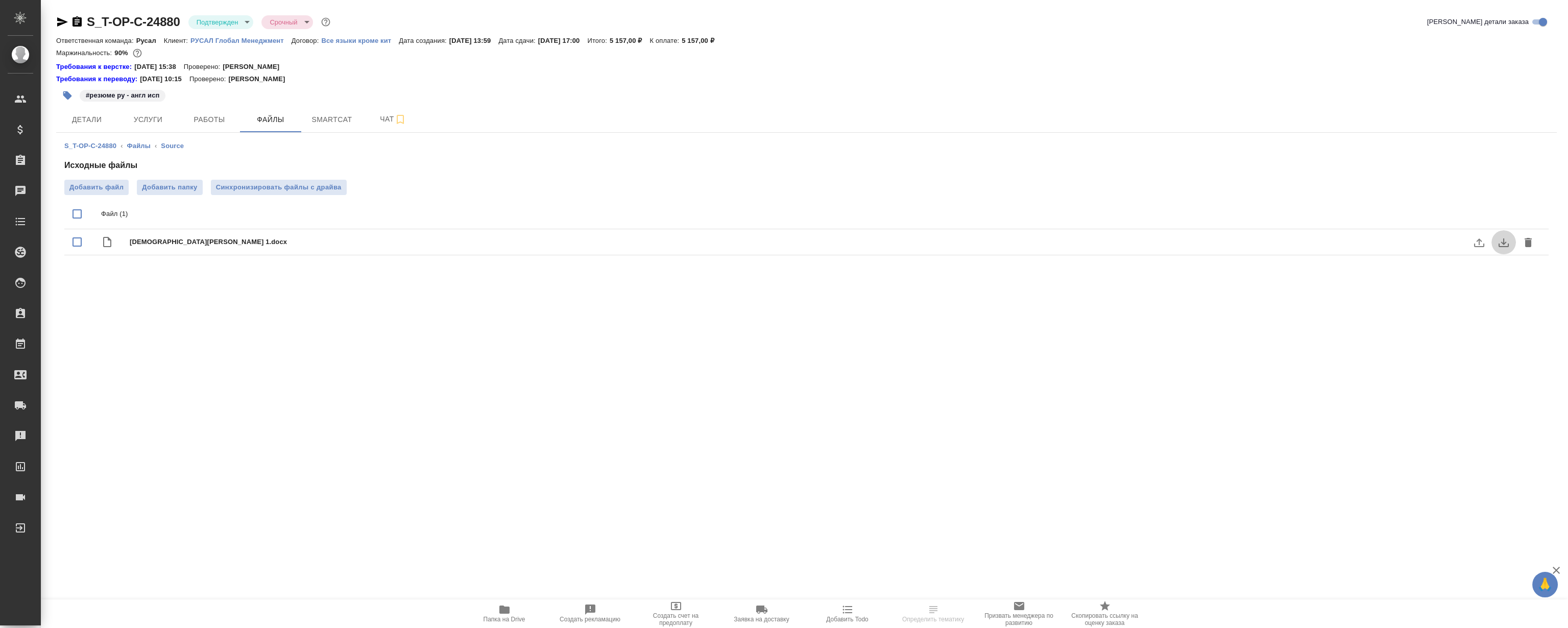
click at [1510, 246] on button "download" at bounding box center [1504, 242] width 25 height 25
click at [192, 137] on div "S_T-OP-C-24880 ‹ Файлы ‹ Source Исходные файлы Добавить файл Добавить папку Син…" at bounding box center [806, 200] width 1501 height 135
click at [195, 122] on span "Работы" at bounding box center [209, 120] width 49 height 13
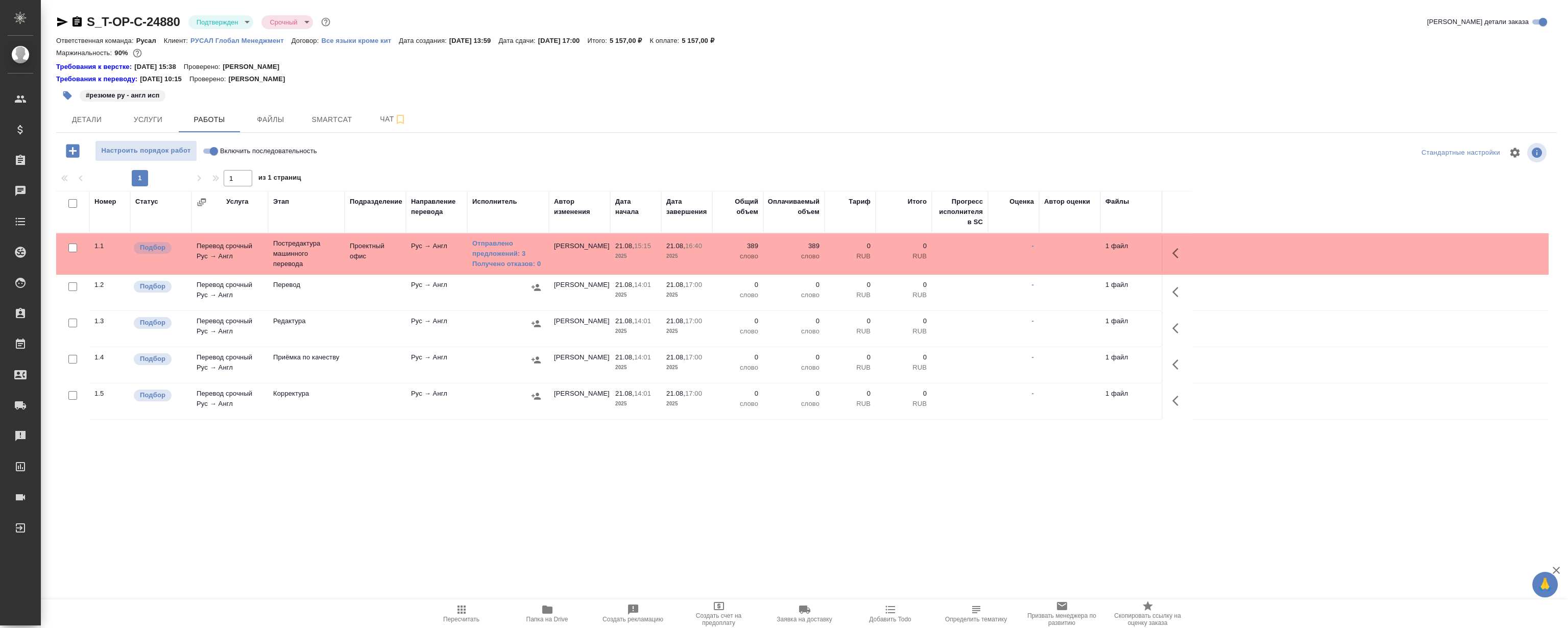
drag, startPoint x: 434, startPoint y: 471, endPoint x: 439, endPoint y: 417, distance: 54.2
click at [435, 471] on div ".cls-1 fill:#fff; AWATERA Magerramov Ruslan Клиенты Спецификации Заказы 0 Чаты …" at bounding box center [784, 314] width 1568 height 628
click at [879, 83] on div "Требования к переводу: 04.09.2024 10:15 Проверено: Мухин Павел" at bounding box center [806, 79] width 1501 height 10
drag, startPoint x: 931, startPoint y: 207, endPoint x: 913, endPoint y: 202, distance: 18.7
click at [913, 202] on th "Итого" at bounding box center [904, 212] width 56 height 42
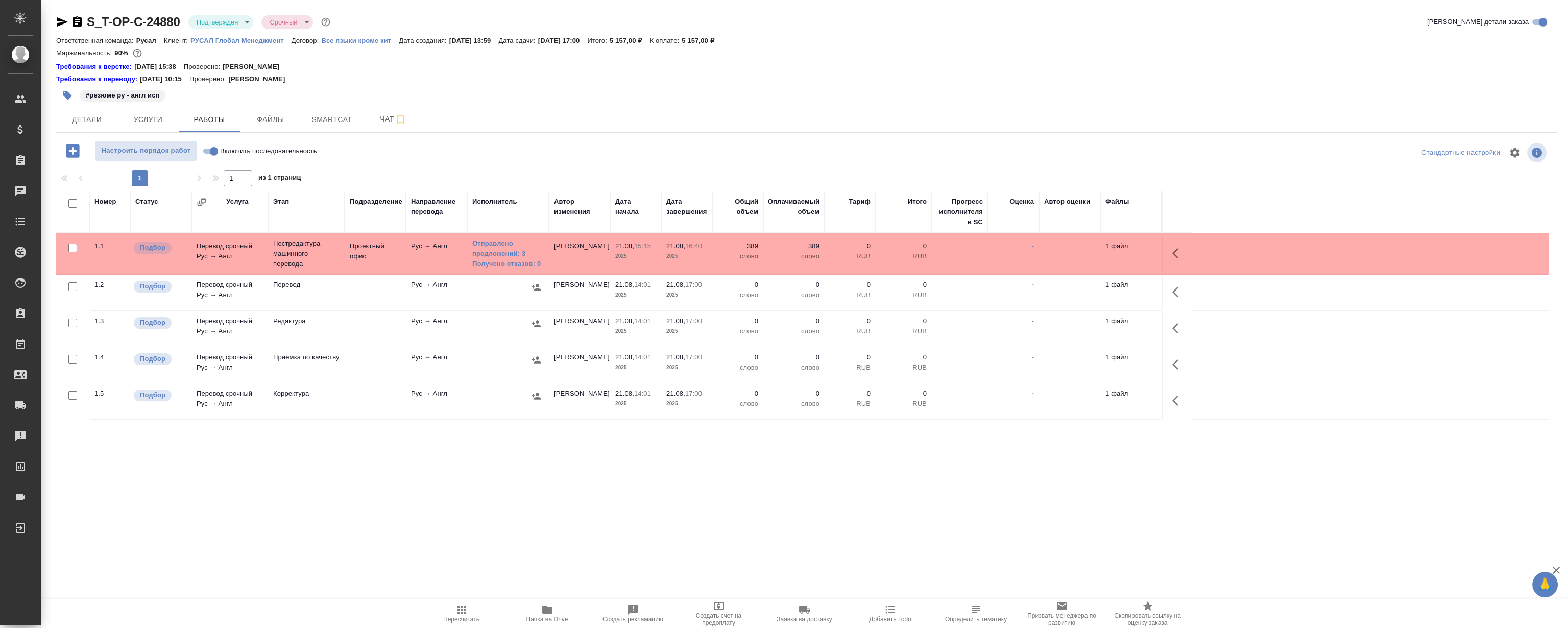
click at [912, 154] on div at bounding box center [806, 153] width 500 height 25
click at [885, 51] on div "Маржинальность: 90%" at bounding box center [806, 53] width 1501 height 13
click at [566, 463] on div ".cls-1 fill:#fff; AWATERA Magerramov Ruslan Клиенты Спецификации Заказы 0 Чаты …" at bounding box center [784, 314] width 1568 height 628
click at [541, 494] on div ".cls-1 fill:#fff; AWATERA Magerramov Ruslan Клиенты Спецификации Заказы 0 Чаты …" at bounding box center [784, 314] width 1568 height 628
click at [439, 502] on div ".cls-1 fill:#fff; AWATERA Magerramov Ruslan Клиенты Спецификации Заказы 0 Чаты …" at bounding box center [784, 314] width 1568 height 628
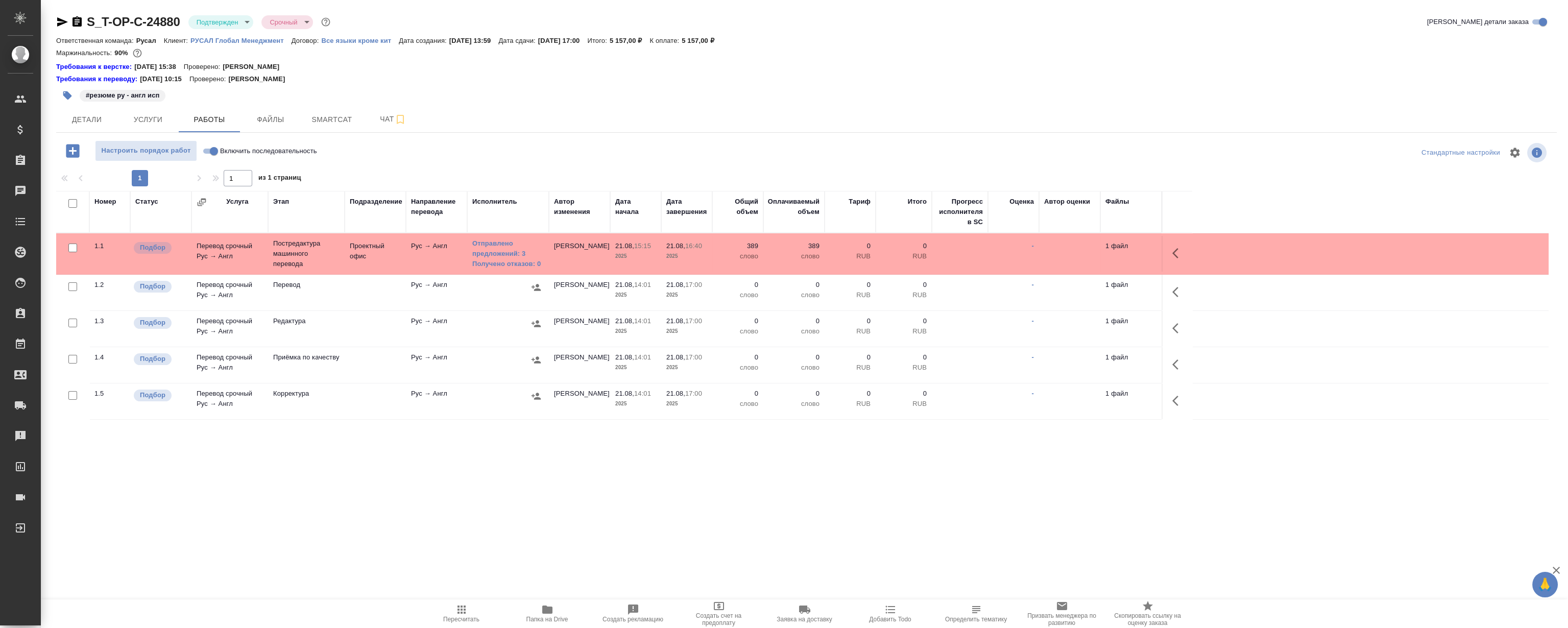
click at [551, 480] on div ".cls-1 fill:#fff; AWATERA Magerramov Ruslan Клиенты Спецификации Заказы 0 Чаты …" at bounding box center [784, 314] width 1568 height 628
drag, startPoint x: 520, startPoint y: 472, endPoint x: 494, endPoint y: 482, distance: 27.9
click at [519, 472] on div ".cls-1 fill:#fff; AWATERA Magerramov Ruslan Клиенты Спецификации Заказы 0 Чаты …" at bounding box center [784, 314] width 1568 height 628
click at [340, 491] on div ".cls-1 fill:#fff; AWATERA Magerramov Ruslan Клиенты Спецификации Заказы 0 Чаты …" at bounding box center [784, 314] width 1568 height 628
click at [904, 39] on div "Ответственная команда: Русал Клиент: РУСАЛ Глобал Менеджмент Договор: Все языки…" at bounding box center [806, 40] width 1501 height 12
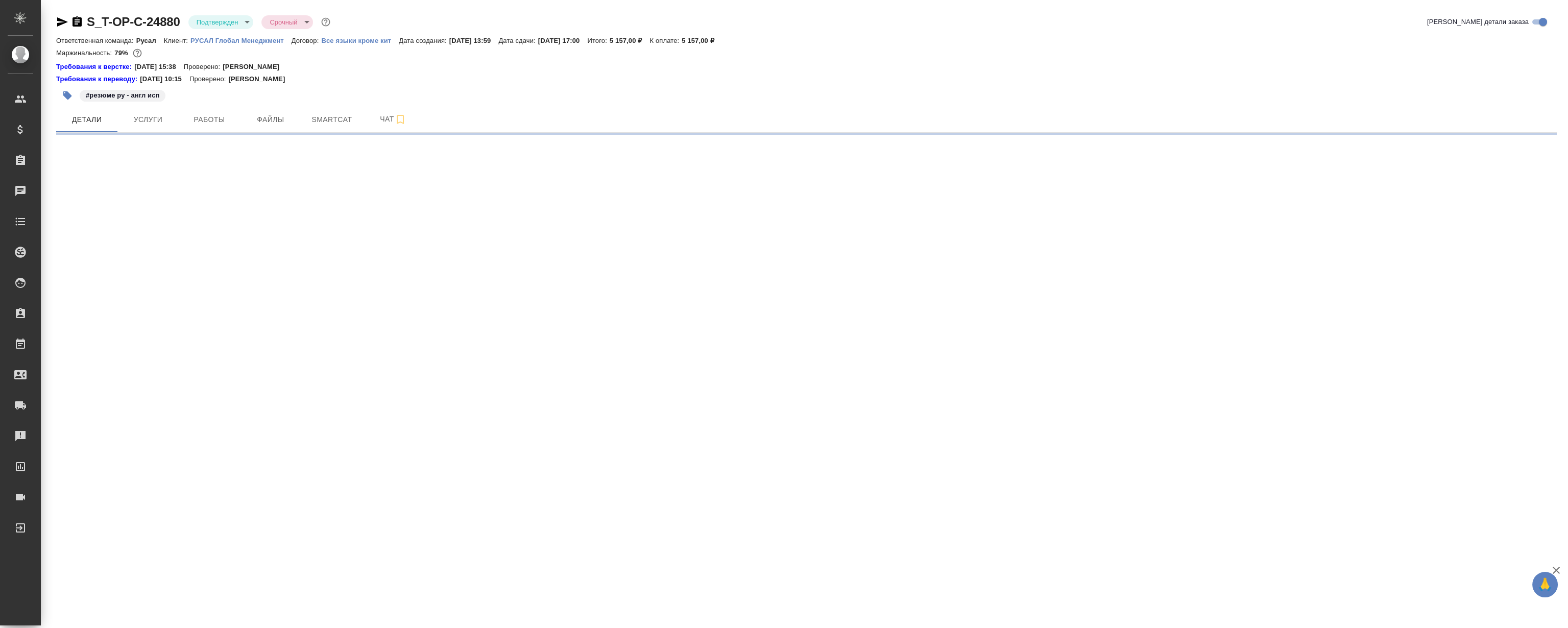
select select "RU"
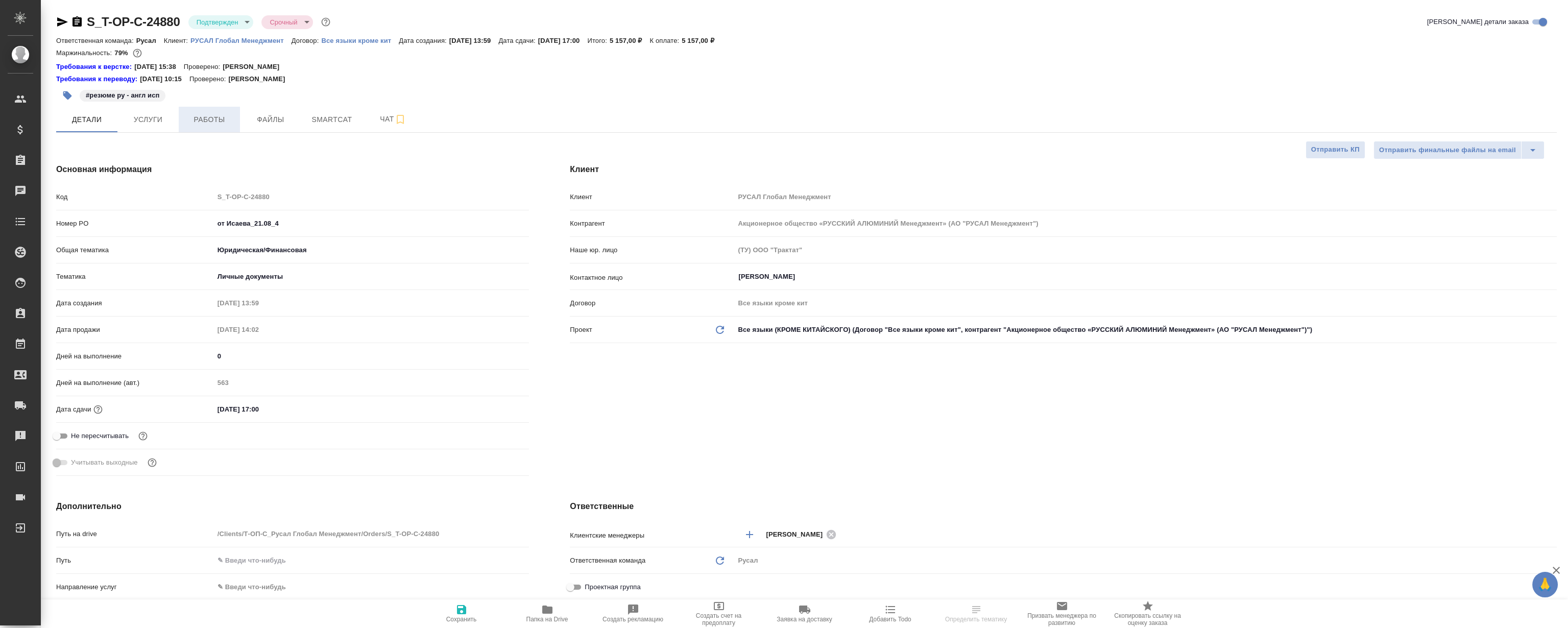
type input "[PERSON_NAME]"
type textarea "x"
click at [231, 116] on span "Работы" at bounding box center [209, 120] width 49 height 13
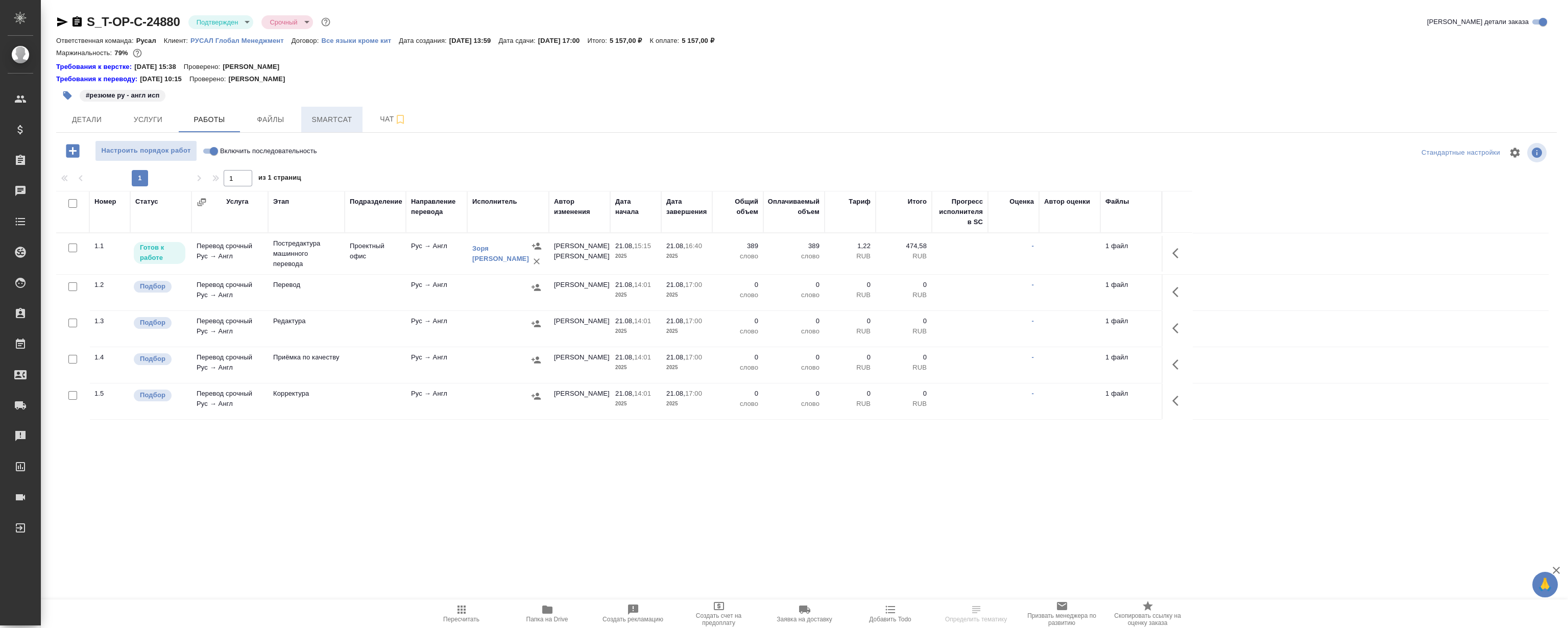
click at [341, 113] on span "Smartcat" at bounding box center [332, 120] width 49 height 13
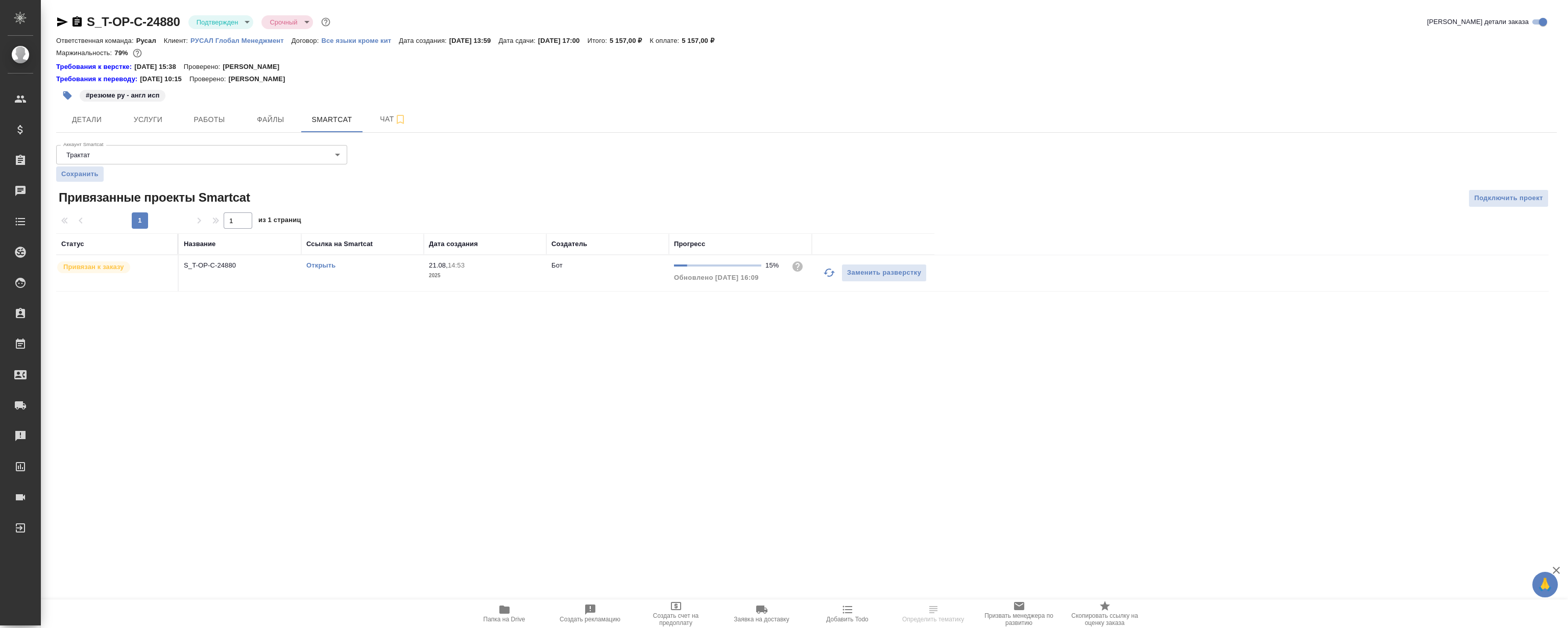
click at [316, 266] on link "Открыть" at bounding box center [321, 265] width 29 height 8
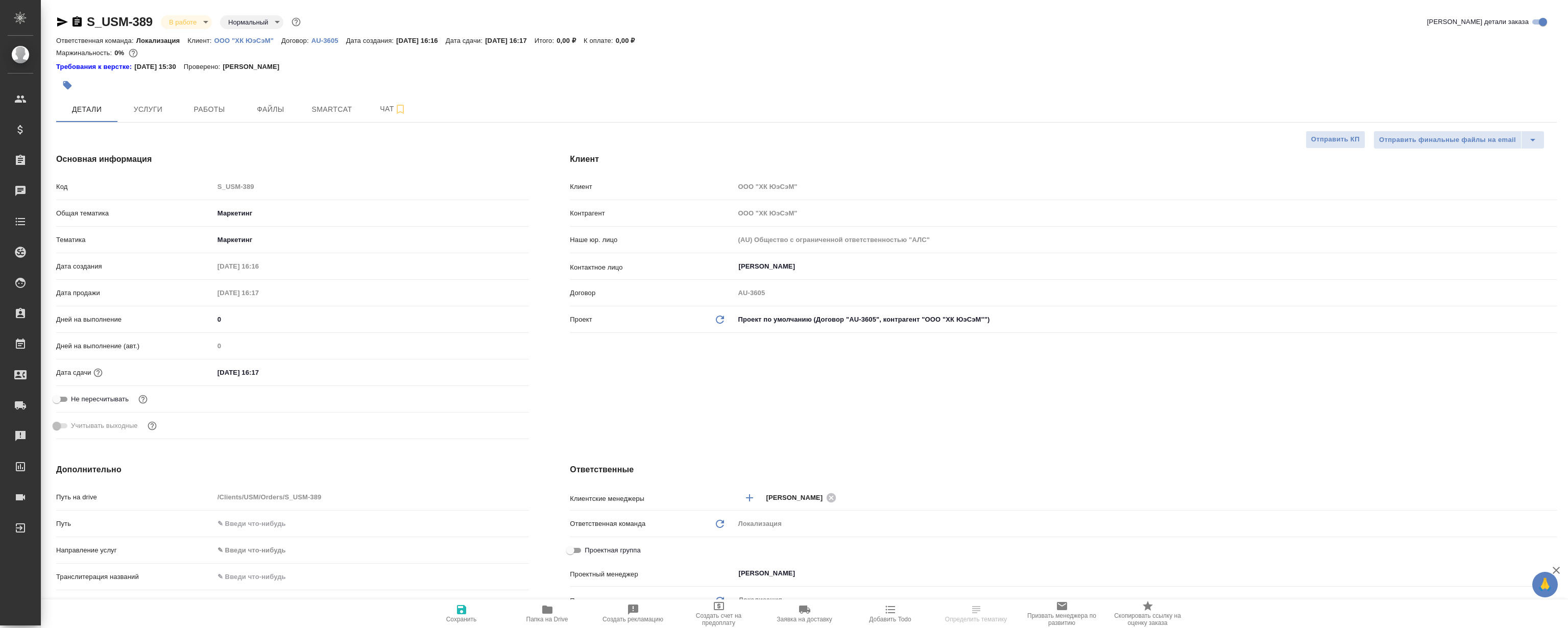
select select "RU"
click at [325, 105] on span "Smartcat" at bounding box center [332, 110] width 49 height 13
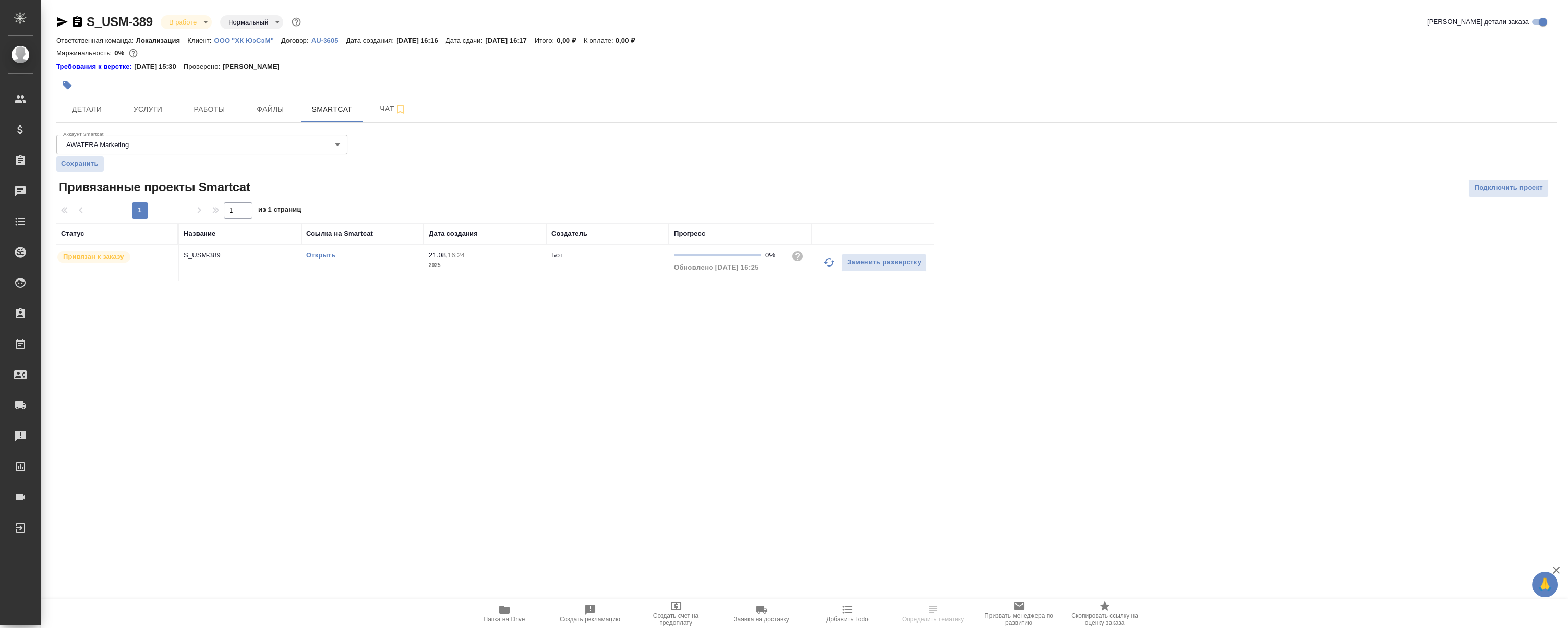
click at [316, 256] on link "Открыть" at bounding box center [321, 255] width 29 height 8
click at [198, 115] on span "Работы" at bounding box center [209, 110] width 49 height 13
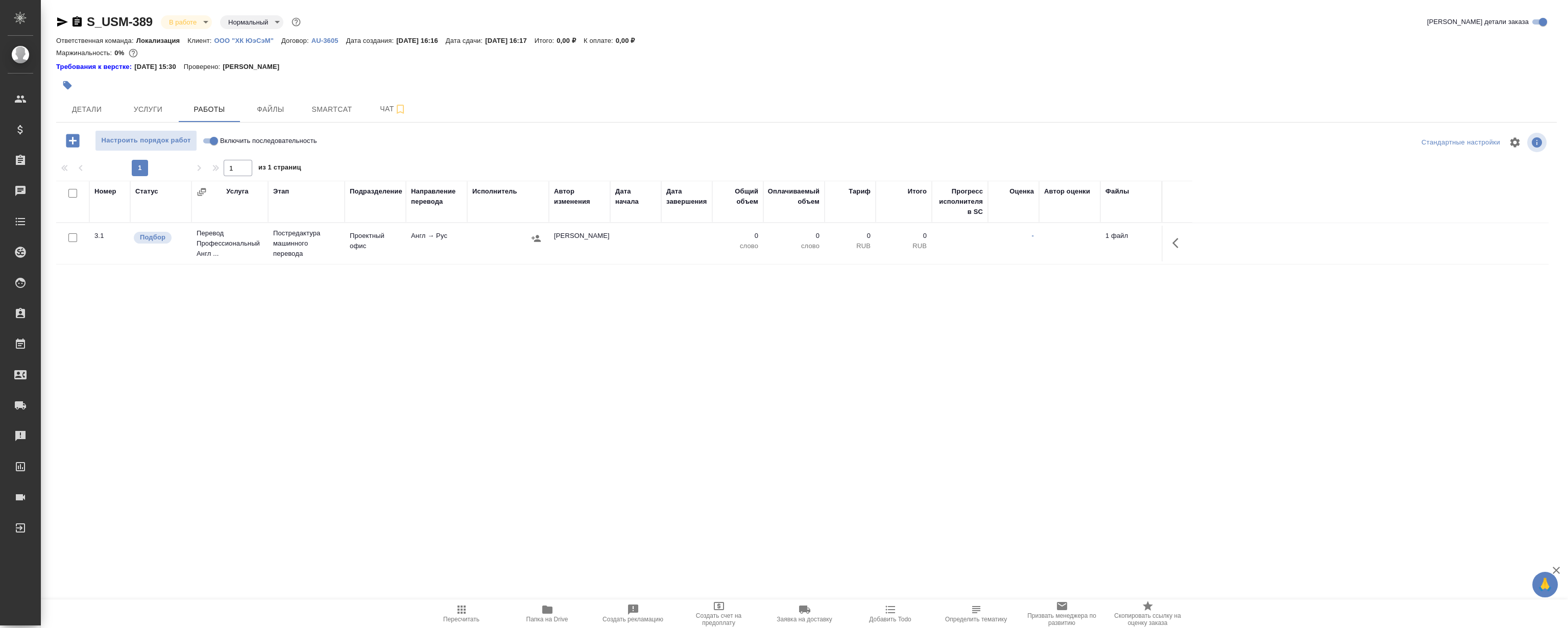
drag, startPoint x: 566, startPoint y: 359, endPoint x: 545, endPoint y: 307, distance: 56.1
click at [566, 359] on div "Номер Статус Услуга Этап Подразделение Направление перевода Исполнитель Автор и…" at bounding box center [802, 296] width 1492 height 229
